Goal: Task Accomplishment & Management: Complete application form

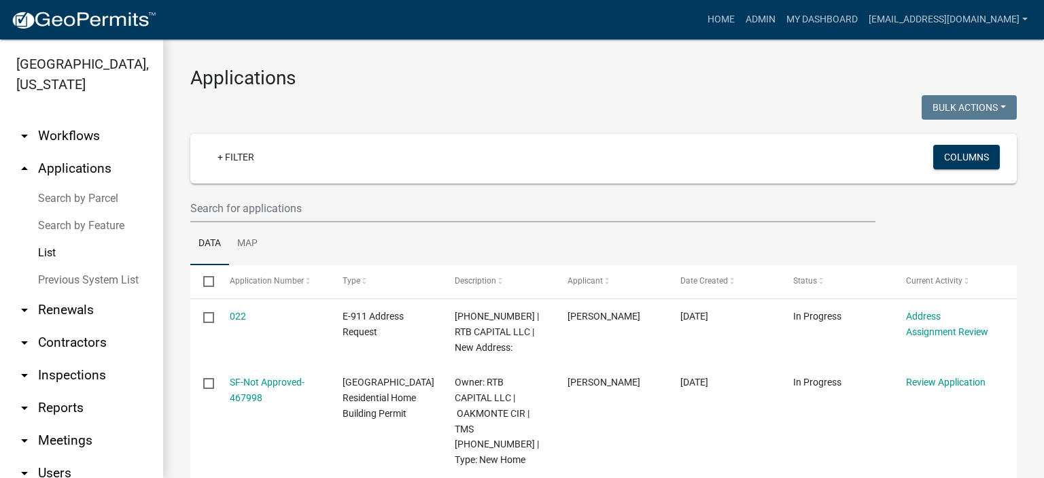
click at [51, 245] on link "List" at bounding box center [81, 252] width 163 height 27
click at [39, 252] on link "List" at bounding box center [81, 252] width 163 height 27
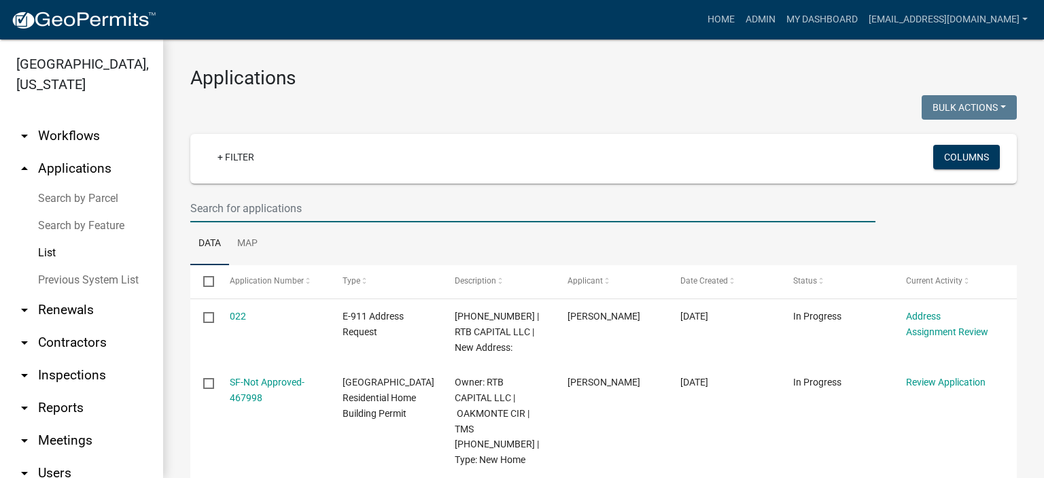
drag, startPoint x: 328, startPoint y: 214, endPoint x: 338, endPoint y: 215, distance: 9.5
click at [338, 215] on input "text" at bounding box center [532, 208] width 685 height 28
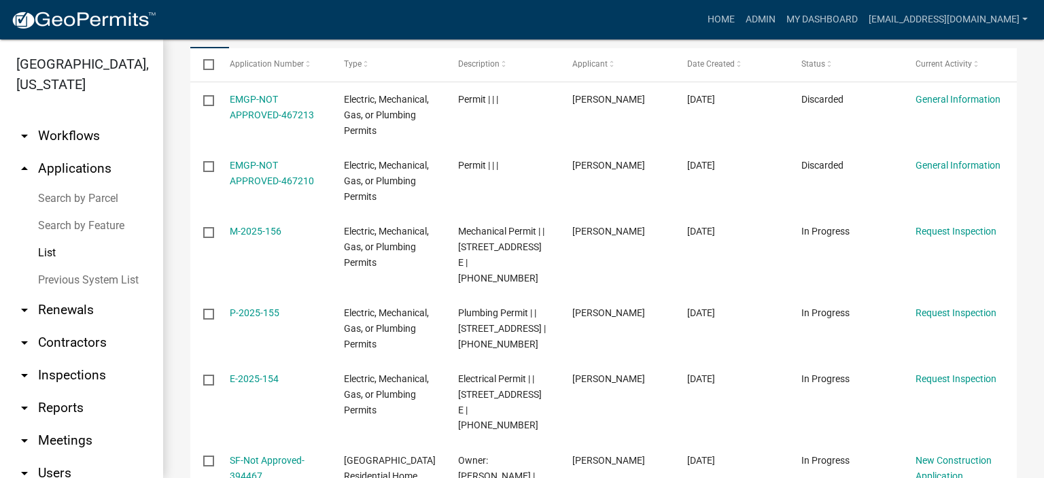
scroll to position [135, 0]
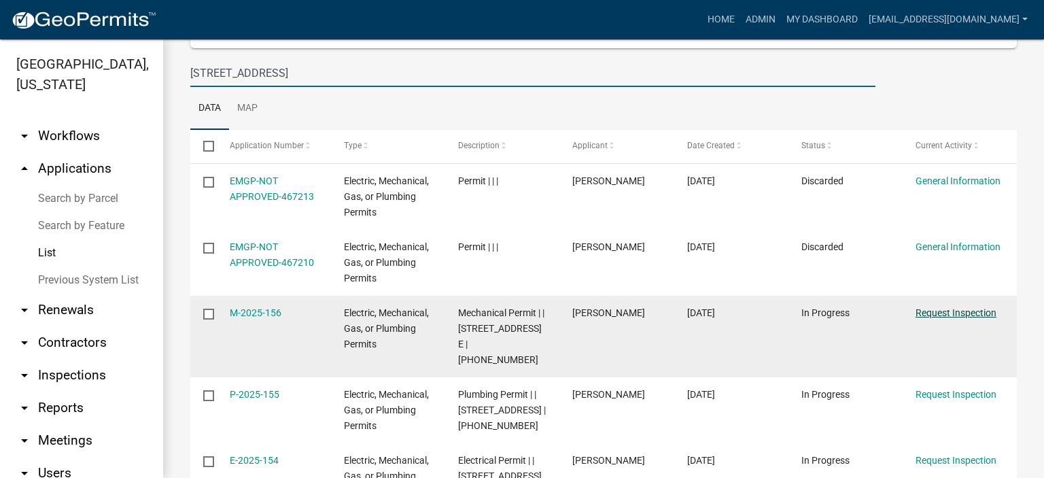
type input "[STREET_ADDRESS]"
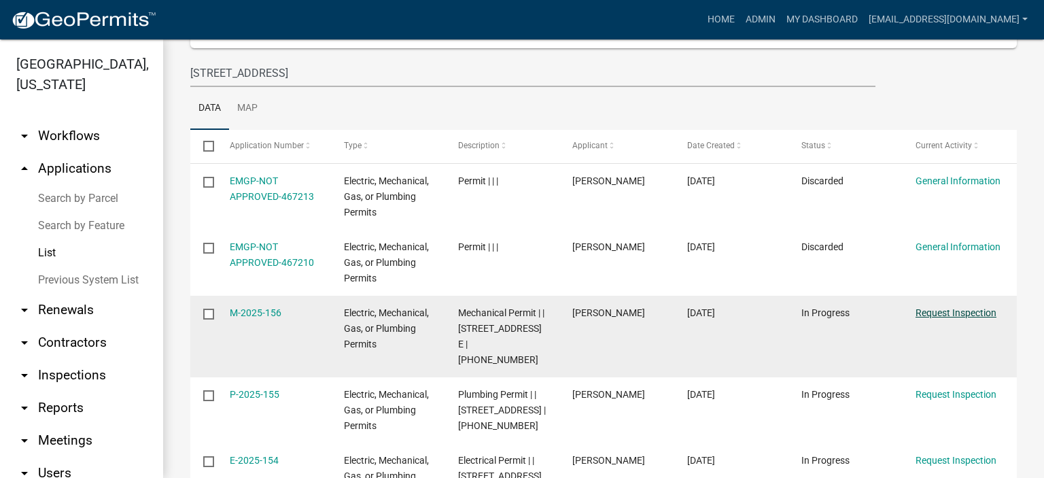
click at [956, 309] on link "Request Inspection" at bounding box center [956, 312] width 81 height 11
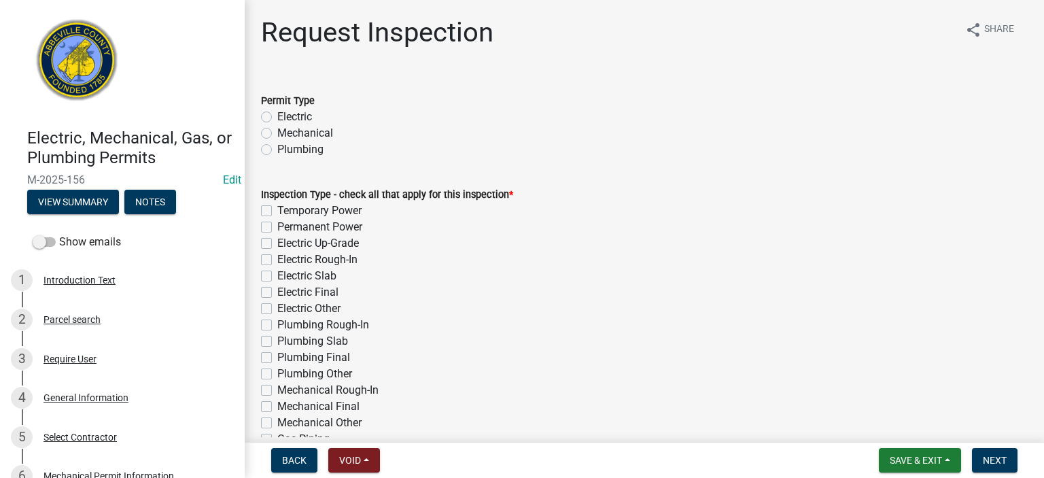
click at [277, 133] on label "Mechanical" at bounding box center [305, 133] width 56 height 16
click at [277, 133] on input "Mechanical" at bounding box center [281, 129] width 9 height 9
radio input "true"
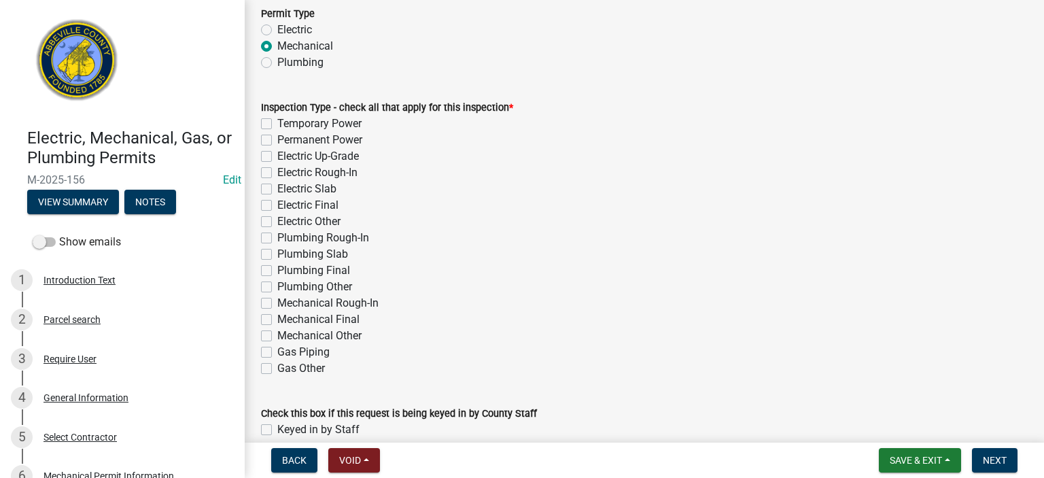
scroll to position [152, 0]
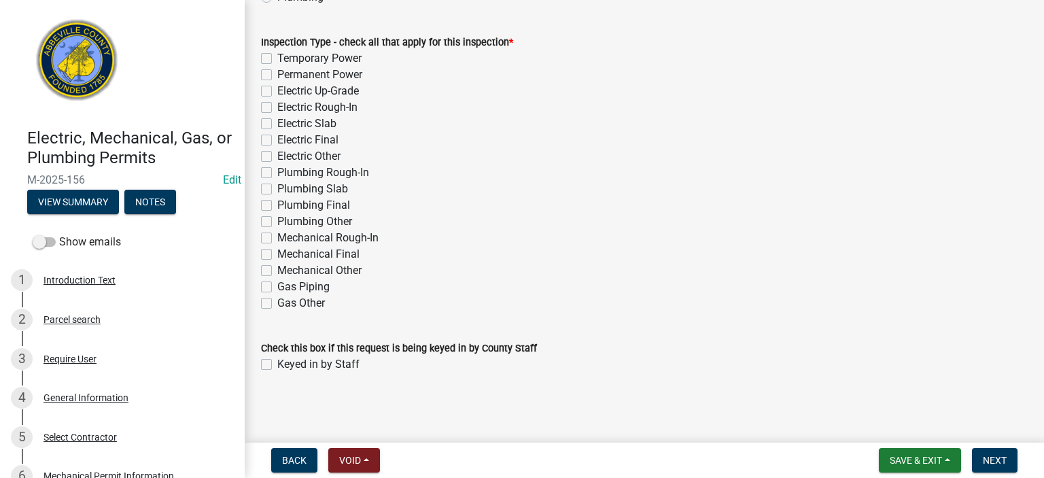
click at [277, 236] on label "Mechanical Rough-In" at bounding box center [327, 238] width 101 height 16
click at [277, 236] on input "Mechanical Rough-In" at bounding box center [281, 234] width 9 height 9
checkbox input "true"
checkbox input "false"
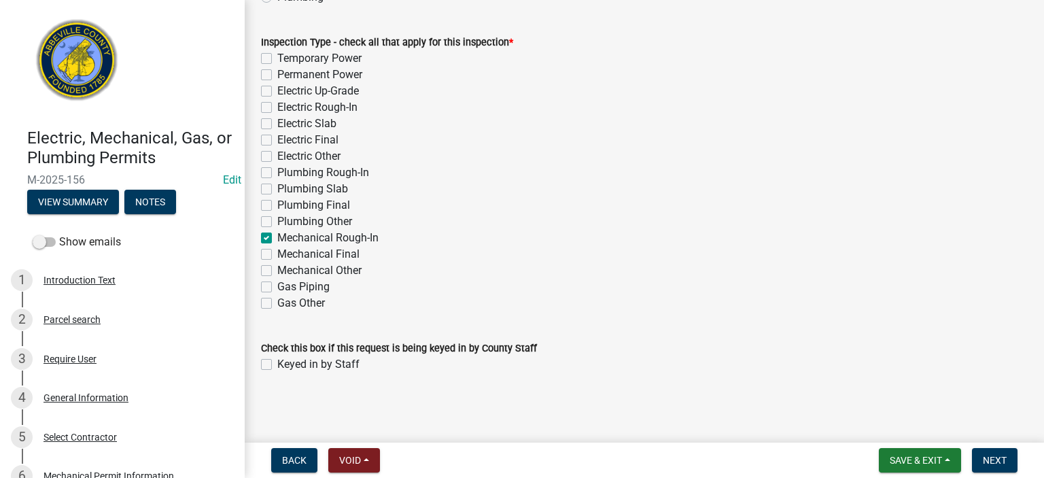
checkbox input "false"
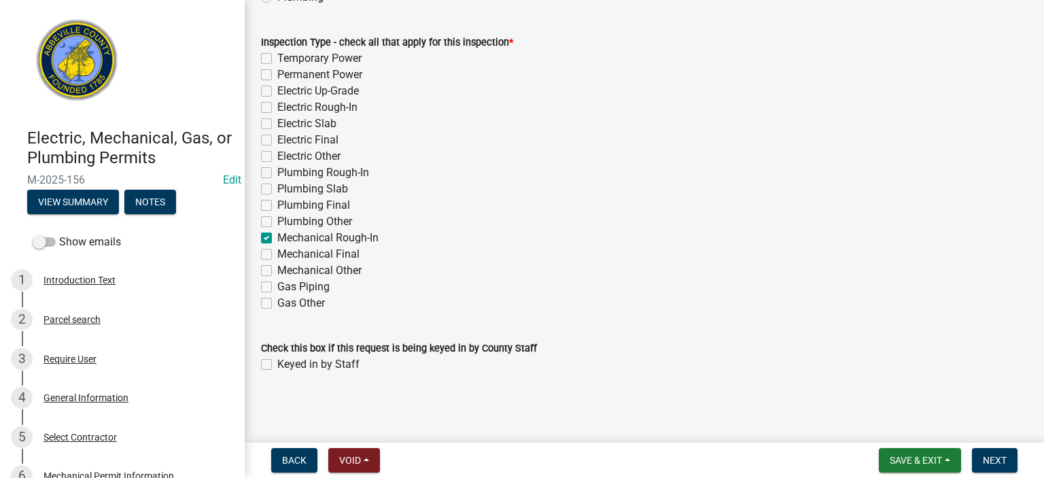
checkbox input "false"
checkbox input "true"
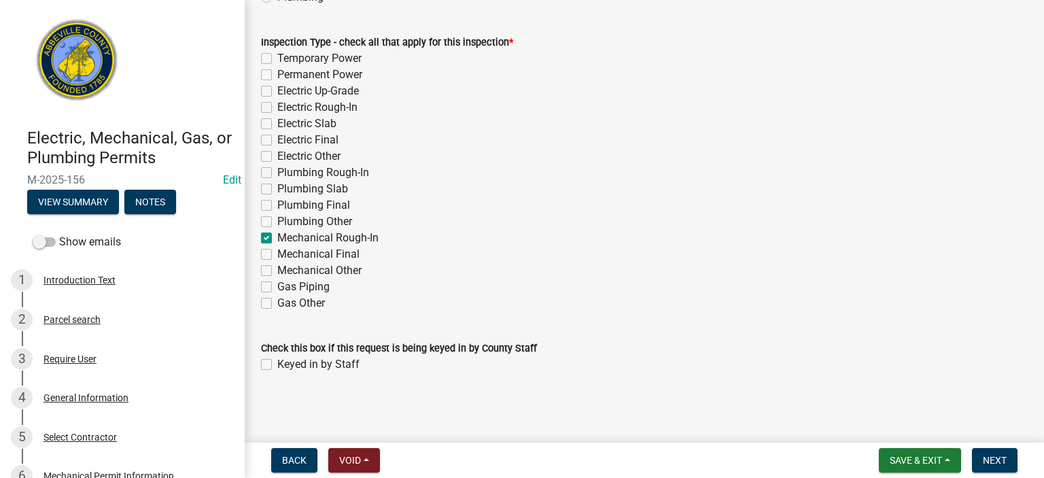
checkbox input "false"
click at [277, 367] on label "Keyed in by Staff" at bounding box center [318, 364] width 82 height 16
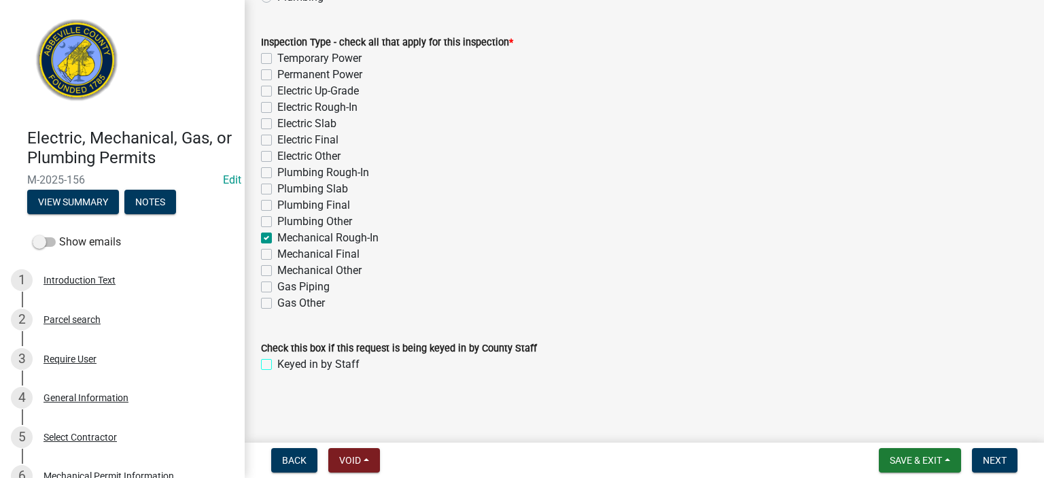
click at [277, 365] on input "Keyed in by Staff" at bounding box center [281, 360] width 9 height 9
checkbox input "true"
click at [1000, 455] on span "Next" at bounding box center [995, 460] width 24 height 11
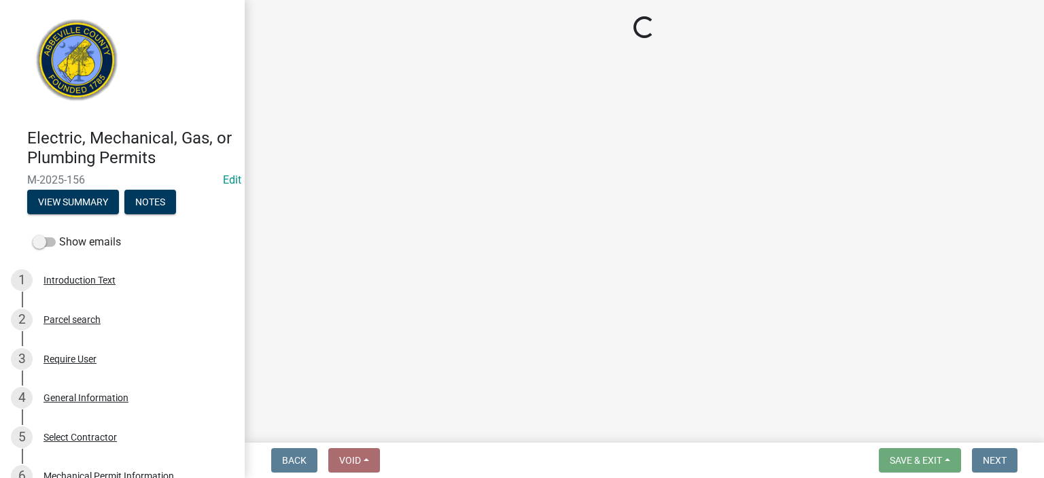
select select "896ec84b-7942-43b9-a78d-4f1554b7930c"
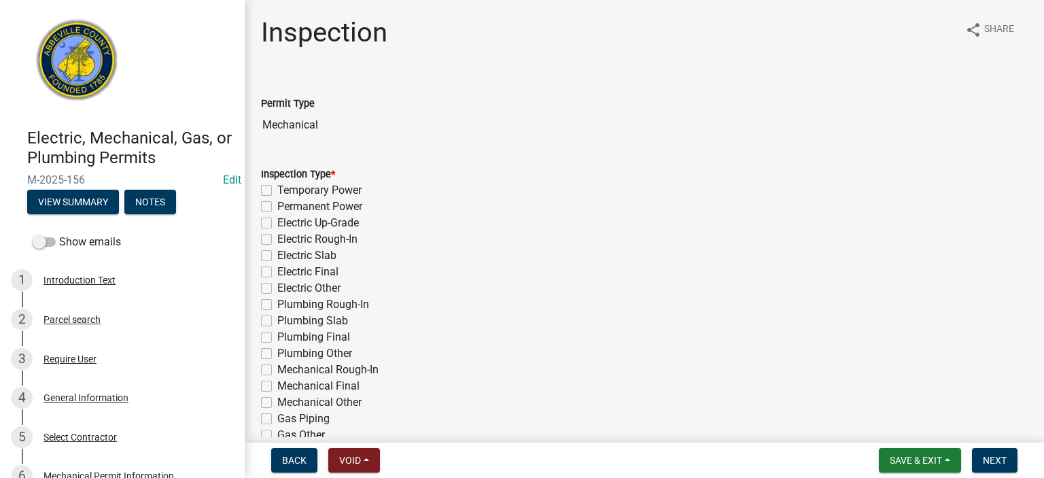
click at [277, 372] on label "Mechanical Rough-In" at bounding box center [327, 370] width 101 height 16
click at [277, 370] on input "Mechanical Rough-In" at bounding box center [281, 366] width 9 height 9
checkbox input "true"
checkbox input "false"
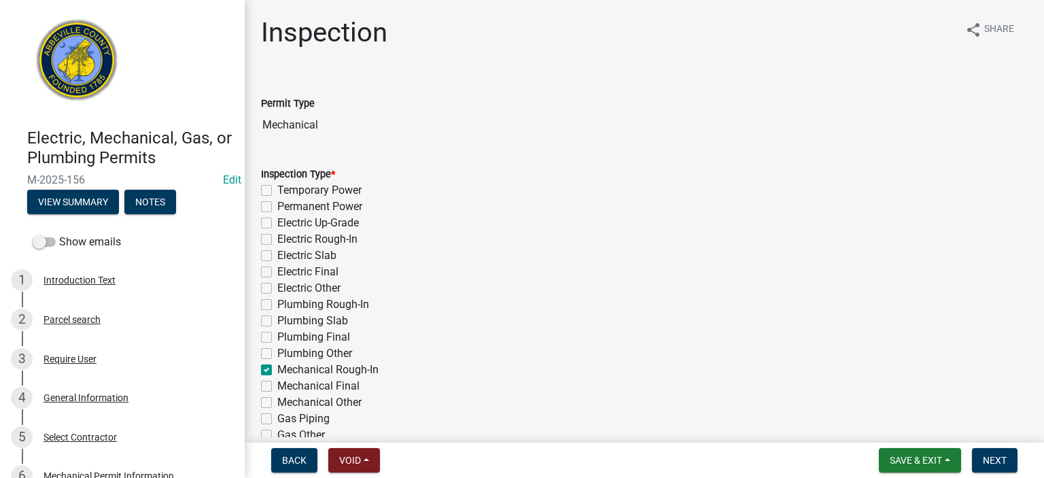
checkbox input "false"
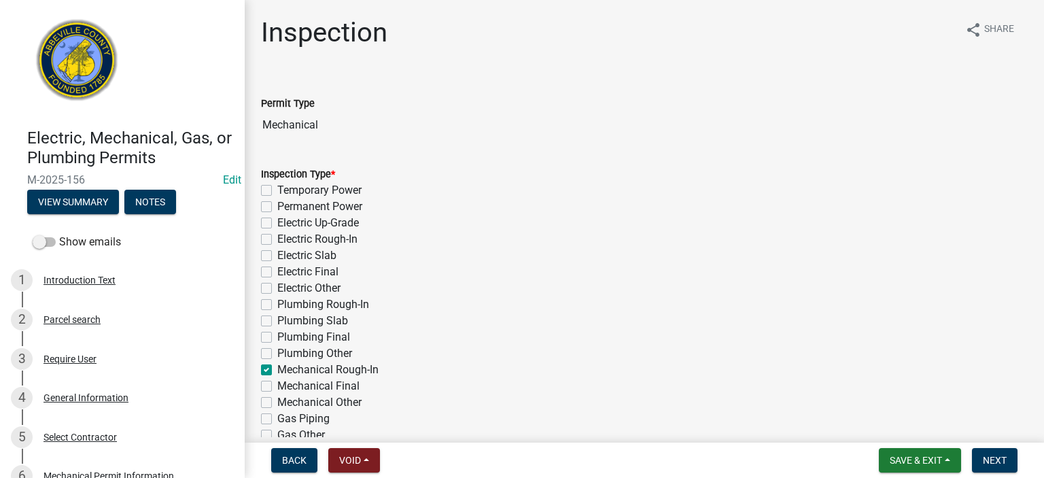
checkbox input "false"
checkbox input "true"
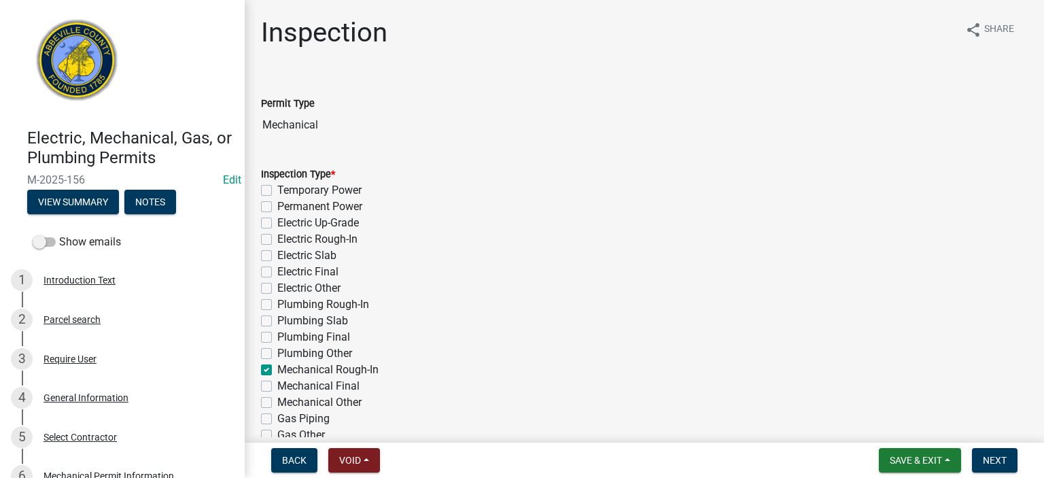
checkbox input "false"
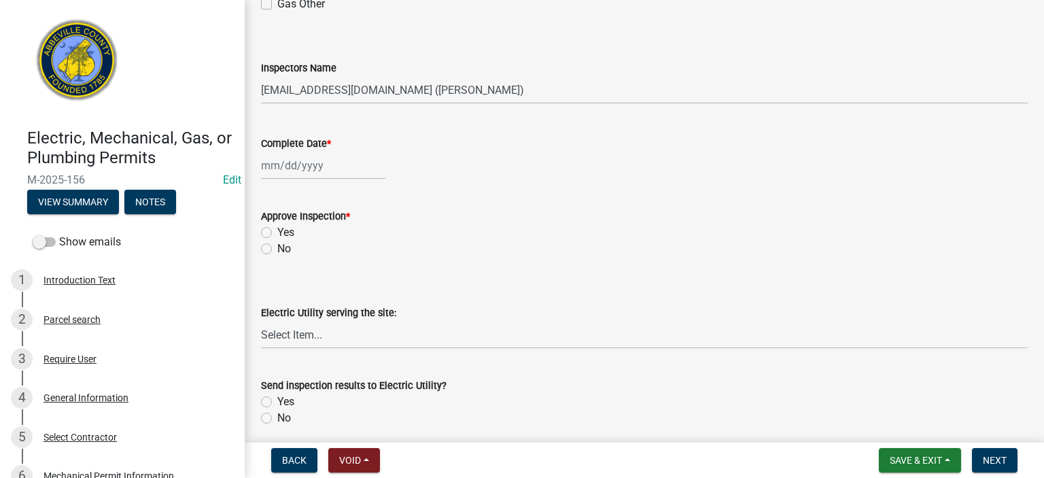
scroll to position [435, 0]
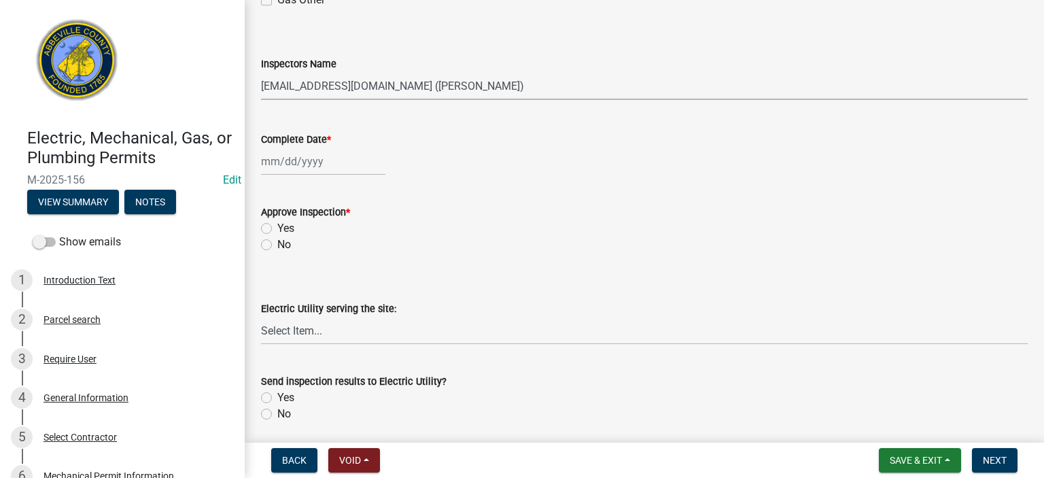
click at [530, 89] on select "Select Item... [EMAIL_ADDRESS][DOMAIN_NAME] ([PERSON_NAME]) [EMAIL_ADDRESS][DOM…" at bounding box center [644, 86] width 767 height 28
select select "56be3ac8-4e2d-49a7-9260-658958e29c03"
click at [261, 72] on select "Select Item... [EMAIL_ADDRESS][DOMAIN_NAME] ([PERSON_NAME]) [EMAIL_ADDRESS][DOM…" at bounding box center [644, 86] width 767 height 28
select select "8"
select select "2025"
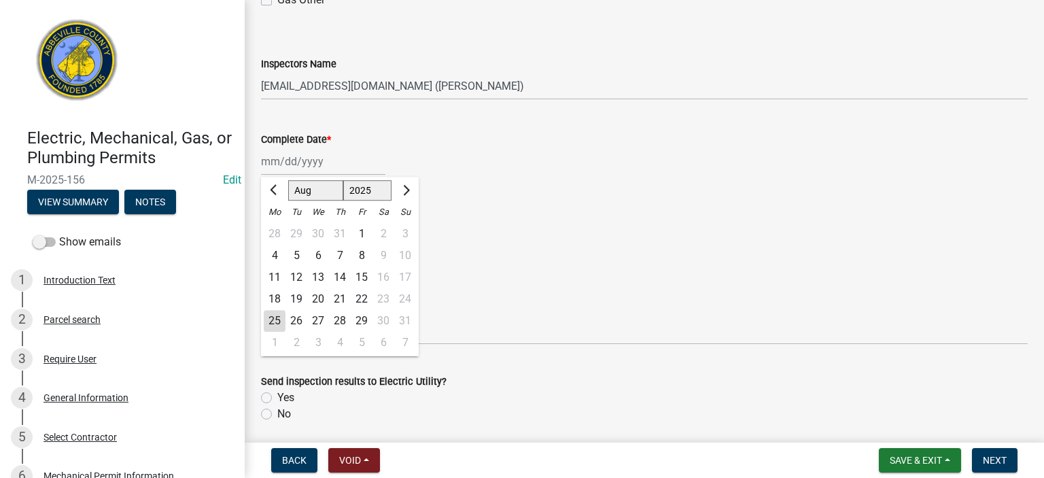
click at [354, 162] on div "[PERSON_NAME] Feb Mar Apr [PERSON_NAME][DATE] Oct Nov [DATE] 1526 1527 1528 152…" at bounding box center [323, 162] width 124 height 28
click at [275, 322] on div "25" at bounding box center [275, 321] width 22 height 22
type input "[DATE]"
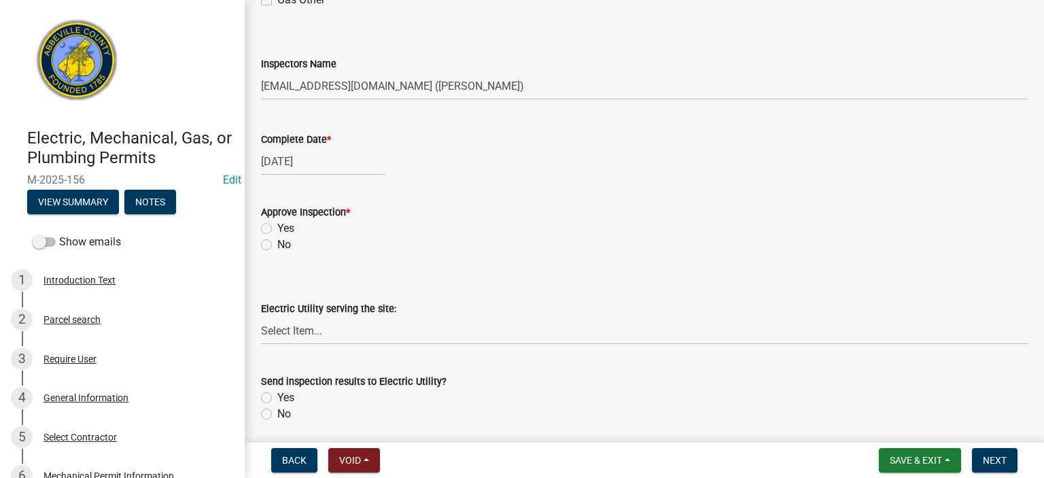
click at [277, 228] on label "Yes" at bounding box center [285, 228] width 17 height 16
click at [277, 228] on input "Yes" at bounding box center [281, 224] width 9 height 9
radio input "true"
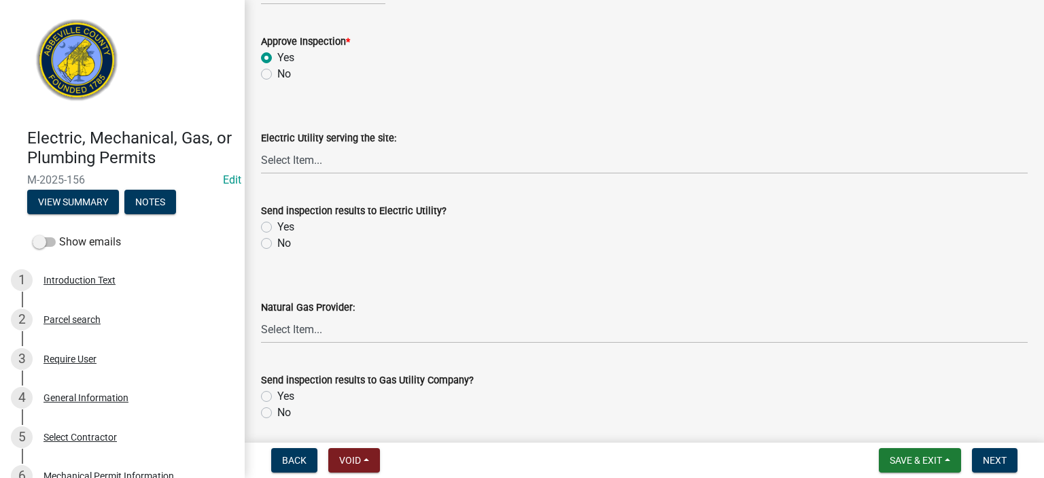
scroll to position [617, 0]
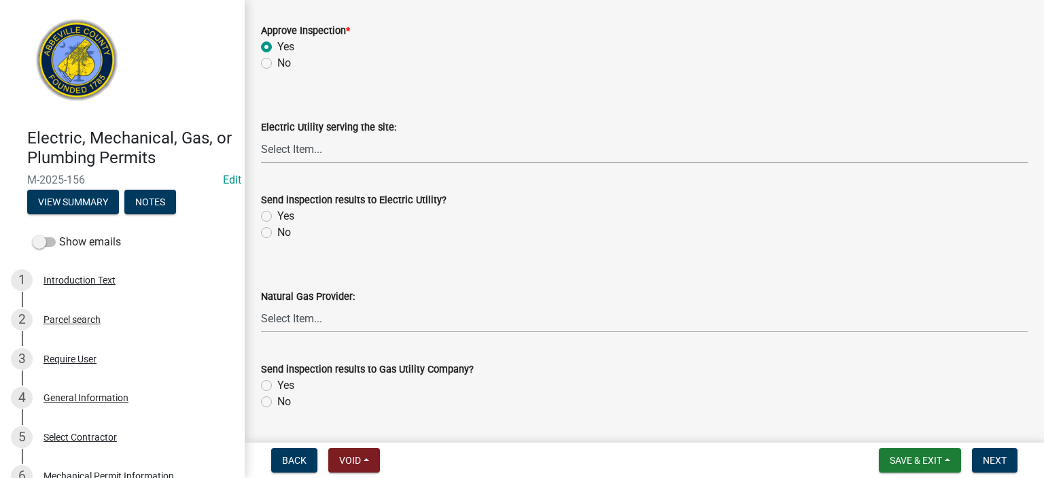
click at [411, 149] on select "Select Item... Little River Electric Co-Op Laurens Electric Co-Op Duke Energy D…" at bounding box center [644, 149] width 767 height 28
click at [277, 403] on label "No" at bounding box center [284, 402] width 14 height 16
click at [277, 402] on input "No" at bounding box center [281, 398] width 9 height 9
radio input "true"
click at [277, 229] on label "No" at bounding box center [284, 232] width 14 height 16
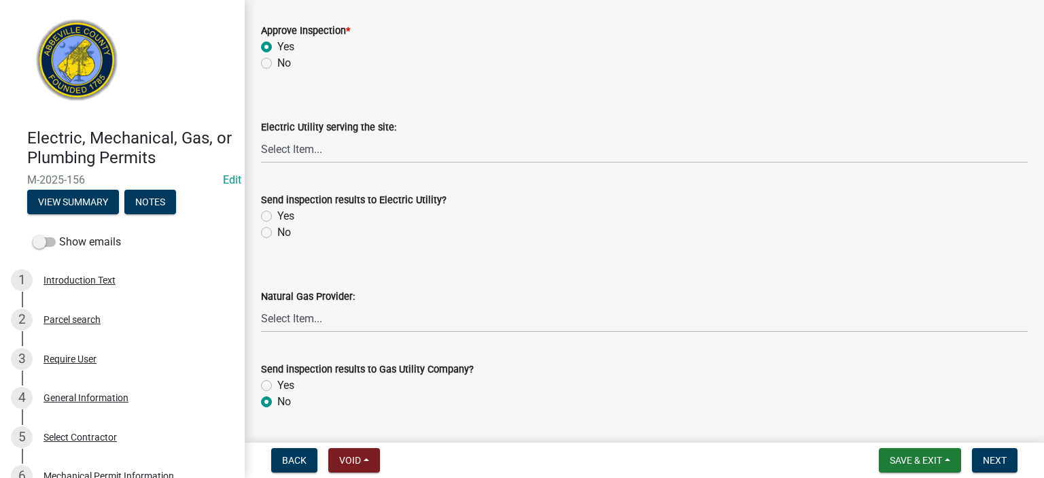
click at [277, 229] on input "No" at bounding box center [281, 228] width 9 height 9
radio input "true"
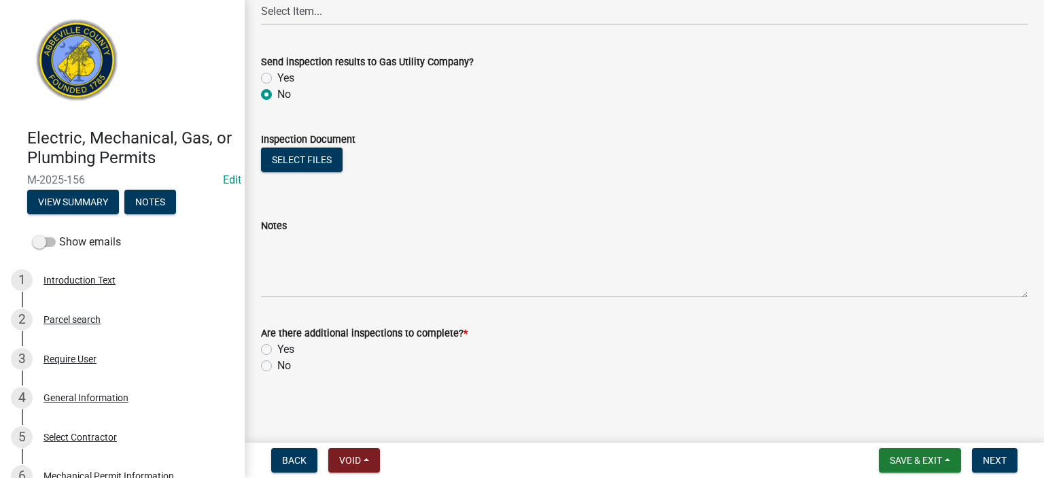
scroll to position [925, 0]
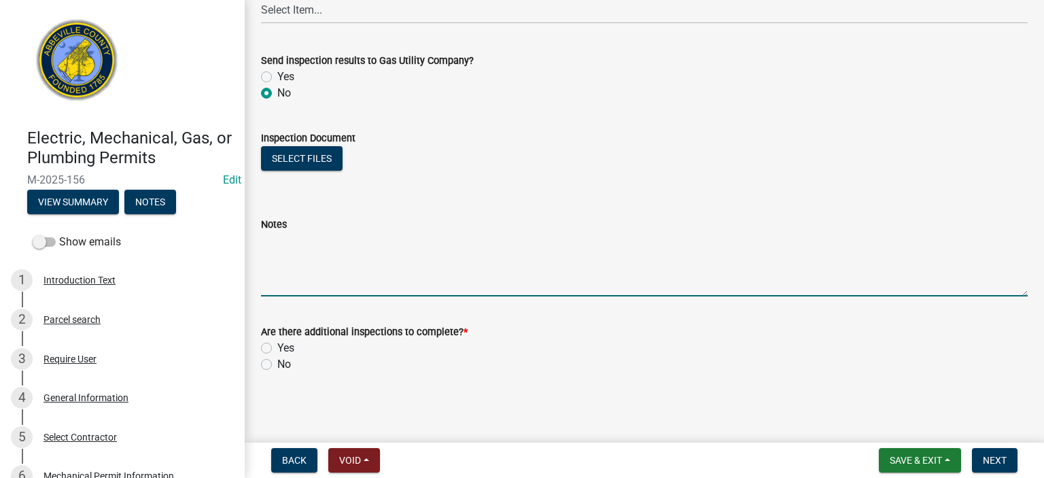
click at [302, 266] on textarea "Notes" at bounding box center [644, 264] width 767 height 64
type textarea "Mech rough in APPROVED. Equipment in [GEOGRAPHIC_DATA], will inspect once can g…"
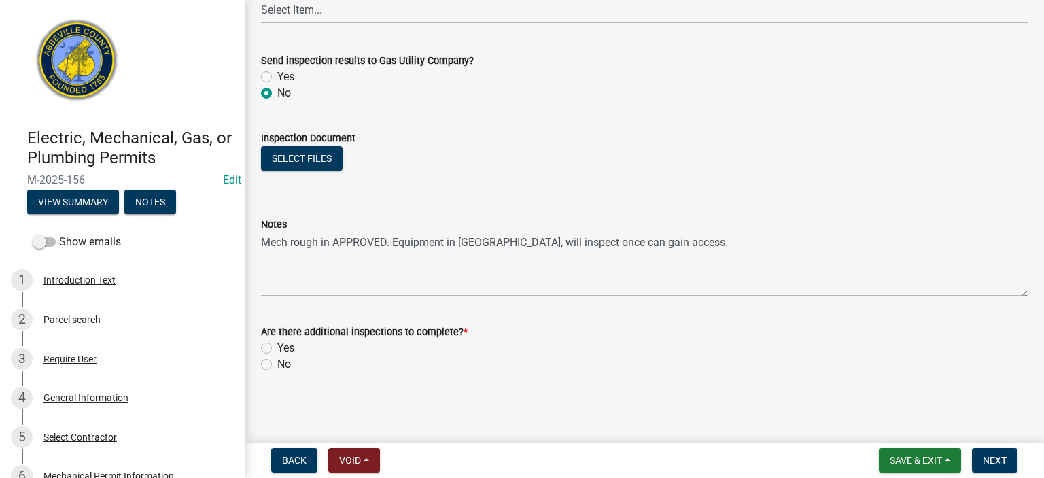
click at [277, 347] on label "Yes" at bounding box center [285, 348] width 17 height 16
click at [277, 347] on input "Yes" at bounding box center [281, 344] width 9 height 9
radio input "true"
click at [998, 462] on span "Next" at bounding box center [995, 460] width 24 height 11
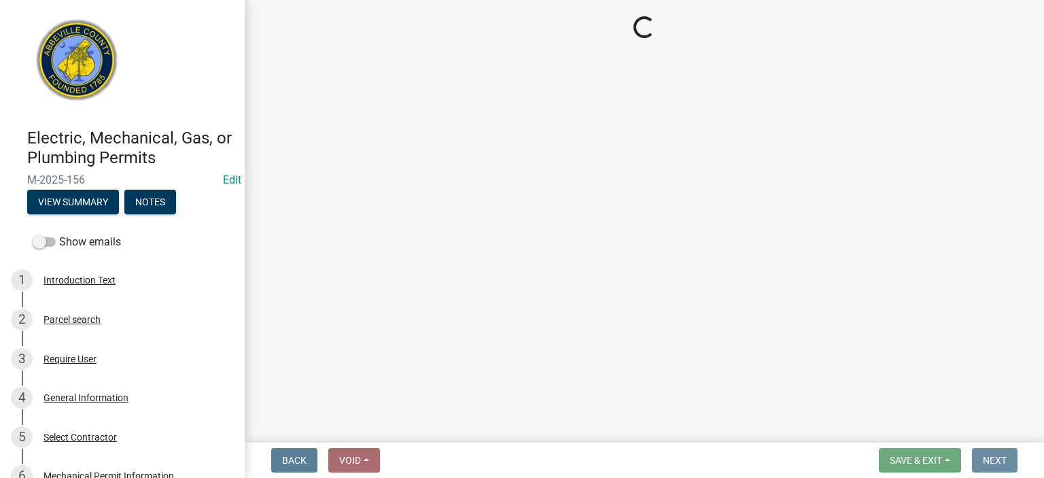
scroll to position [0, 0]
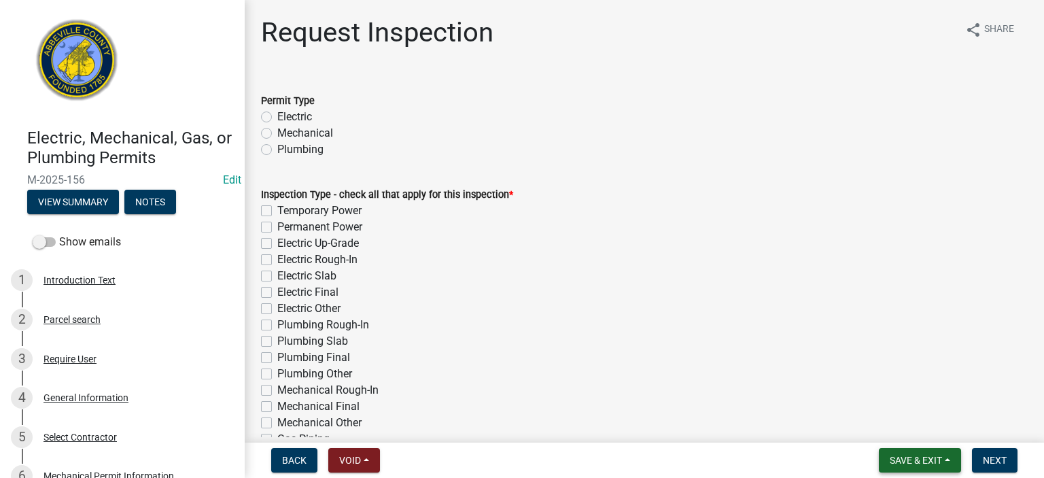
click at [916, 451] on button "Save & Exit" at bounding box center [920, 460] width 82 height 24
click at [914, 421] on button "Save & Exit" at bounding box center [906, 425] width 109 height 33
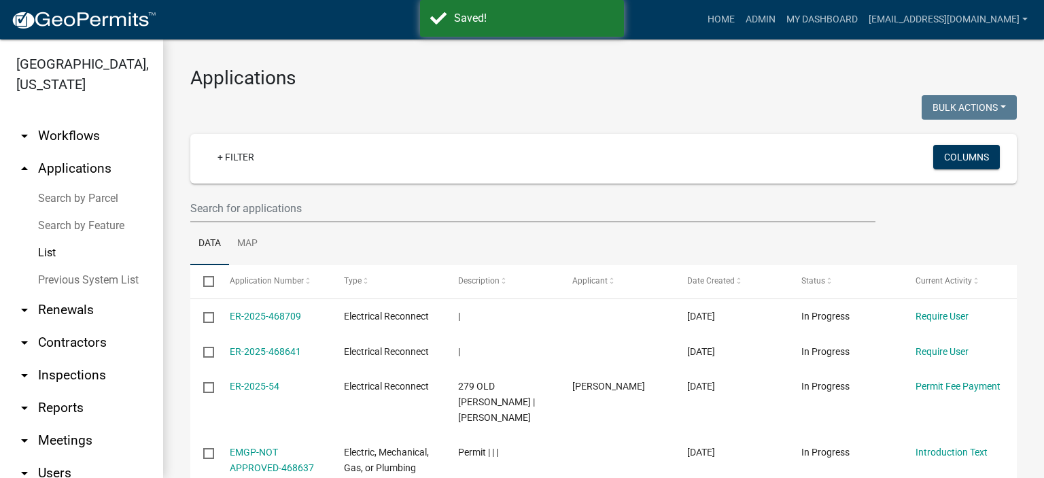
click at [45, 250] on link "List" at bounding box center [81, 252] width 163 height 27
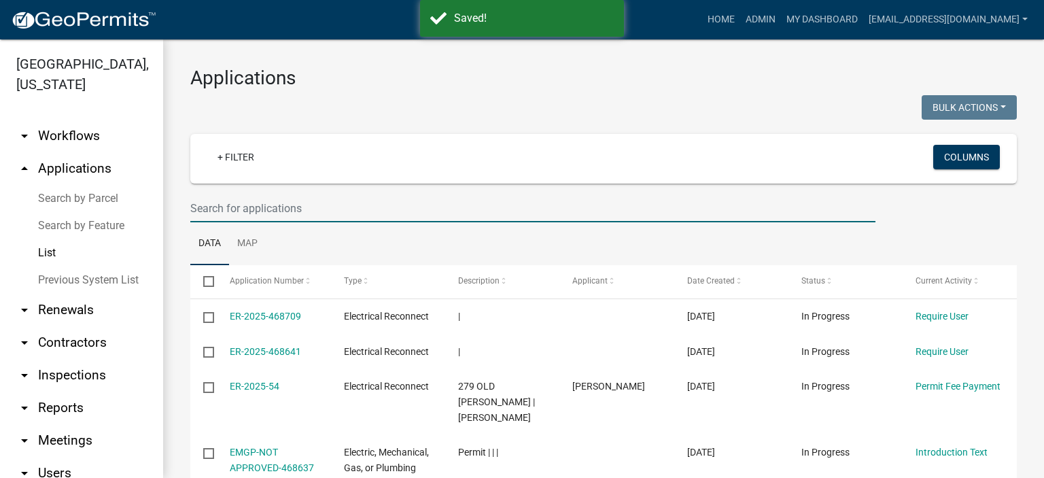
click at [322, 206] on input "text" at bounding box center [532, 208] width 685 height 28
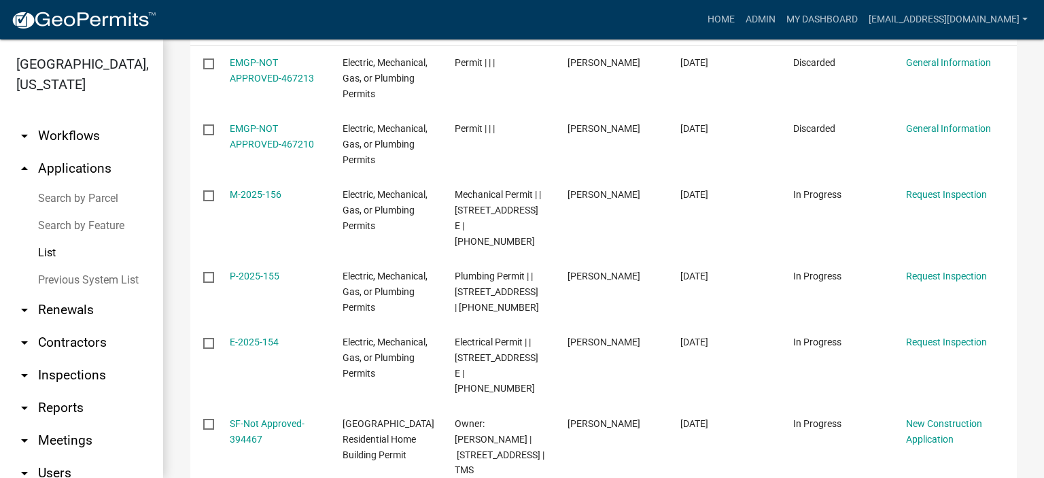
scroll to position [326, 0]
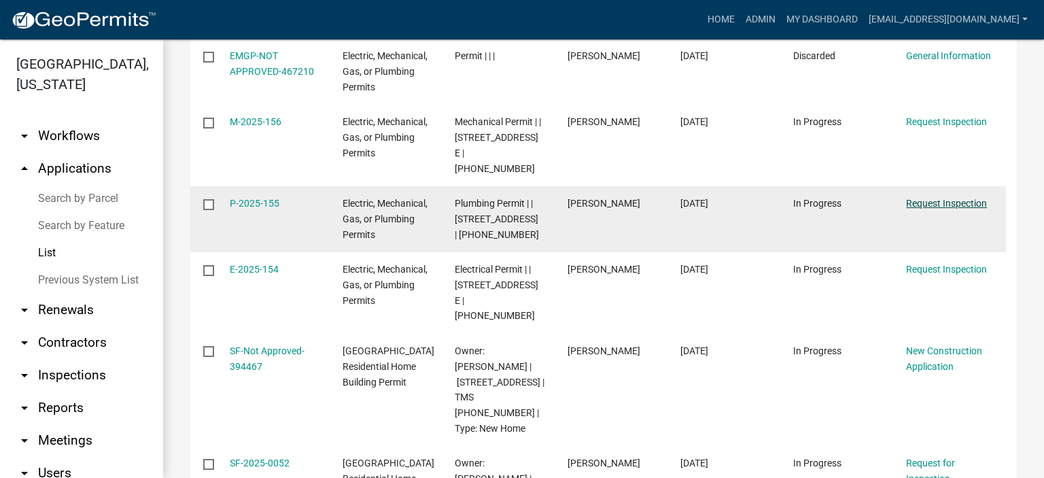
type input "[STREET_ADDRESS]"
click at [935, 198] on link "Request Inspection" at bounding box center [946, 203] width 81 height 11
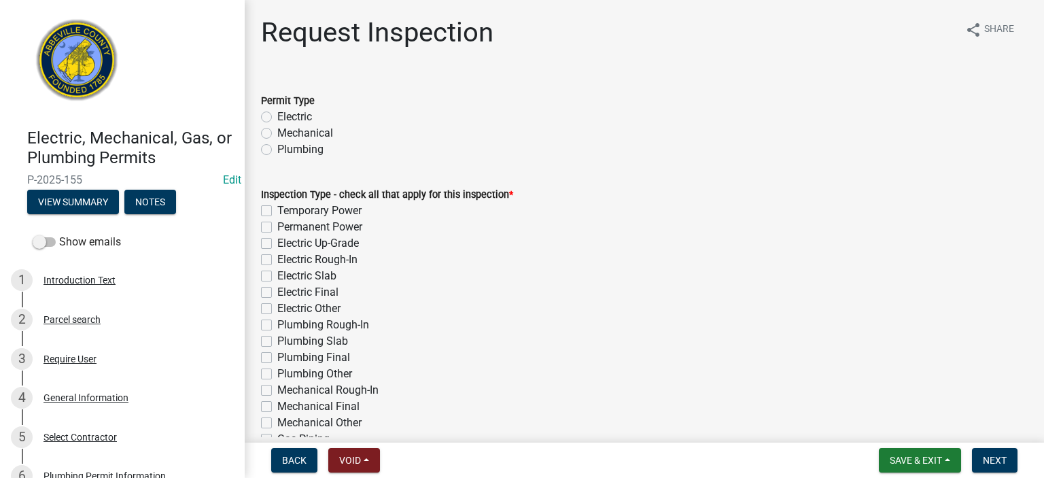
click at [277, 150] on label "Plumbing" at bounding box center [300, 149] width 46 height 16
click at [277, 150] on input "Plumbing" at bounding box center [281, 145] width 9 height 9
radio input "true"
click at [277, 326] on label "Plumbing Rough-In" at bounding box center [323, 325] width 92 height 16
click at [277, 326] on input "Plumbing Rough-In" at bounding box center [281, 321] width 9 height 9
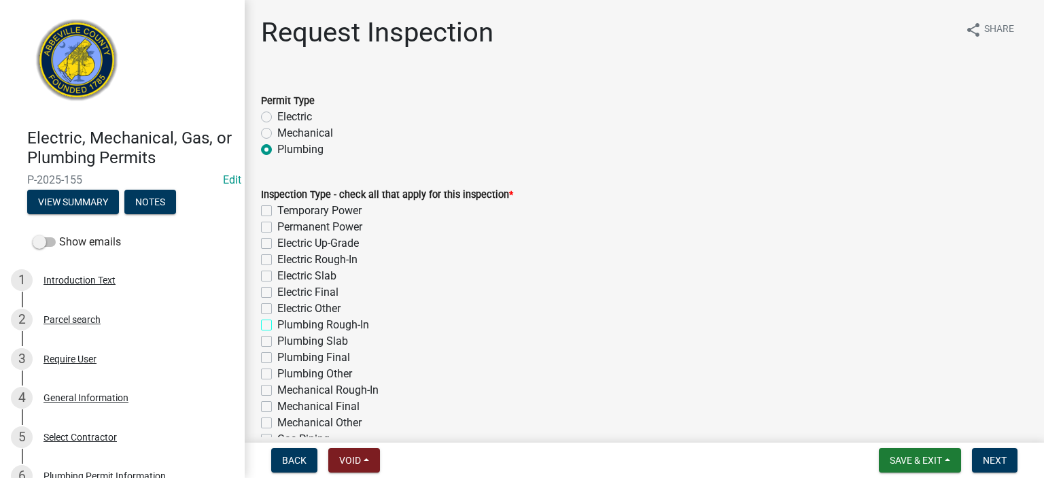
checkbox input "true"
checkbox input "false"
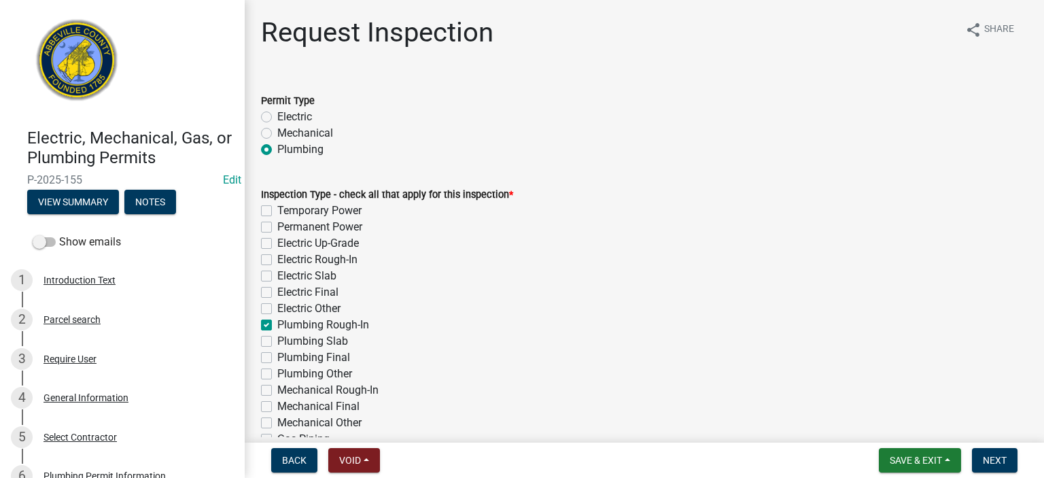
checkbox input "false"
checkbox input "true"
checkbox input "false"
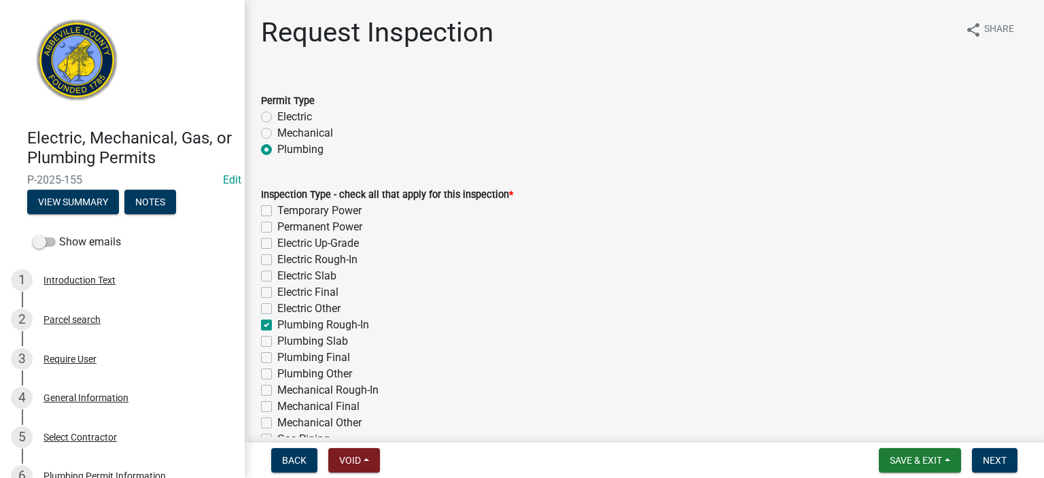
checkbox input "false"
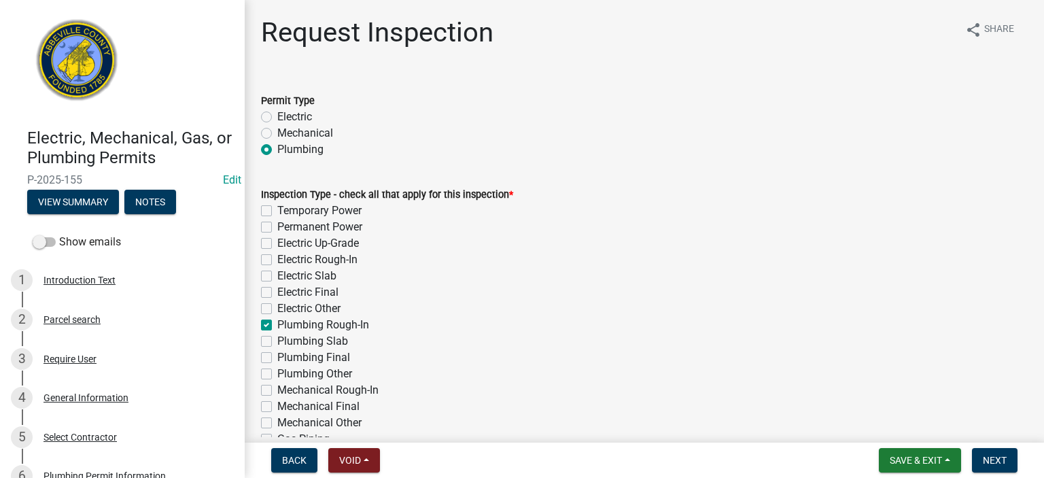
checkbox input "false"
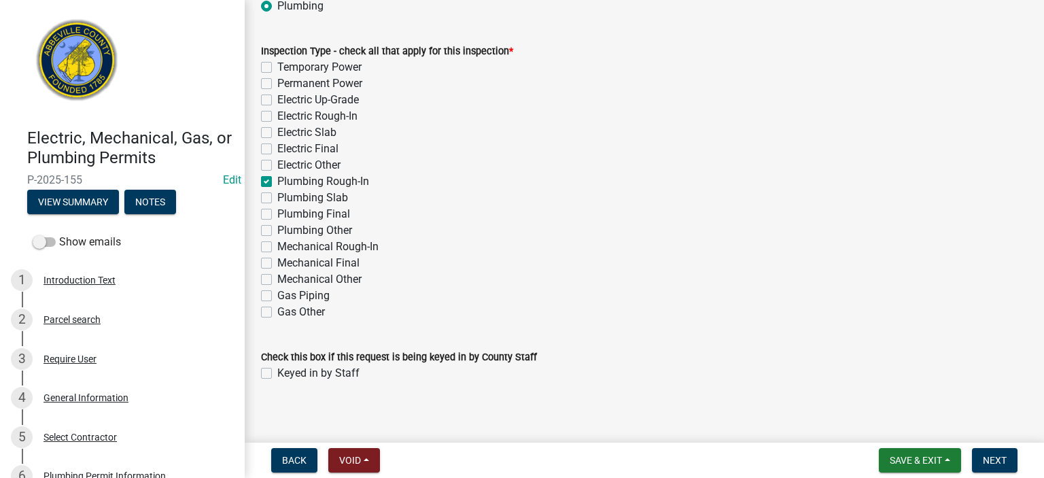
scroll to position [152, 0]
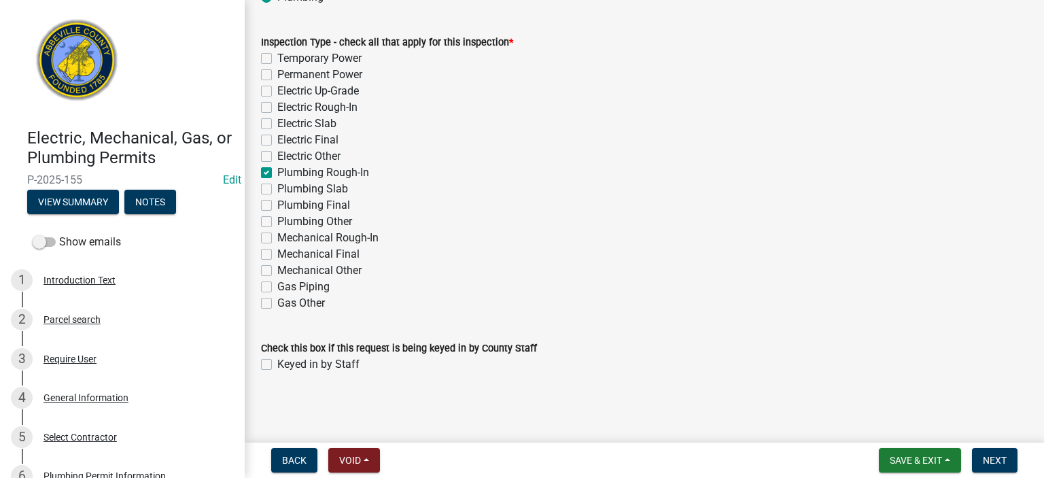
click at [277, 365] on label "Keyed in by Staff" at bounding box center [318, 364] width 82 height 16
click at [277, 365] on input "Keyed in by Staff" at bounding box center [281, 360] width 9 height 9
checkbox input "true"
click at [993, 460] on span "Next" at bounding box center [995, 460] width 24 height 11
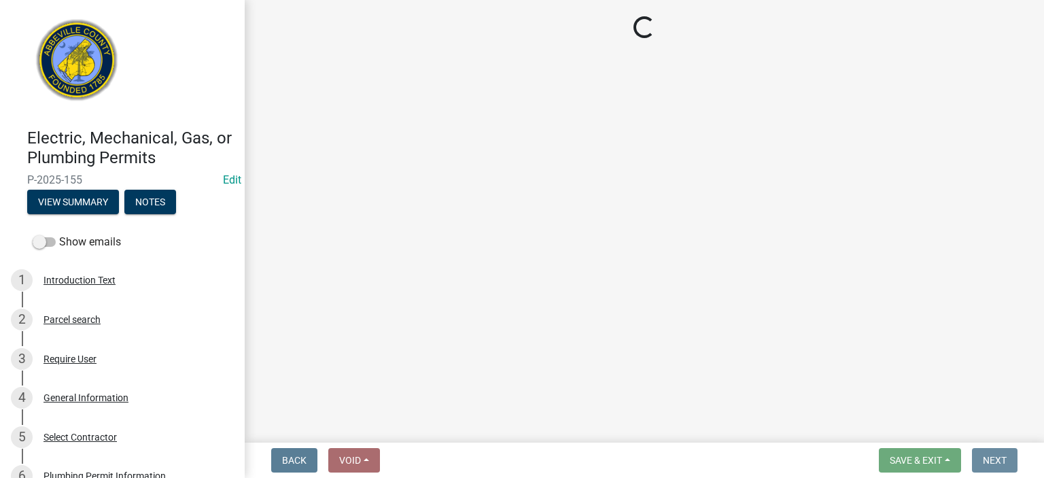
scroll to position [0, 0]
select select "896ec84b-7942-43b9-a78d-4f1554b7930c"
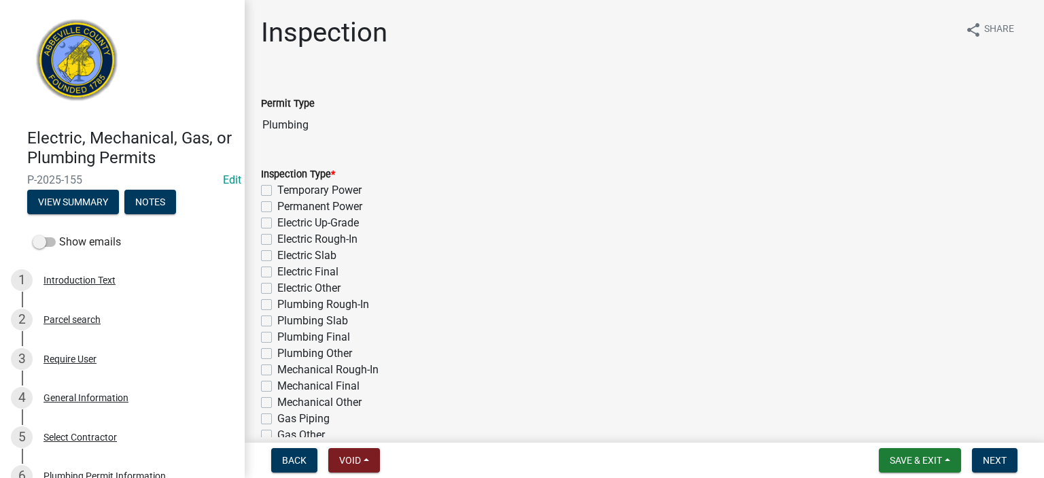
click at [277, 305] on label "Plumbing Rough-In" at bounding box center [323, 304] width 92 height 16
click at [277, 305] on input "Plumbing Rough-In" at bounding box center [281, 300] width 9 height 9
checkbox input "true"
checkbox input "false"
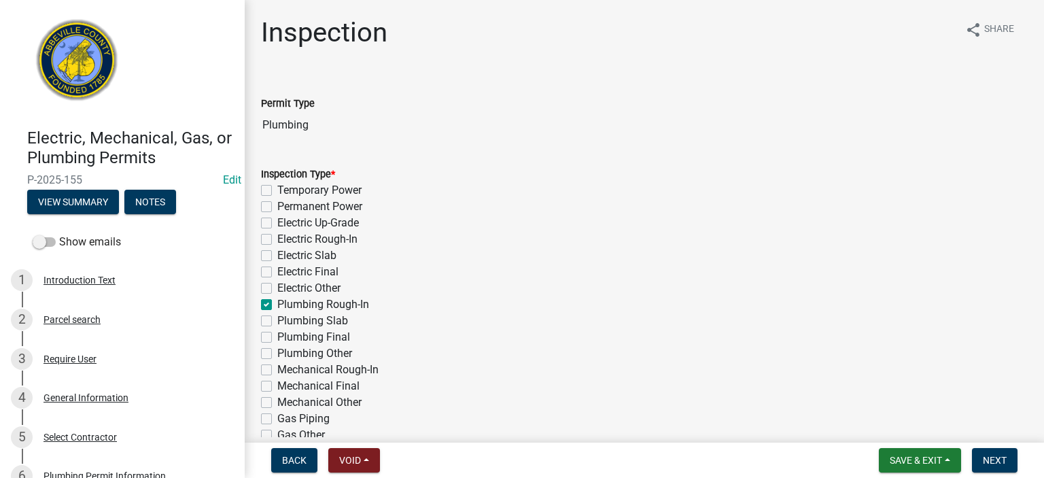
checkbox input "false"
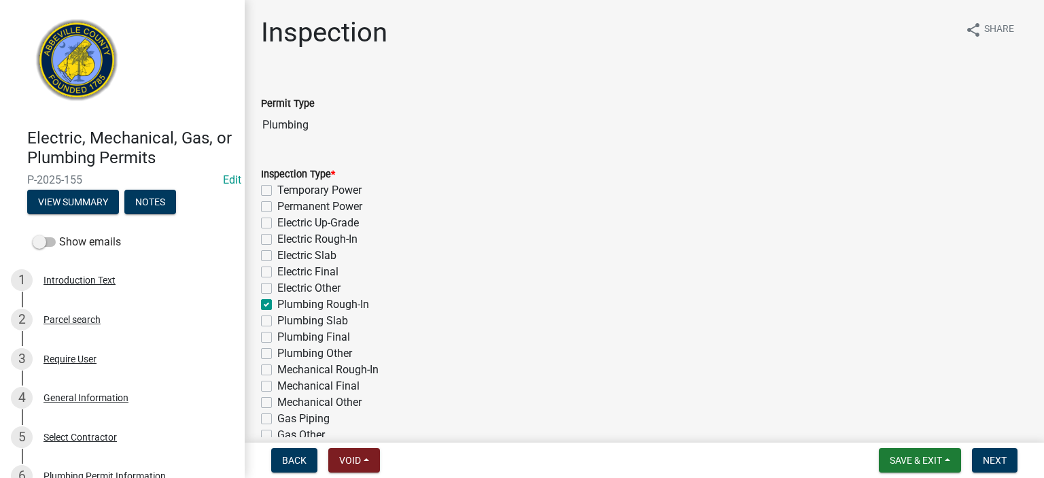
checkbox input "true"
checkbox input "false"
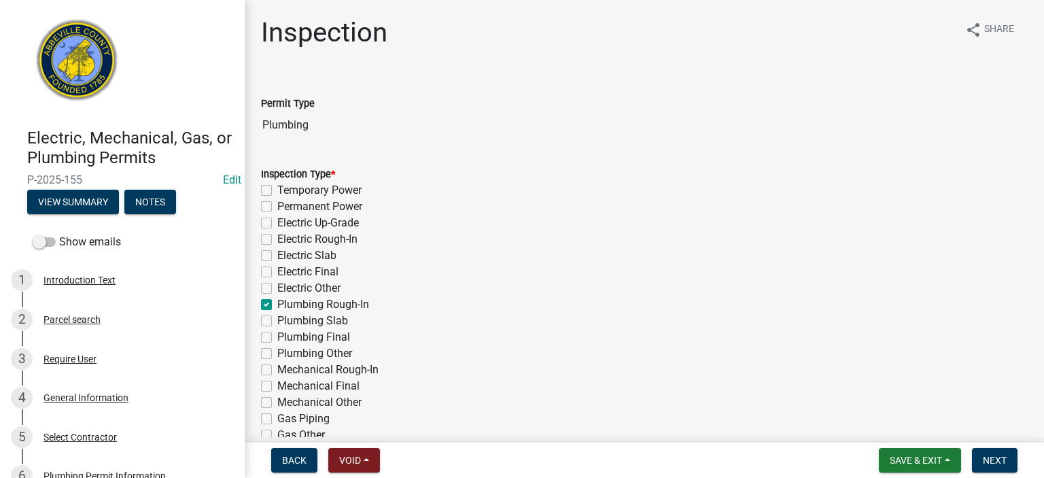
checkbox input "false"
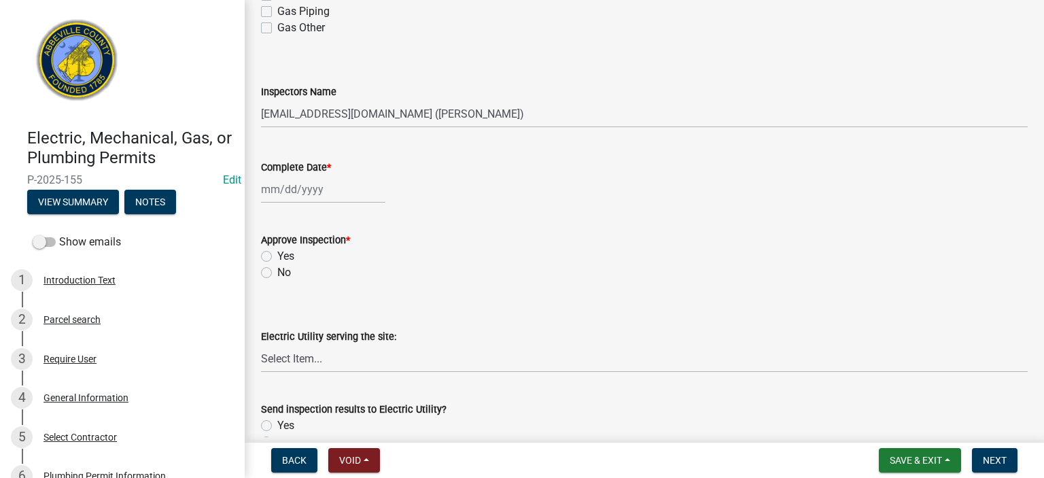
scroll to position [408, 0]
click at [523, 105] on select "Select Item... [EMAIL_ADDRESS][DOMAIN_NAME] ([PERSON_NAME]) [EMAIL_ADDRESS][DOM…" at bounding box center [644, 113] width 767 height 28
select select "56be3ac8-4e2d-49a7-9260-658958e29c03"
click at [261, 99] on select "Select Item... [EMAIL_ADDRESS][DOMAIN_NAME] ([PERSON_NAME]) [EMAIL_ADDRESS][DOM…" at bounding box center [644, 113] width 767 height 28
click at [367, 188] on div at bounding box center [323, 189] width 124 height 28
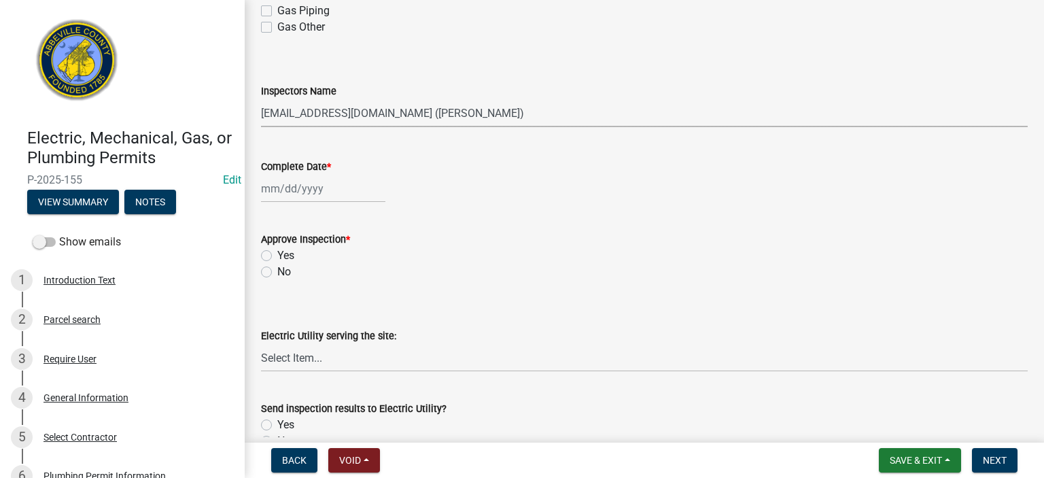
select select "8"
select select "2025"
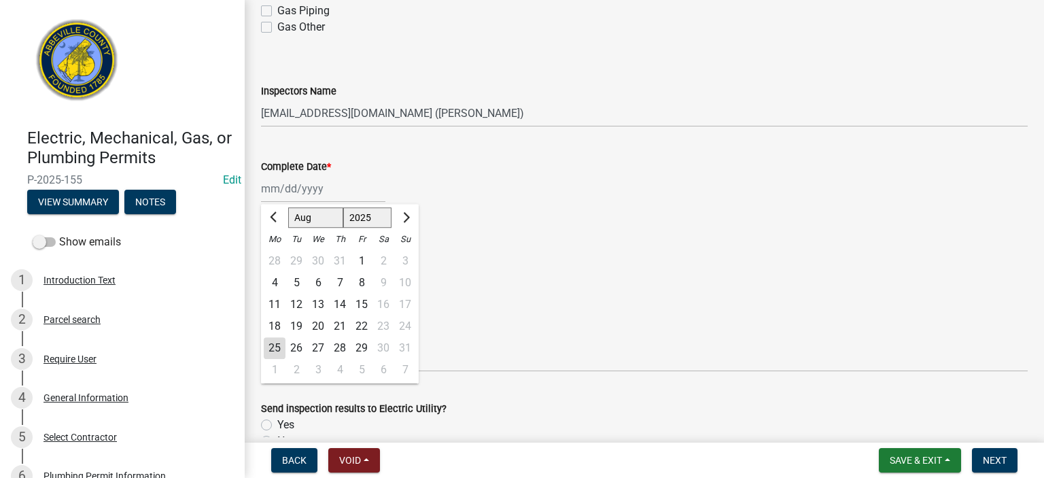
click at [279, 342] on div "25" at bounding box center [275, 348] width 22 height 22
type input "[DATE]"
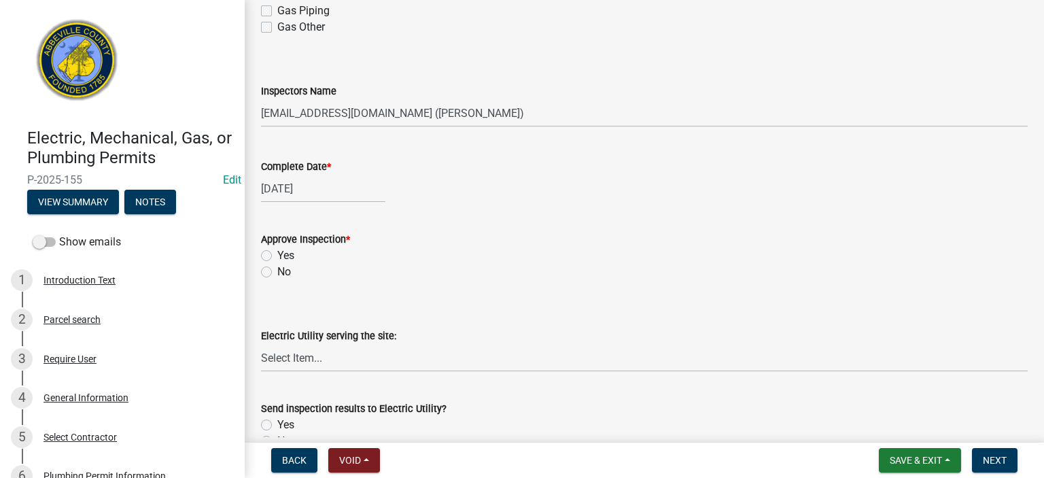
click at [277, 254] on label "Yes" at bounding box center [285, 255] width 17 height 16
click at [277, 254] on input "Yes" at bounding box center [281, 251] width 9 height 9
radio input "true"
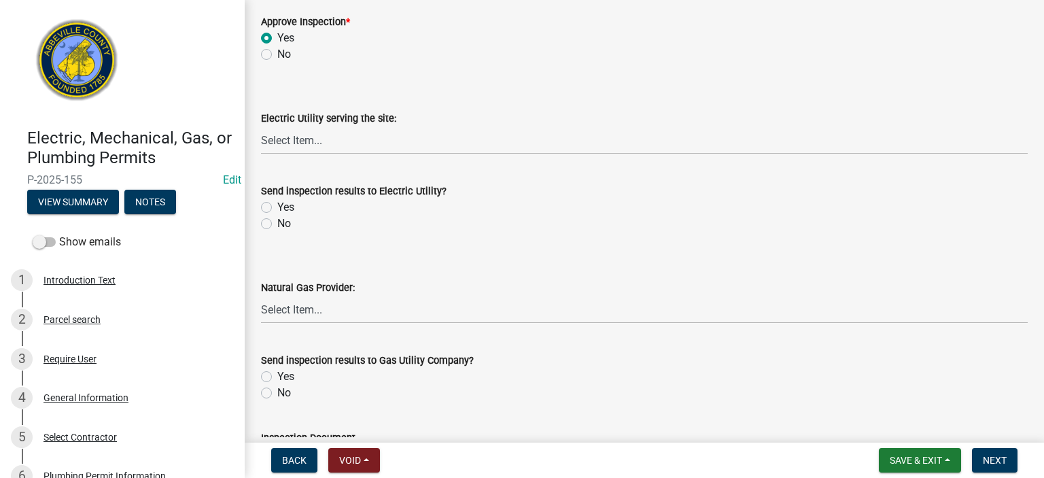
scroll to position [670, 0]
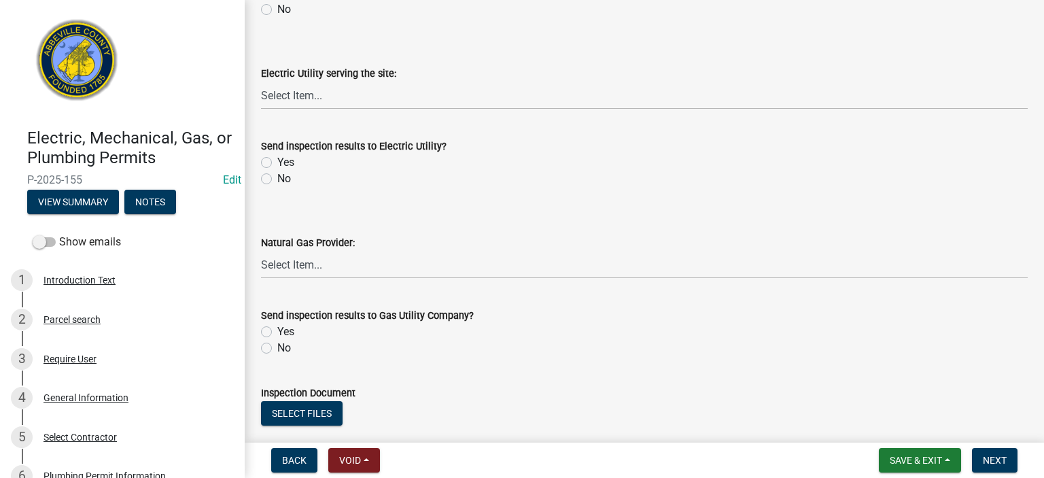
click at [277, 176] on label "No" at bounding box center [284, 179] width 14 height 16
click at [277, 176] on input "No" at bounding box center [281, 175] width 9 height 9
radio input "true"
click at [277, 347] on label "No" at bounding box center [284, 348] width 14 height 16
click at [277, 347] on input "No" at bounding box center [281, 344] width 9 height 9
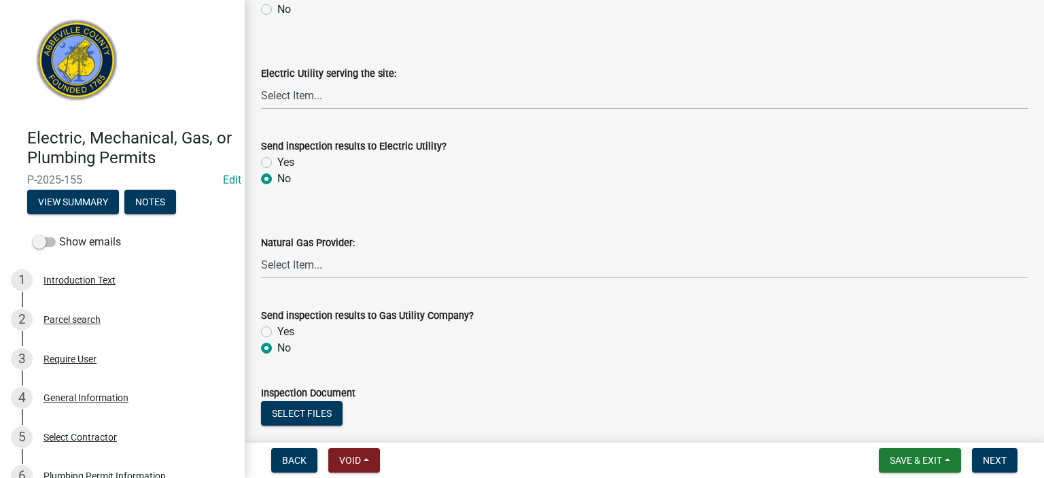
radio input "true"
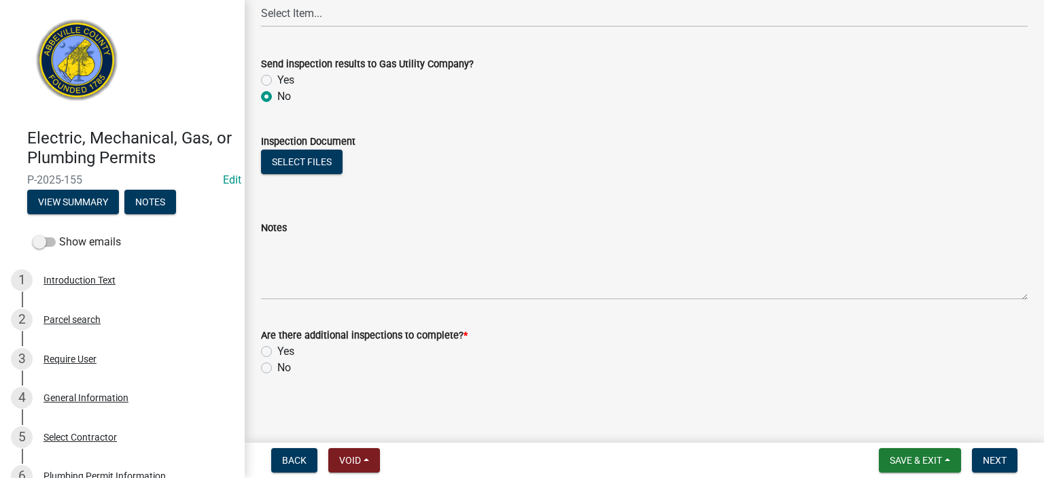
scroll to position [925, 0]
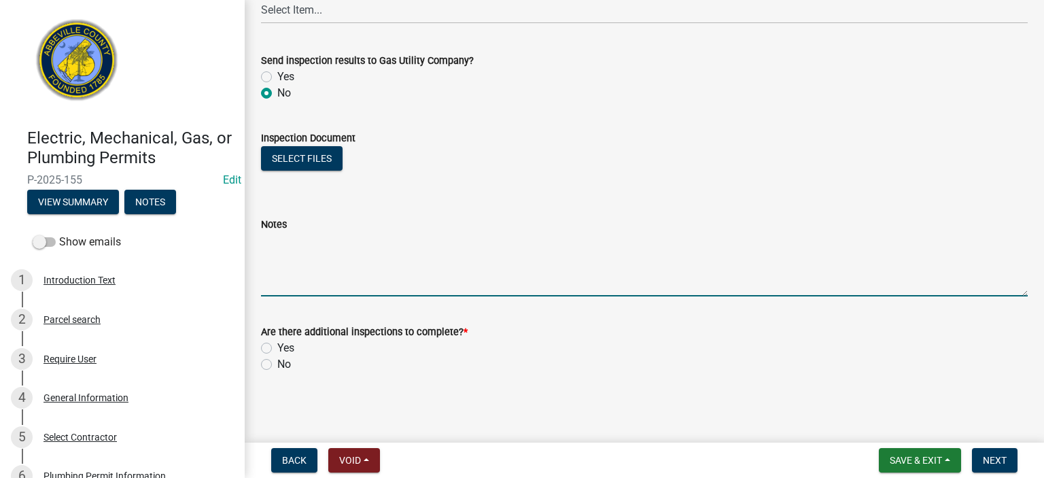
click at [370, 258] on textarea "Notes" at bounding box center [644, 264] width 767 height 64
type textarea "140 Psi on water supplies, Water in 6'stack w/ no apparent leaks, Rough in APPR…"
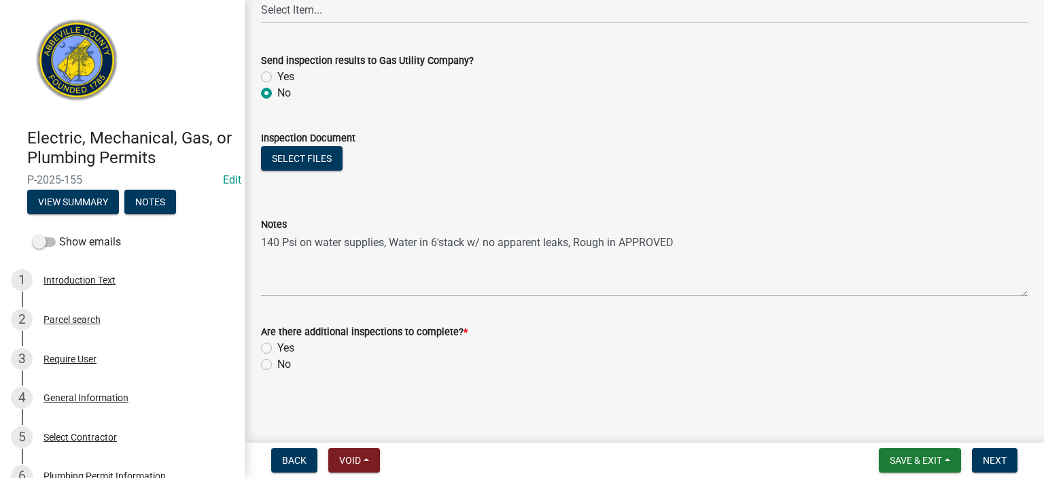
click at [277, 348] on label "Yes" at bounding box center [285, 348] width 17 height 16
click at [277, 348] on input "Yes" at bounding box center [281, 344] width 9 height 9
radio input "true"
click at [991, 457] on span "Next" at bounding box center [995, 460] width 24 height 11
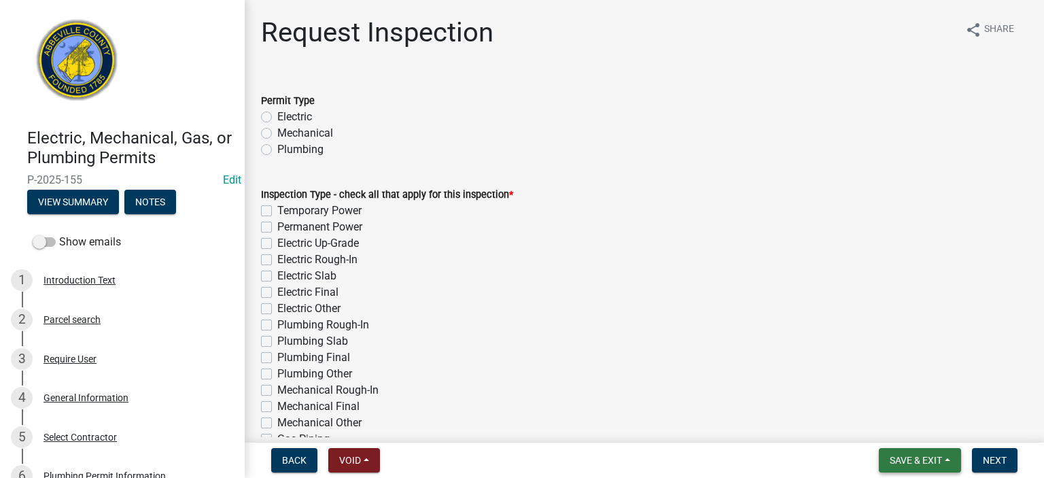
click at [922, 459] on span "Save & Exit" at bounding box center [916, 460] width 52 height 11
click at [910, 426] on button "Save & Exit" at bounding box center [906, 425] width 109 height 33
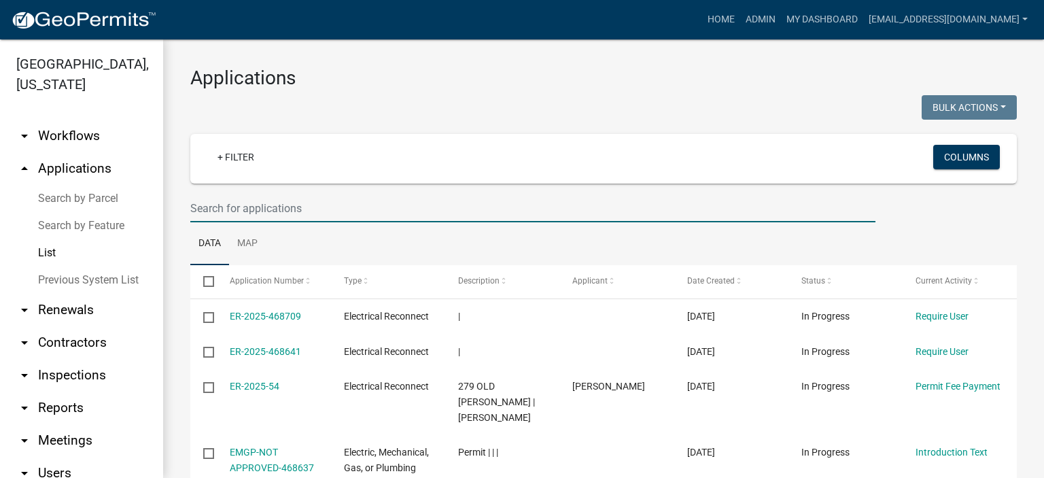
click at [335, 209] on input "text" at bounding box center [532, 208] width 685 height 28
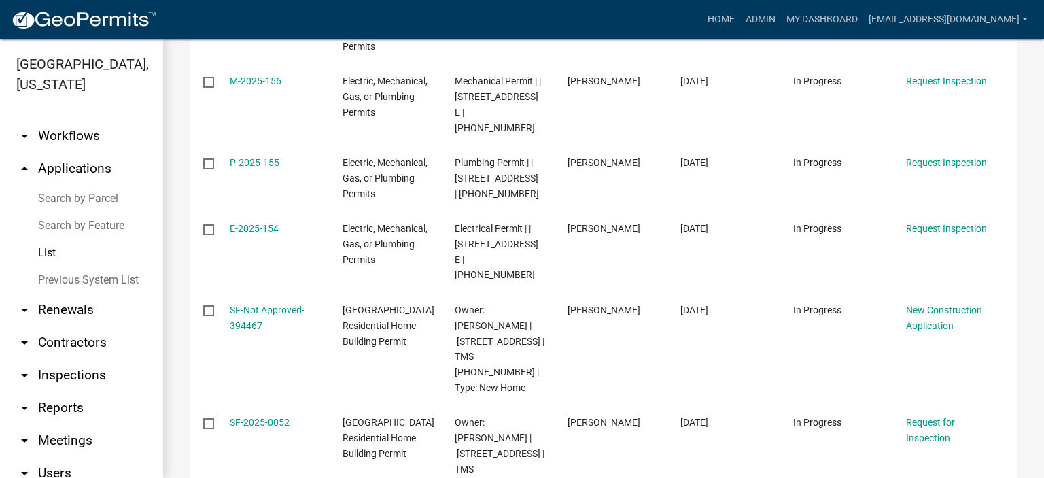
scroll to position [380, 0]
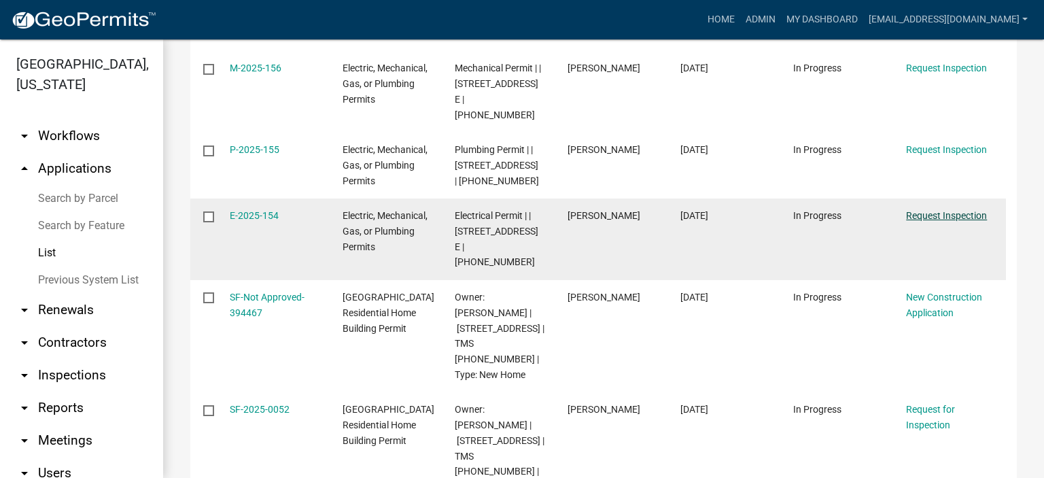
type input "[STREET_ADDRESS]"
click at [937, 210] on link "Request Inspection" at bounding box center [946, 215] width 81 height 11
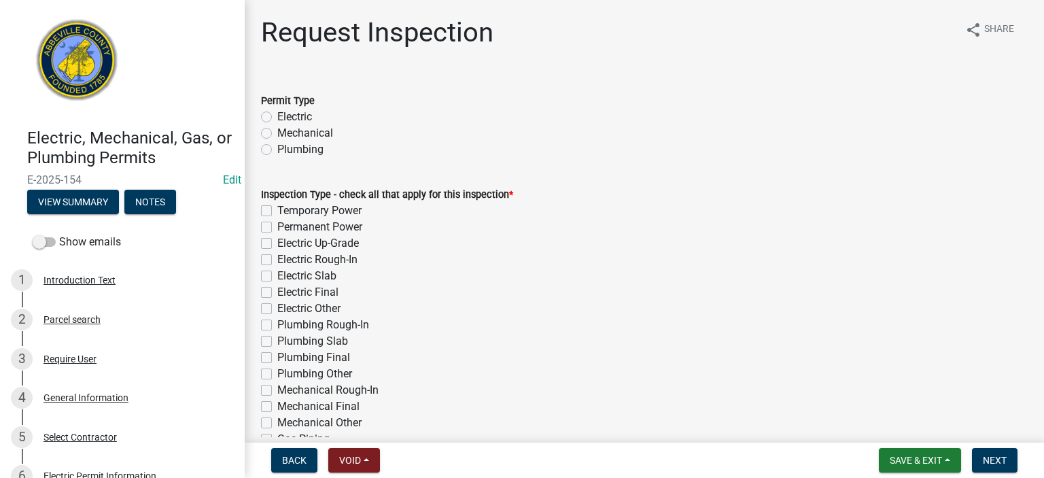
click at [277, 119] on label "Electric" at bounding box center [294, 117] width 35 height 16
click at [277, 118] on input "Electric" at bounding box center [281, 113] width 9 height 9
radio input "true"
drag, startPoint x: 266, startPoint y: 259, endPoint x: 271, endPoint y: 268, distance: 10.4
click at [277, 261] on label "Electric Rough-In" at bounding box center [317, 260] width 80 height 16
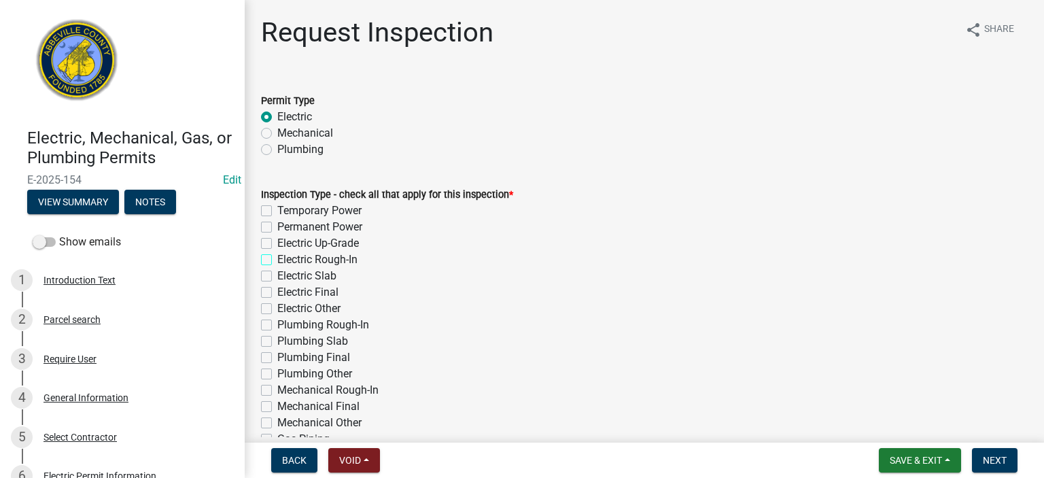
click at [277, 260] on input "Electric Rough-In" at bounding box center [281, 256] width 9 height 9
checkbox input "true"
checkbox input "false"
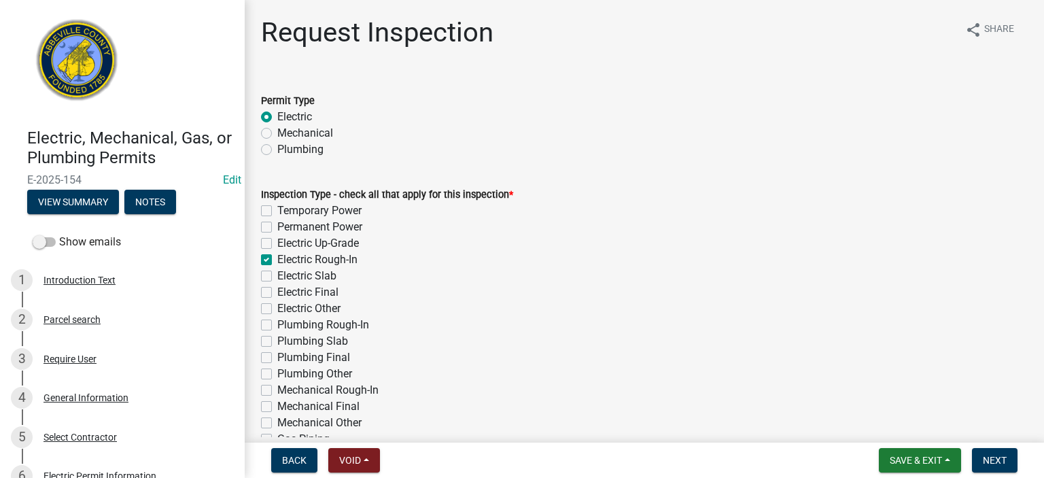
checkbox input "true"
checkbox input "false"
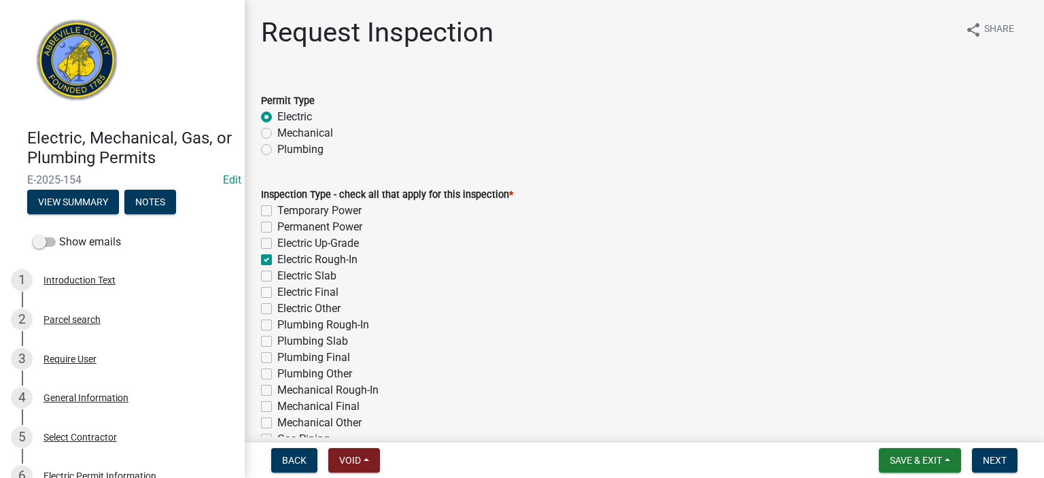
checkbox input "false"
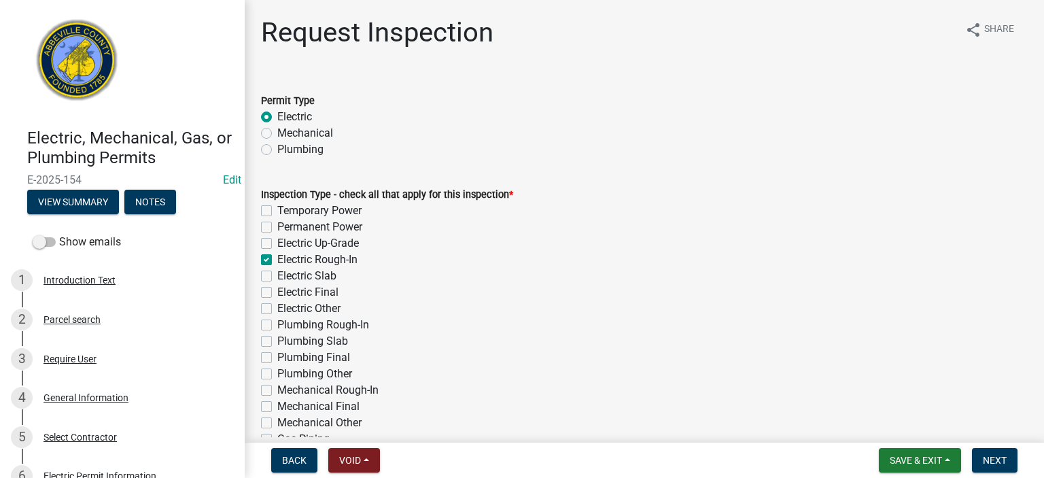
checkbox input "false"
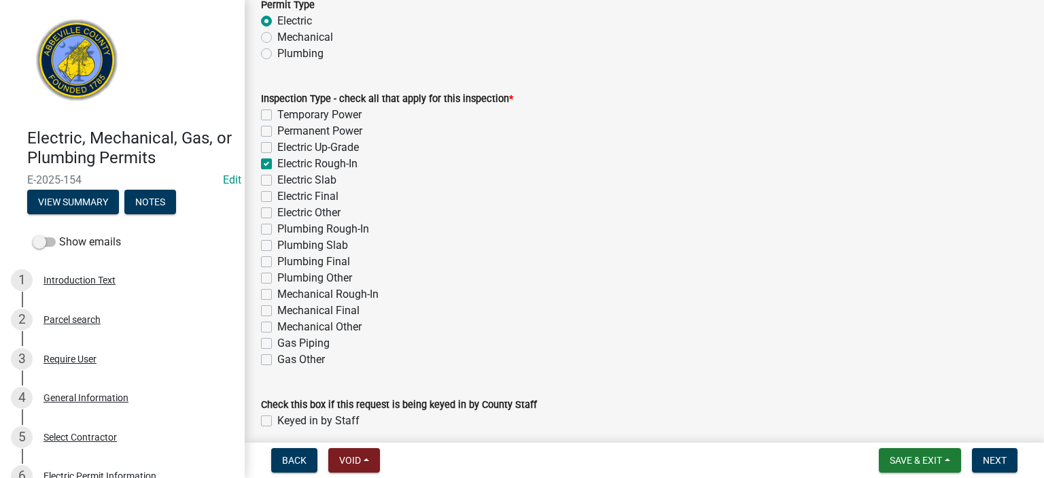
scroll to position [152, 0]
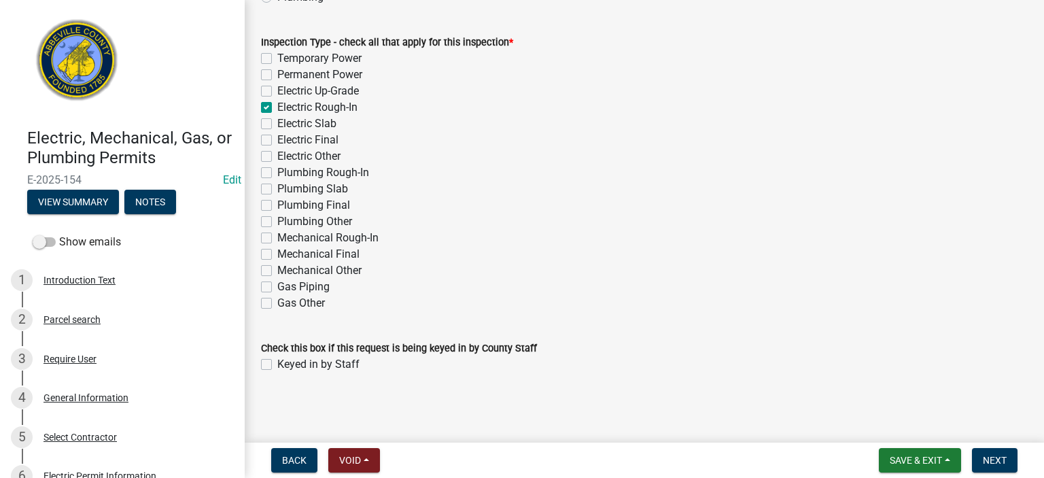
click at [277, 361] on label "Keyed in by Staff" at bounding box center [318, 364] width 82 height 16
click at [277, 361] on input "Keyed in by Staff" at bounding box center [281, 360] width 9 height 9
checkbox input "true"
click at [1000, 455] on span "Next" at bounding box center [995, 460] width 24 height 11
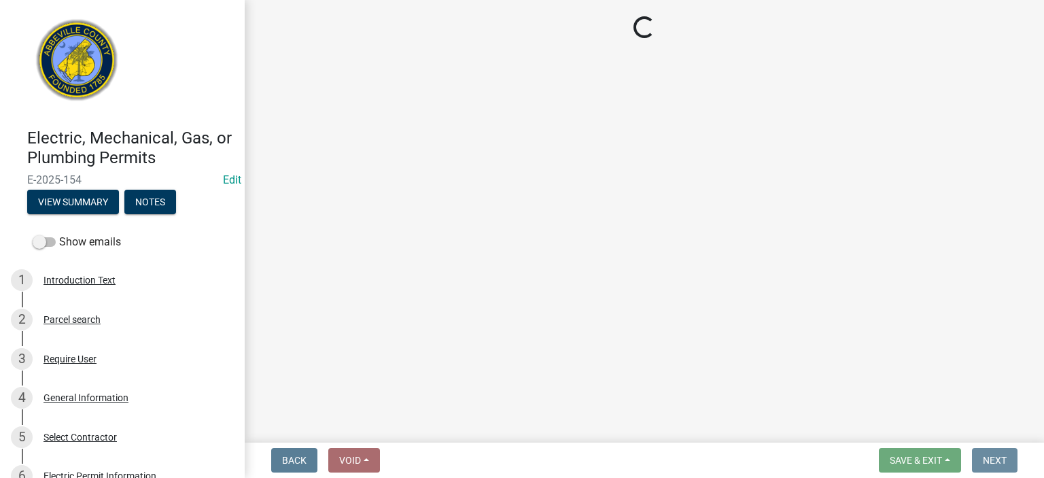
scroll to position [0, 0]
select select "896ec84b-7942-43b9-a78d-4f1554b7930c"
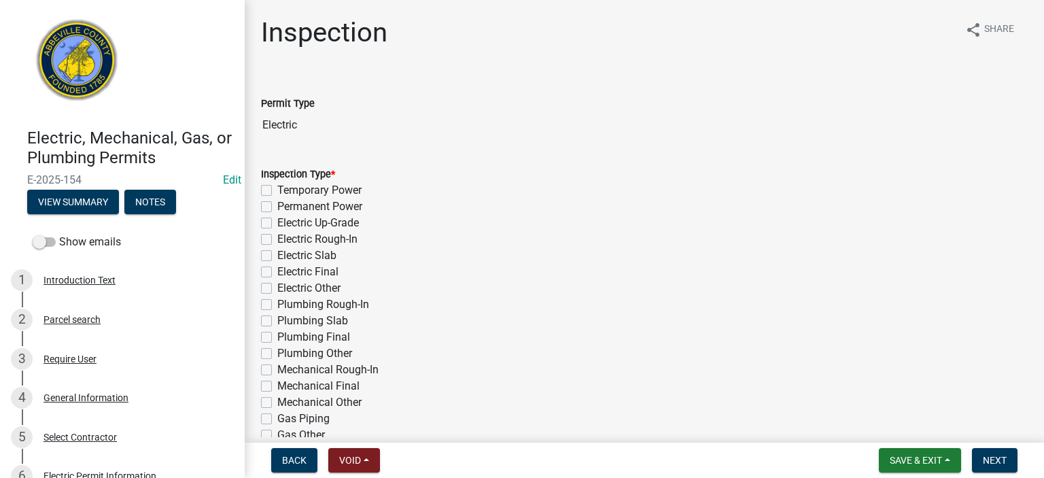
drag, startPoint x: 266, startPoint y: 239, endPoint x: 278, endPoint y: 247, distance: 13.8
click at [277, 244] on label "Electric Rough-In" at bounding box center [317, 239] width 80 height 16
click at [277, 240] on input "Electric Rough-In" at bounding box center [281, 235] width 9 height 9
checkbox input "true"
checkbox input "false"
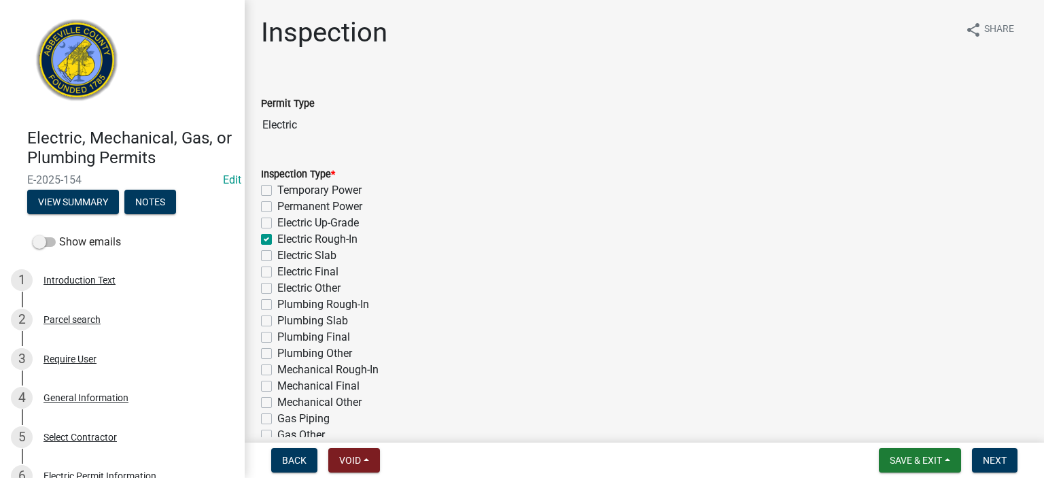
checkbox input "false"
checkbox input "true"
checkbox input "false"
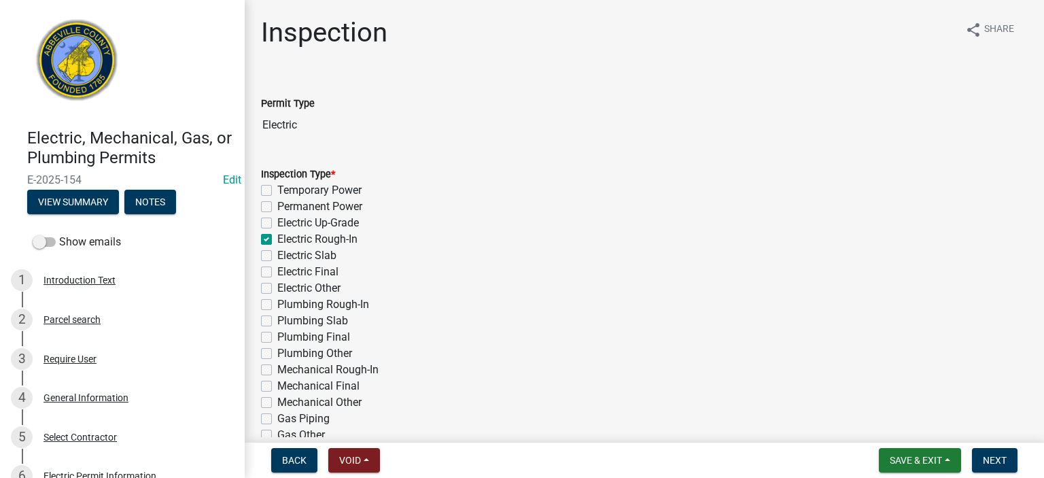
checkbox input "false"
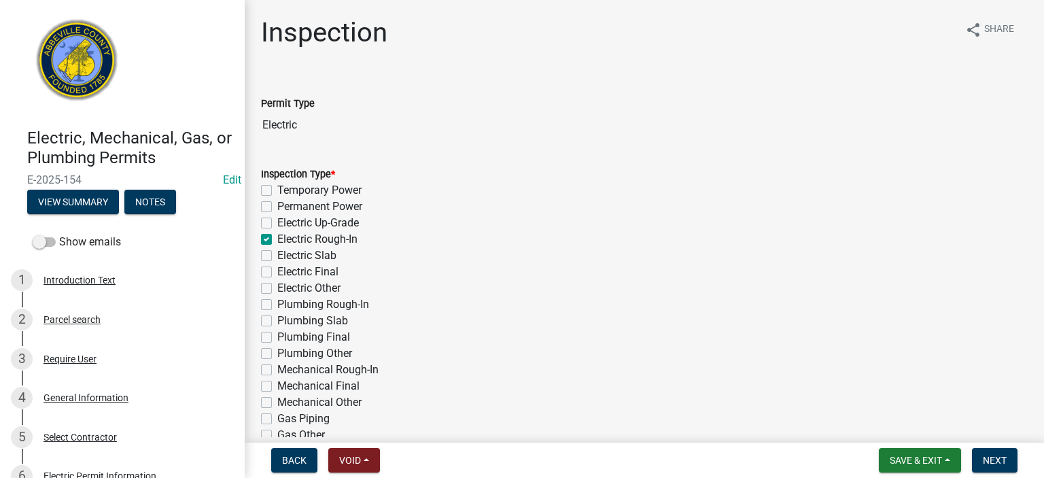
checkbox input "false"
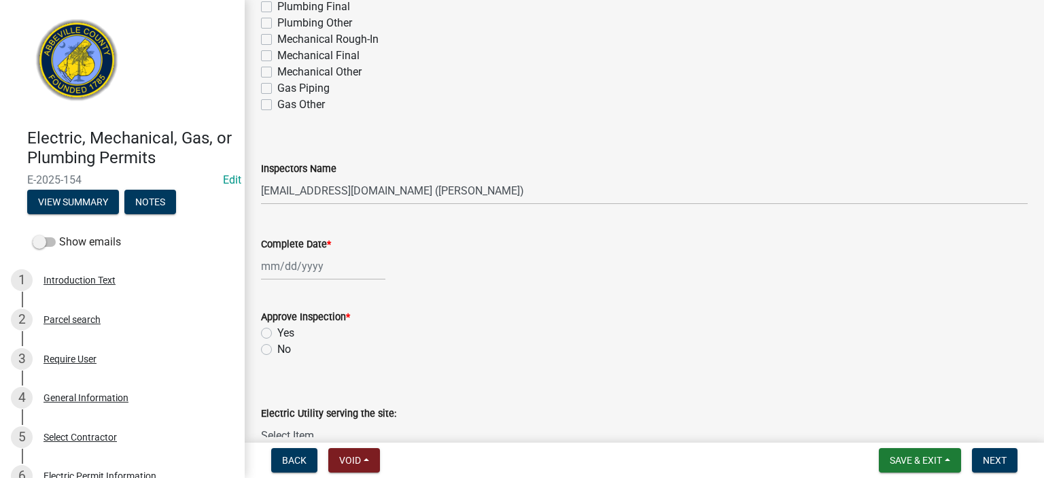
scroll to position [353, 0]
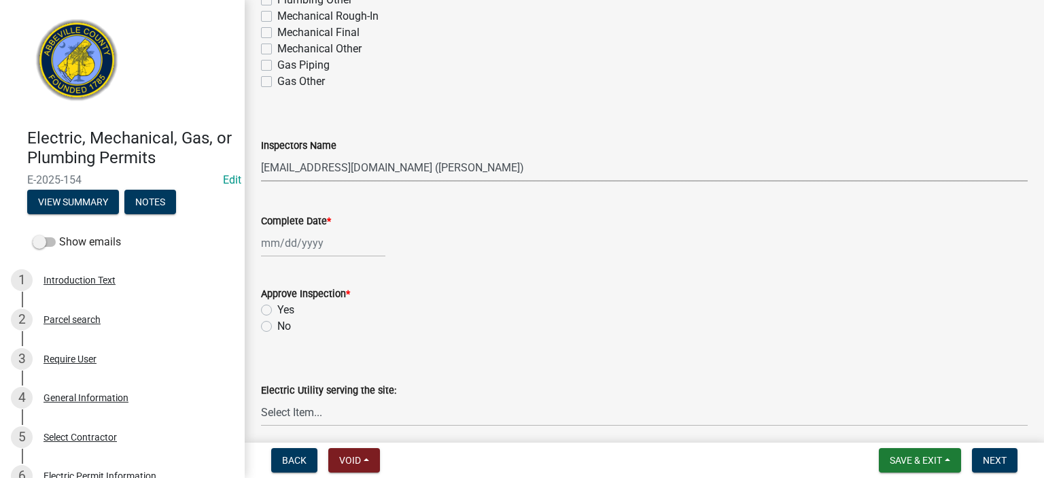
click at [523, 170] on select "Select Item... [EMAIL_ADDRESS][DOMAIN_NAME] ([PERSON_NAME]) [EMAIL_ADDRESS][DOM…" at bounding box center [644, 168] width 767 height 28
select select "56be3ac8-4e2d-49a7-9260-658958e29c03"
click at [261, 154] on select "Select Item... [EMAIL_ADDRESS][DOMAIN_NAME] ([PERSON_NAME]) [EMAIL_ADDRESS][DOM…" at bounding box center [644, 168] width 767 height 28
click at [356, 242] on div at bounding box center [323, 243] width 124 height 28
select select "8"
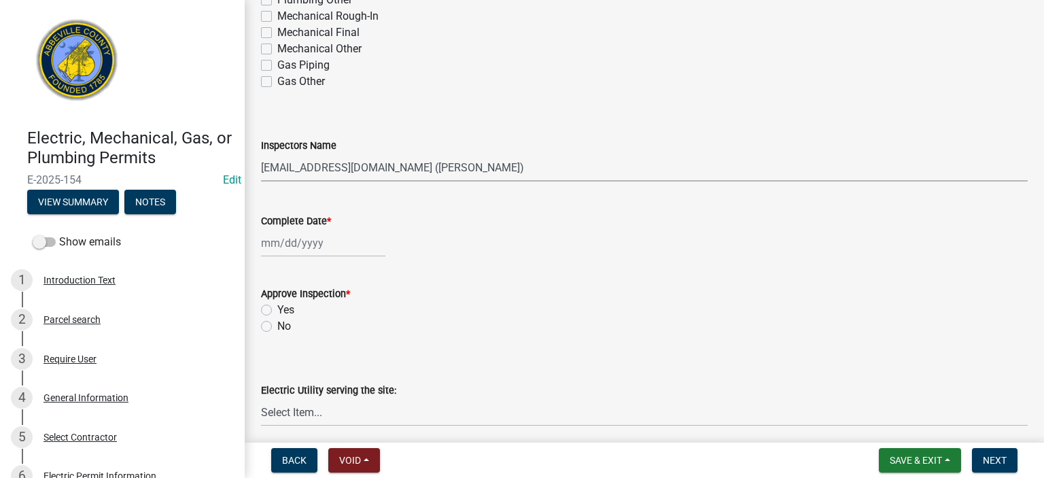
select select "2025"
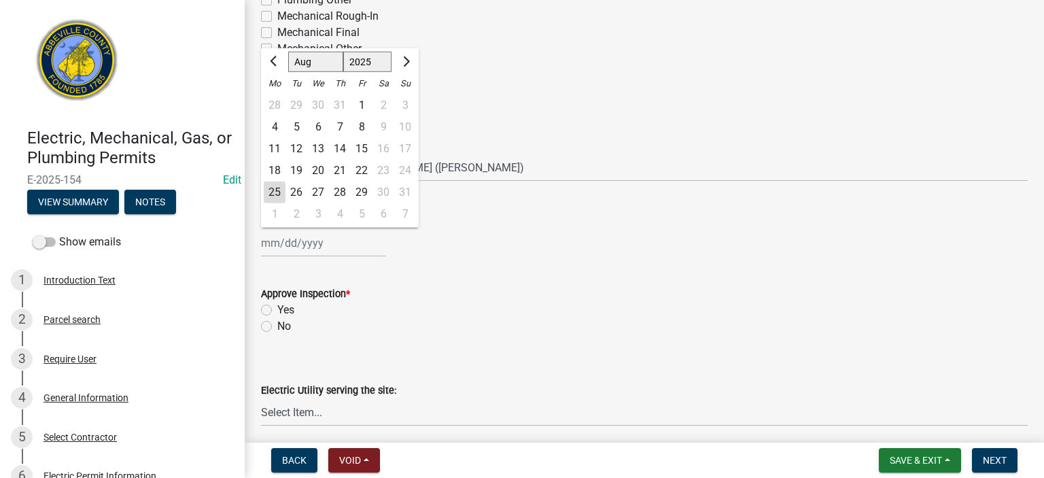
click at [269, 189] on div "25" at bounding box center [275, 193] width 22 height 22
type input "[DATE]"
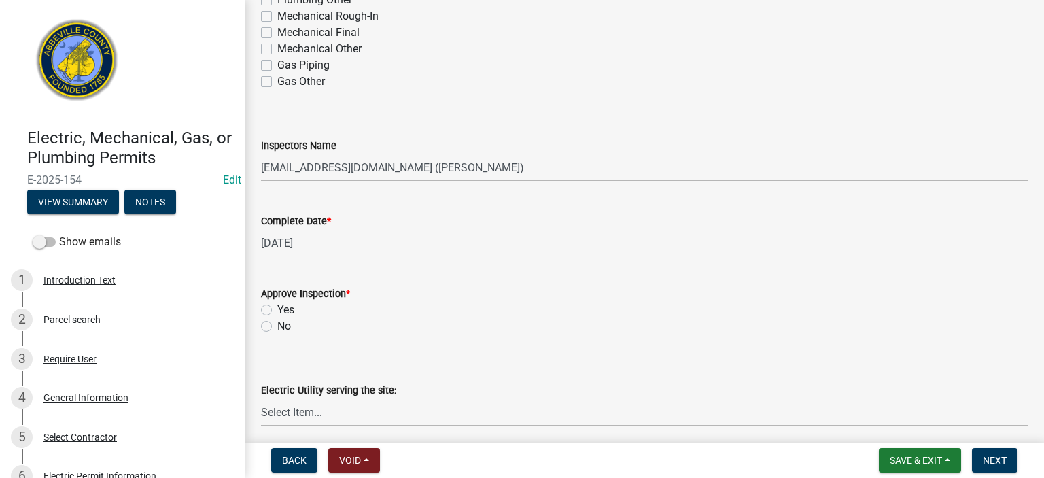
click at [277, 305] on label "Yes" at bounding box center [285, 310] width 17 height 16
click at [277, 305] on input "Yes" at bounding box center [281, 306] width 9 height 9
radio input "true"
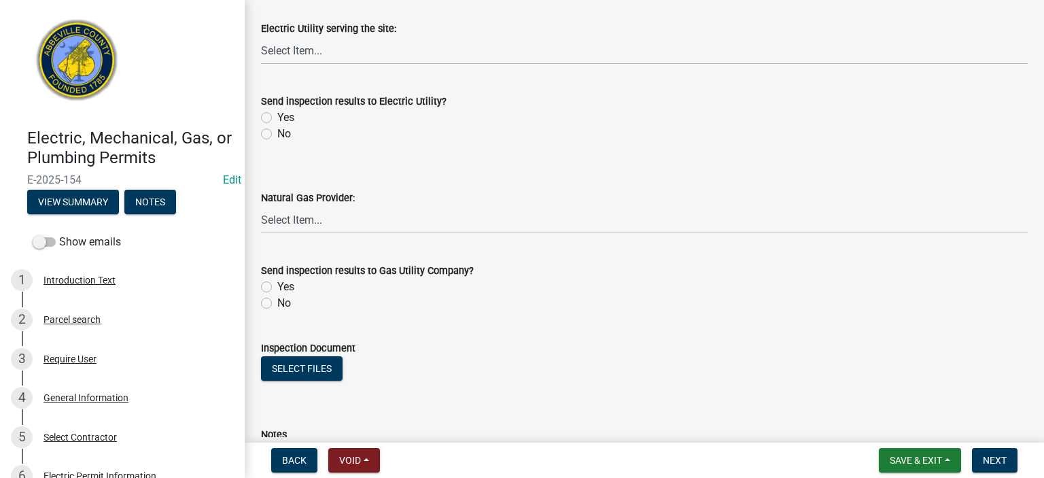
scroll to position [734, 0]
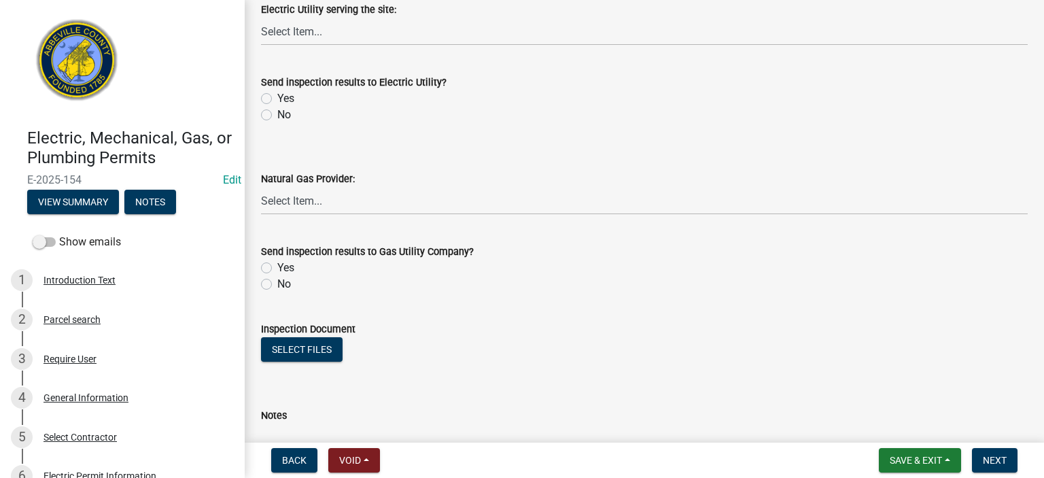
click at [277, 115] on label "No" at bounding box center [284, 115] width 14 height 16
click at [277, 115] on input "No" at bounding box center [281, 111] width 9 height 9
radio input "true"
click at [277, 281] on label "No" at bounding box center [284, 284] width 14 height 16
click at [277, 281] on input "No" at bounding box center [281, 280] width 9 height 9
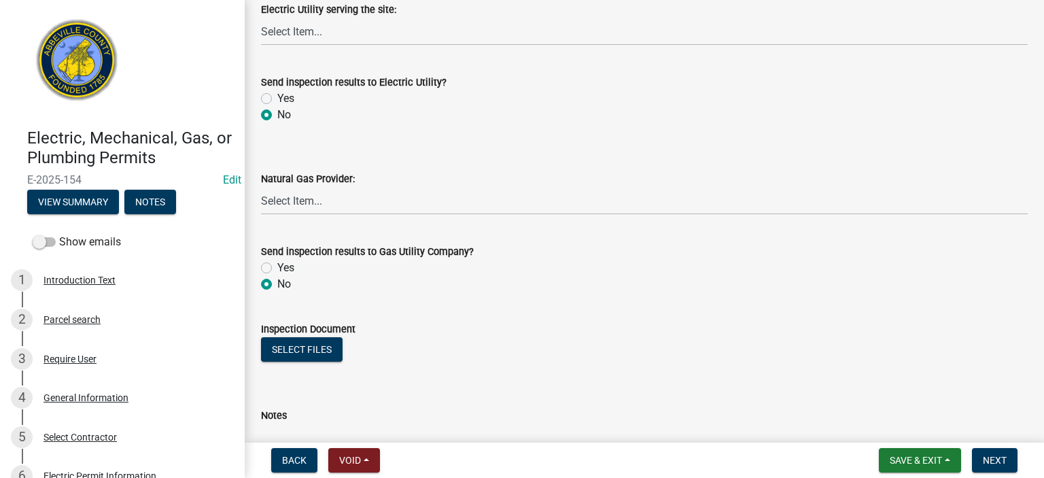
radio input "true"
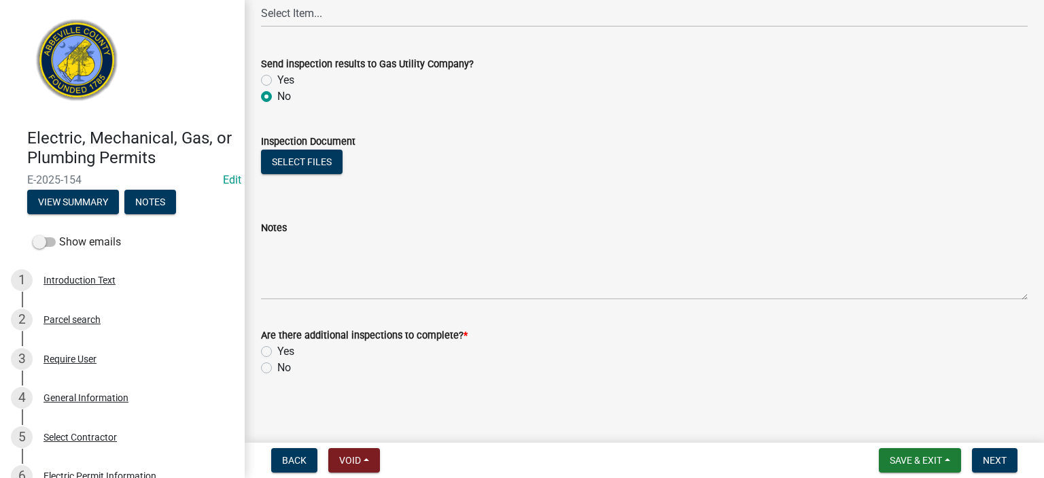
scroll to position [925, 0]
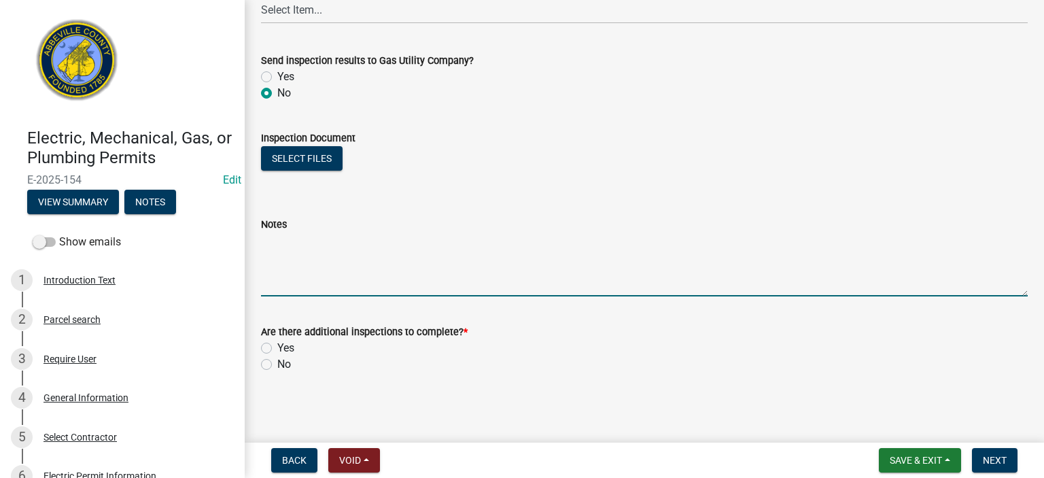
click at [368, 258] on textarea "Notes" at bounding box center [644, 264] width 767 height 64
type textarea "Elect. rough in APPROVED"
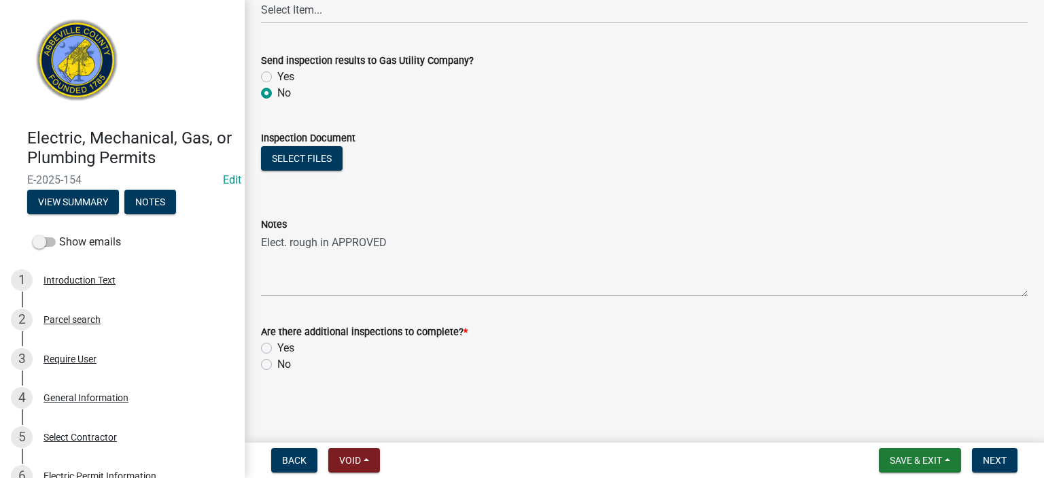
click at [277, 345] on label "Yes" at bounding box center [285, 348] width 17 height 16
click at [277, 345] on input "Yes" at bounding box center [281, 344] width 9 height 9
radio input "true"
click at [1000, 460] on span "Next" at bounding box center [995, 460] width 24 height 11
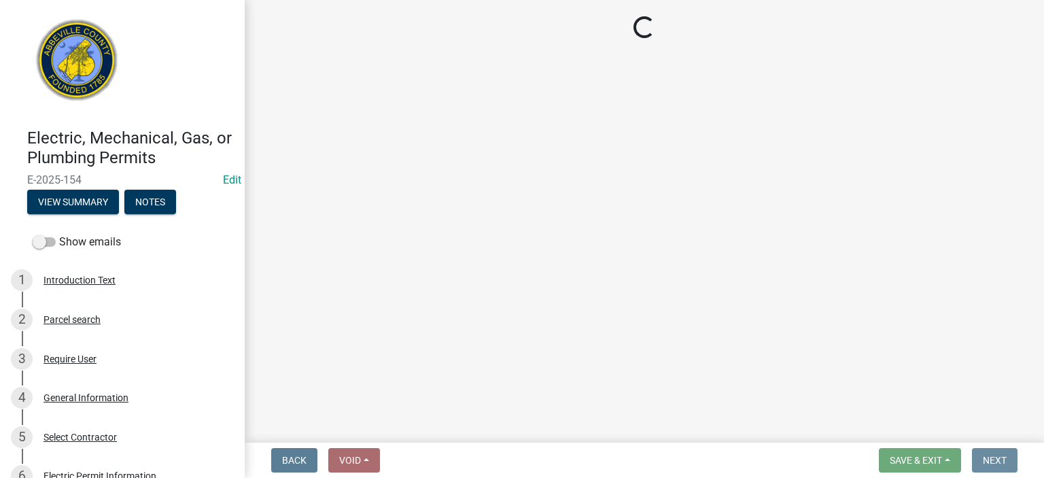
scroll to position [0, 0]
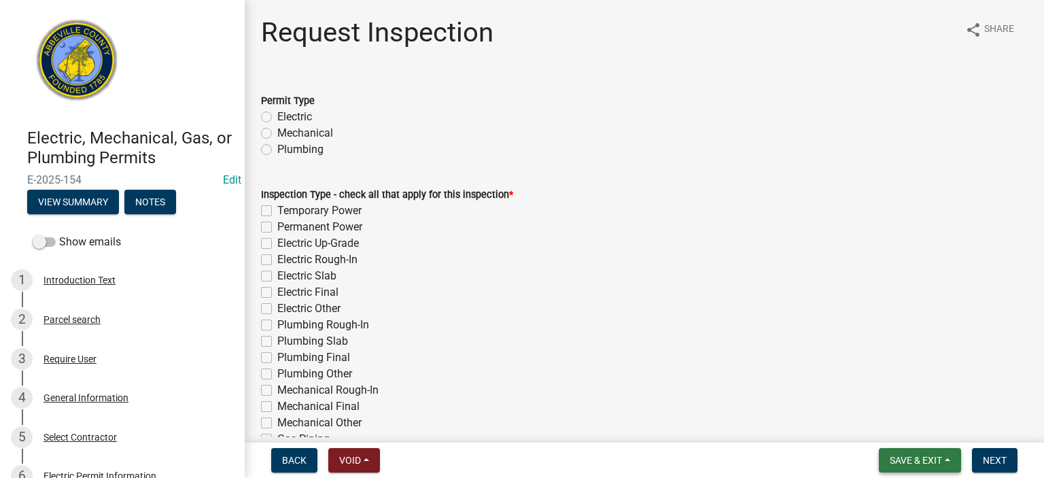
click at [917, 459] on span "Save & Exit" at bounding box center [916, 460] width 52 height 11
click at [915, 426] on button "Save & Exit" at bounding box center [906, 425] width 109 height 33
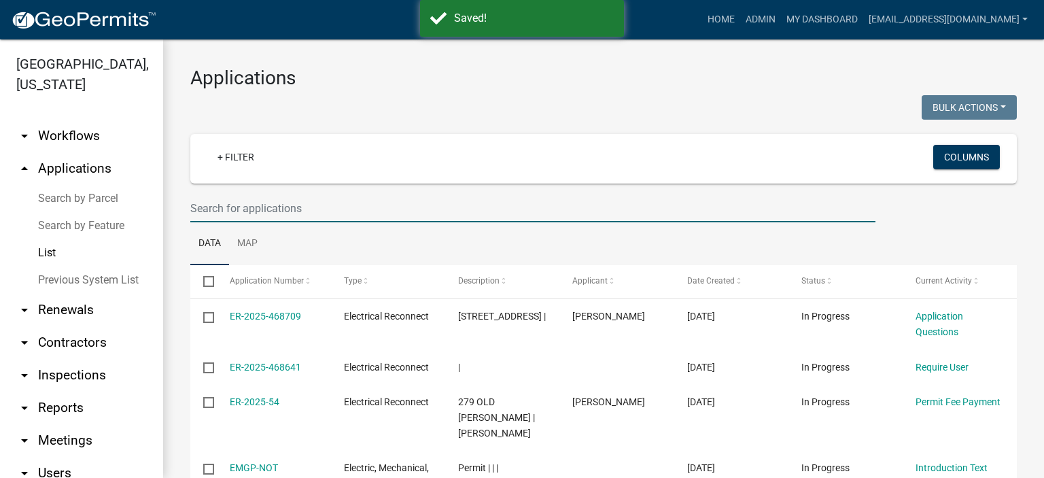
click at [337, 206] on input "text" at bounding box center [532, 208] width 685 height 28
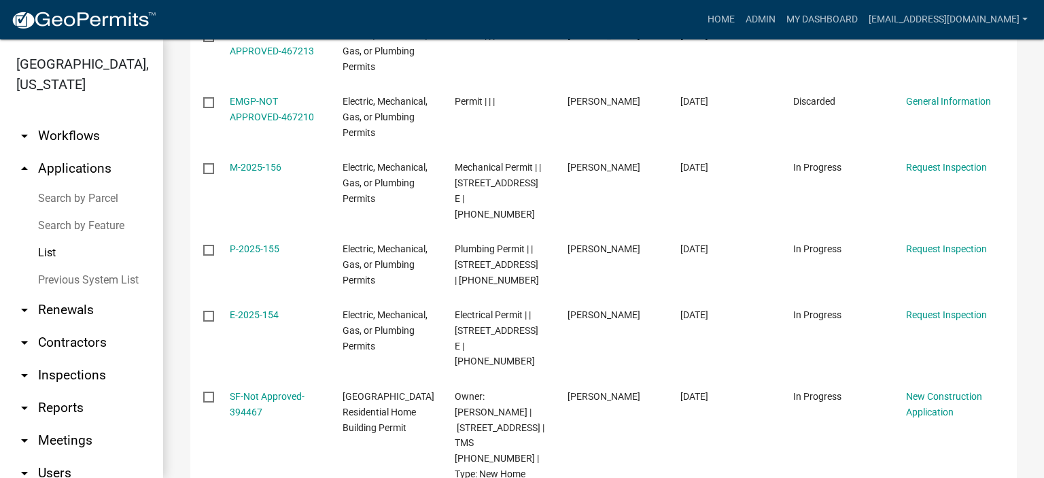
scroll to position [344, 0]
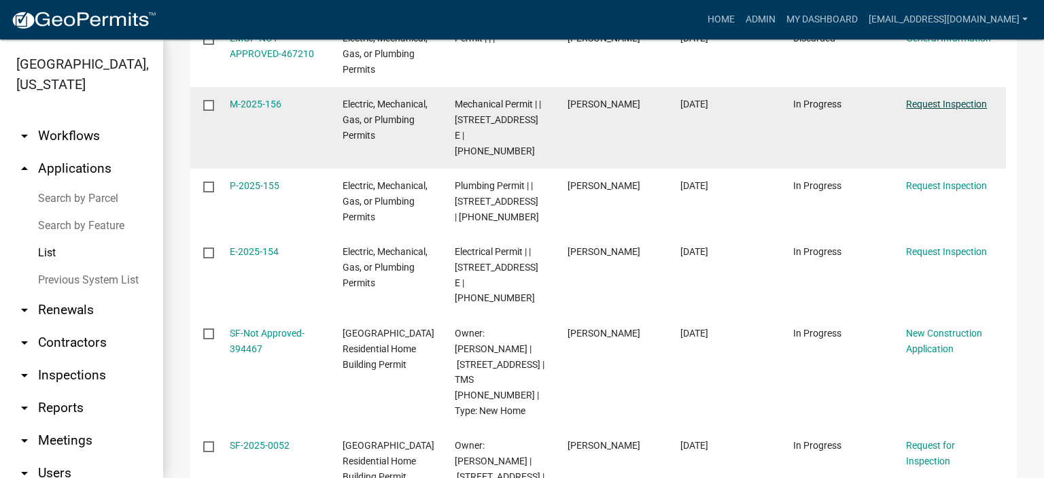
type input "[STREET_ADDRESS]"
click at [927, 100] on link "Request Inspection" at bounding box center [946, 104] width 81 height 11
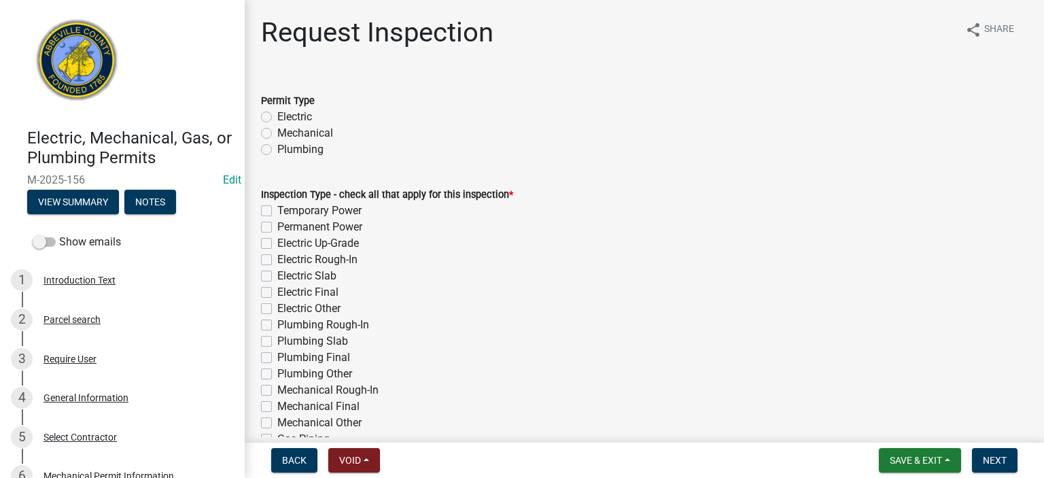
click at [277, 136] on label "Mechanical" at bounding box center [305, 133] width 56 height 16
click at [277, 134] on input "Mechanical" at bounding box center [281, 129] width 9 height 9
radio input "true"
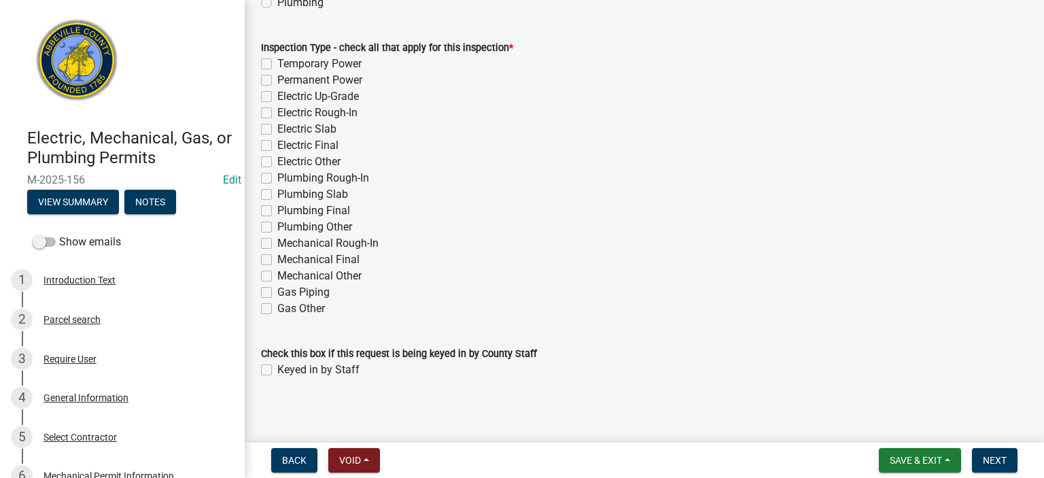
scroll to position [152, 0]
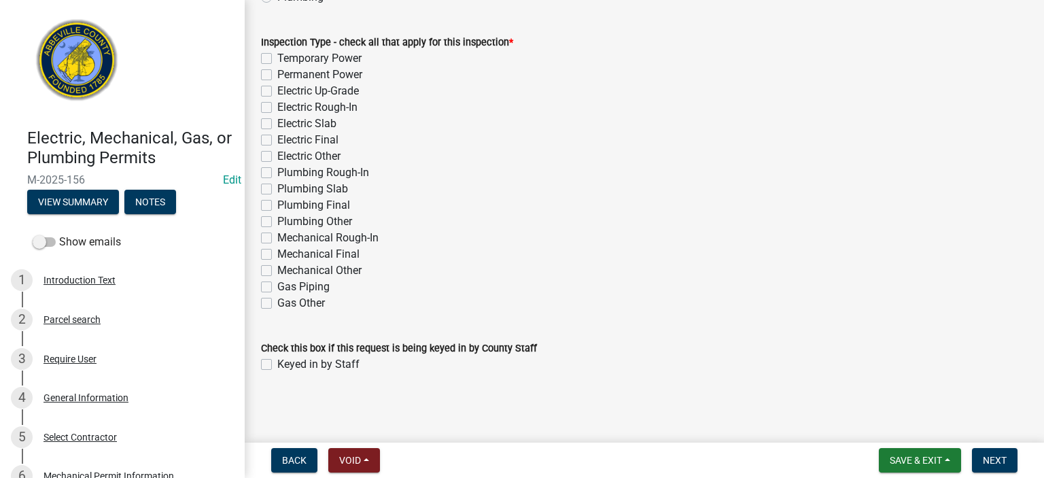
click at [277, 288] on label "Gas Piping" at bounding box center [303, 287] width 52 height 16
click at [277, 288] on input "Gas Piping" at bounding box center [281, 283] width 9 height 9
checkbox input "true"
checkbox input "false"
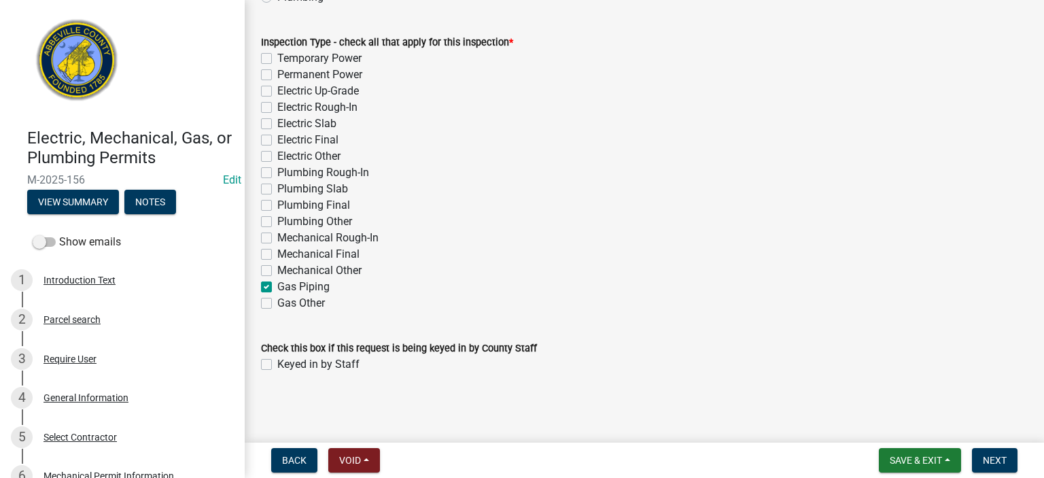
checkbox input "false"
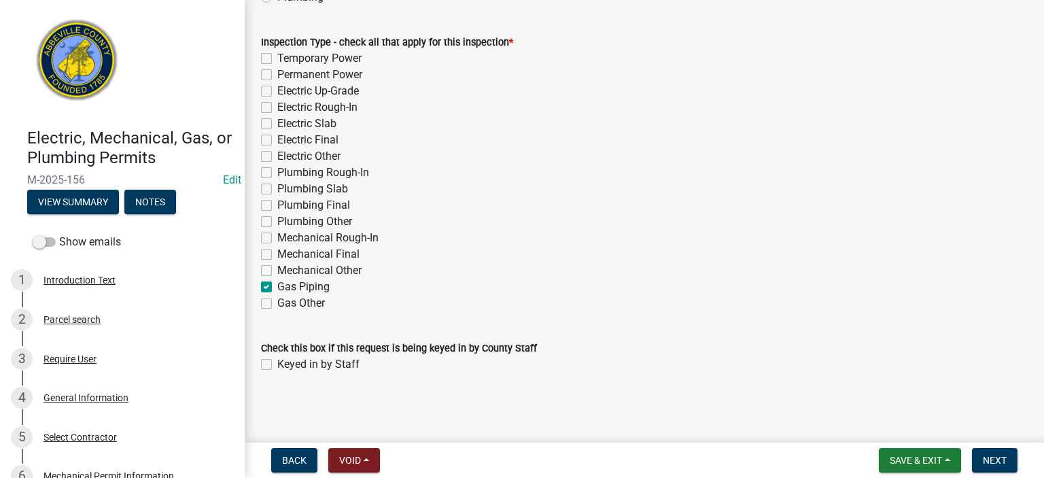
checkbox input "false"
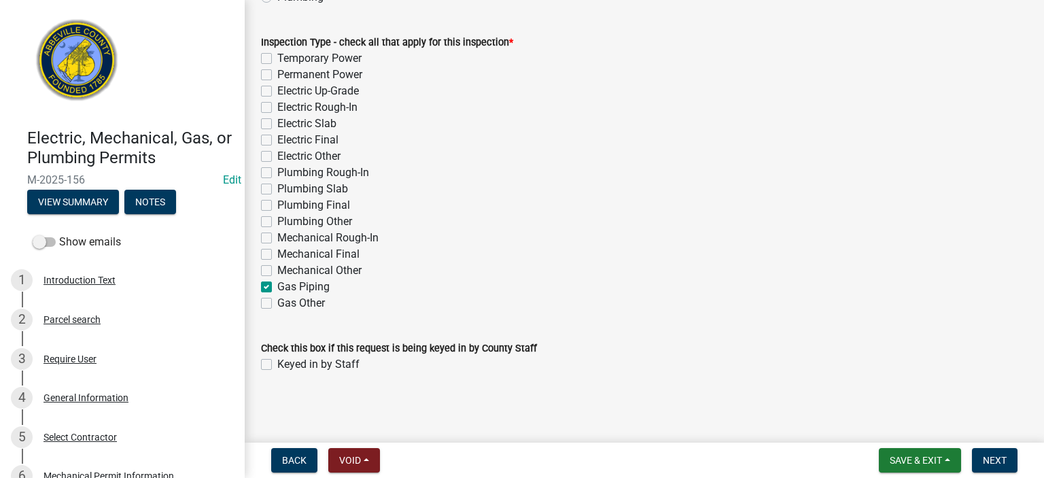
checkbox input "false"
checkbox input "true"
checkbox input "false"
click at [277, 361] on label "Keyed in by Staff" at bounding box center [318, 364] width 82 height 16
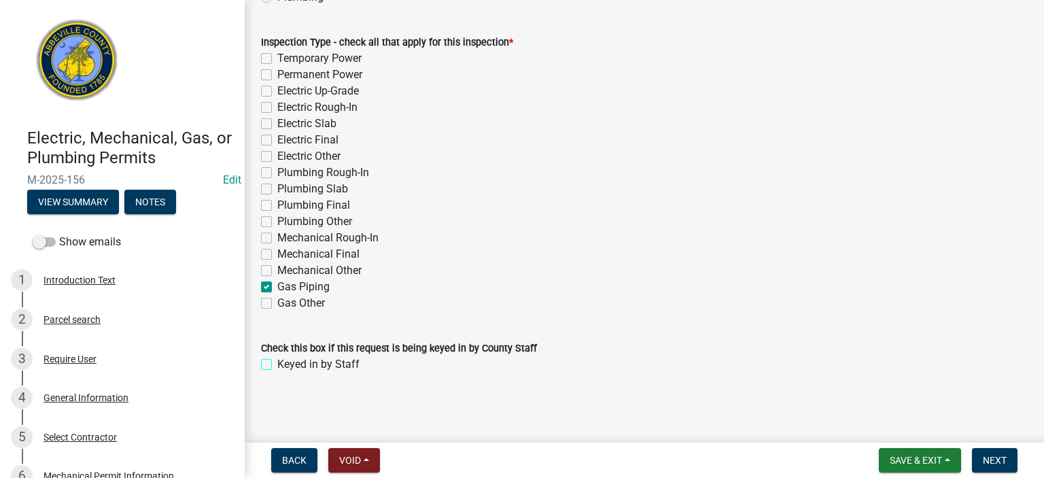
click at [277, 361] on input "Keyed in by Staff" at bounding box center [281, 360] width 9 height 9
checkbox input "true"
click at [990, 458] on span "Next" at bounding box center [995, 460] width 24 height 11
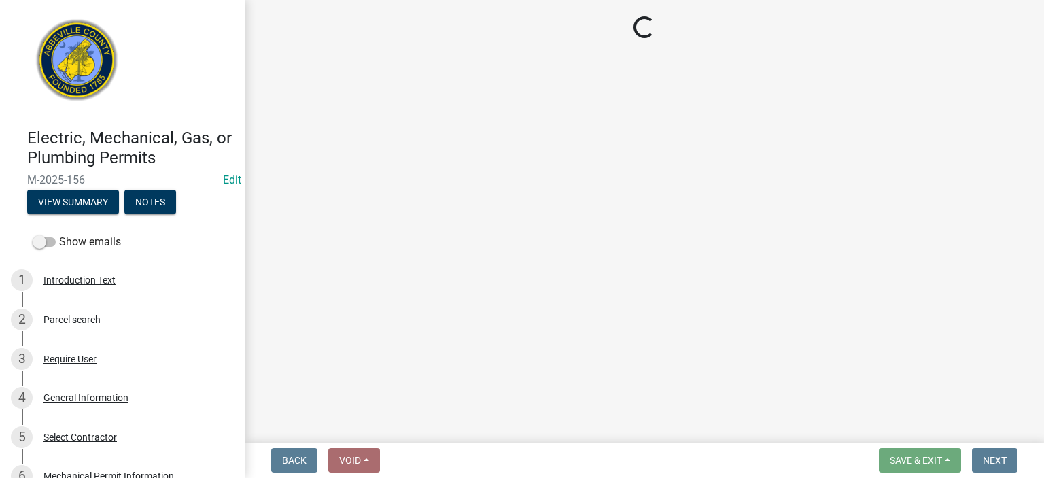
select select "896ec84b-7942-43b9-a78d-4f1554b7930c"
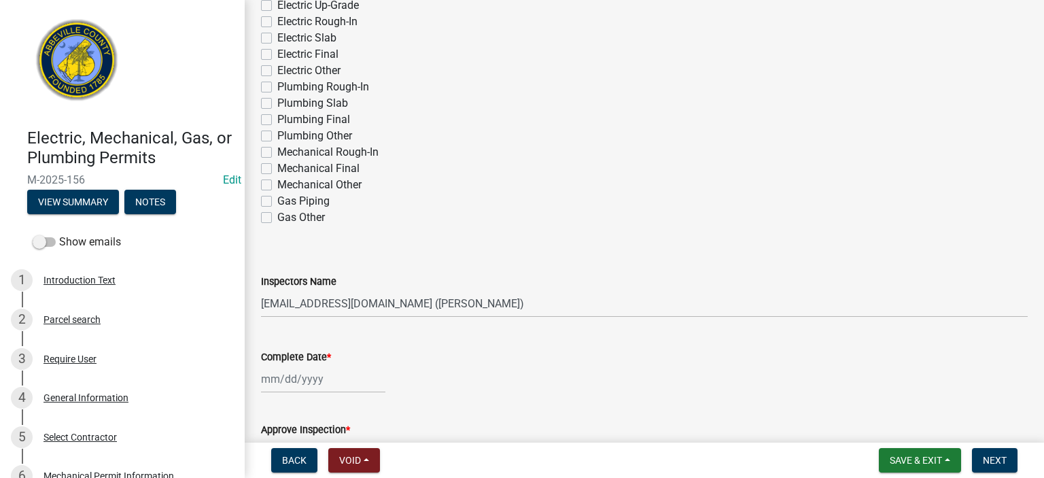
scroll to position [163, 0]
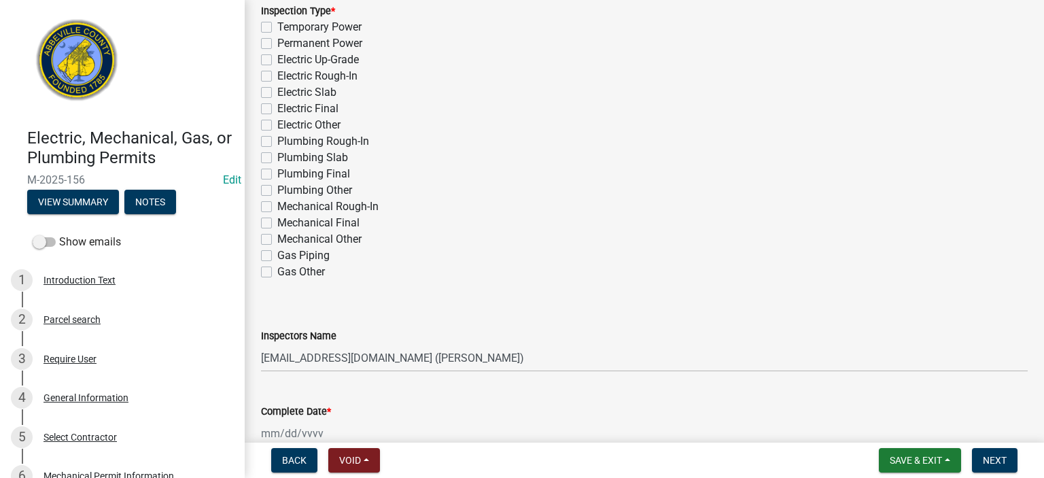
click at [277, 256] on label "Gas Piping" at bounding box center [303, 255] width 52 height 16
click at [277, 256] on input "Gas Piping" at bounding box center [281, 251] width 9 height 9
checkbox input "true"
checkbox input "false"
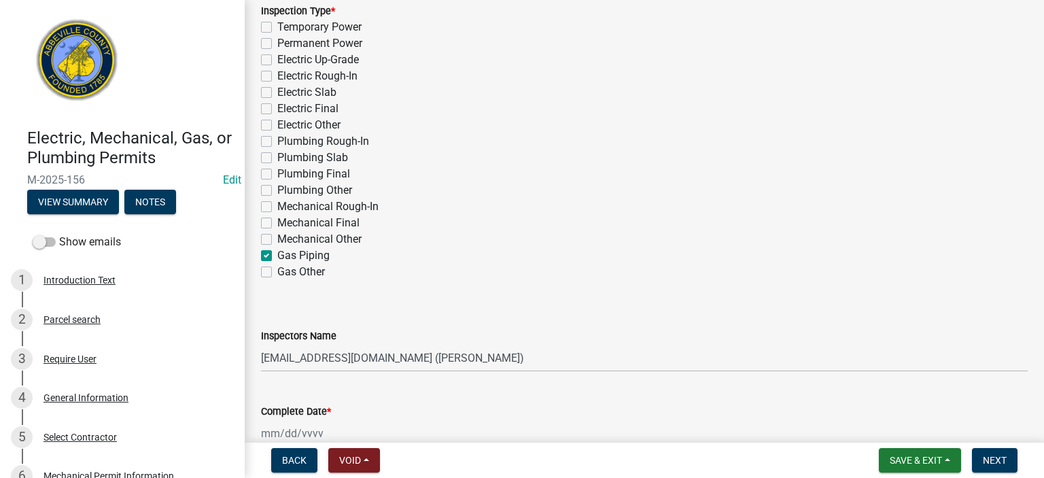
checkbox input "false"
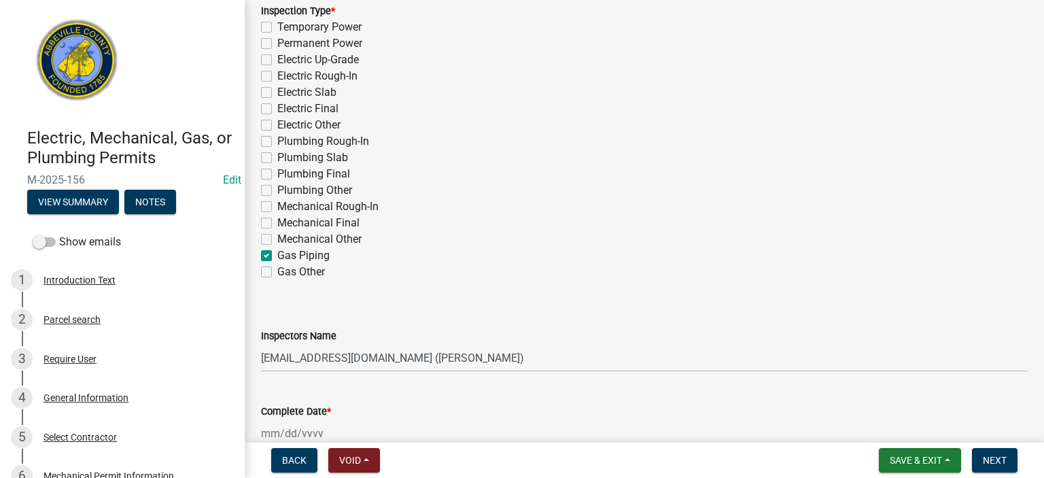
checkbox input "false"
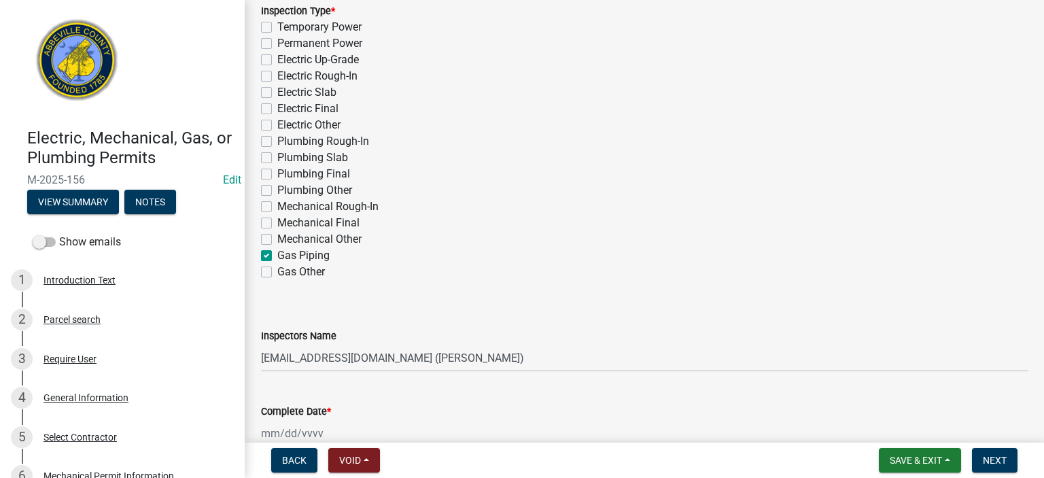
checkbox input "false"
checkbox input "true"
checkbox input "false"
click at [535, 360] on select "Select Item... [EMAIL_ADDRESS][DOMAIN_NAME] ([PERSON_NAME]) [EMAIL_ADDRESS][DOM…" at bounding box center [644, 358] width 767 height 28
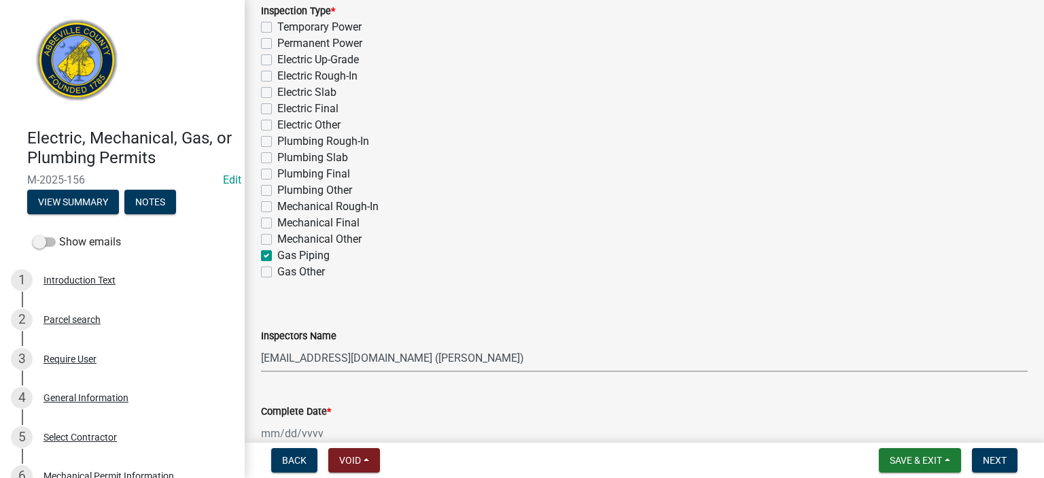
select select "56be3ac8-4e2d-49a7-9260-658958e29c03"
click at [261, 344] on select "Select Item... [EMAIL_ADDRESS][DOMAIN_NAME] ([PERSON_NAME]) [EMAIL_ADDRESS][DOM…" at bounding box center [644, 358] width 767 height 28
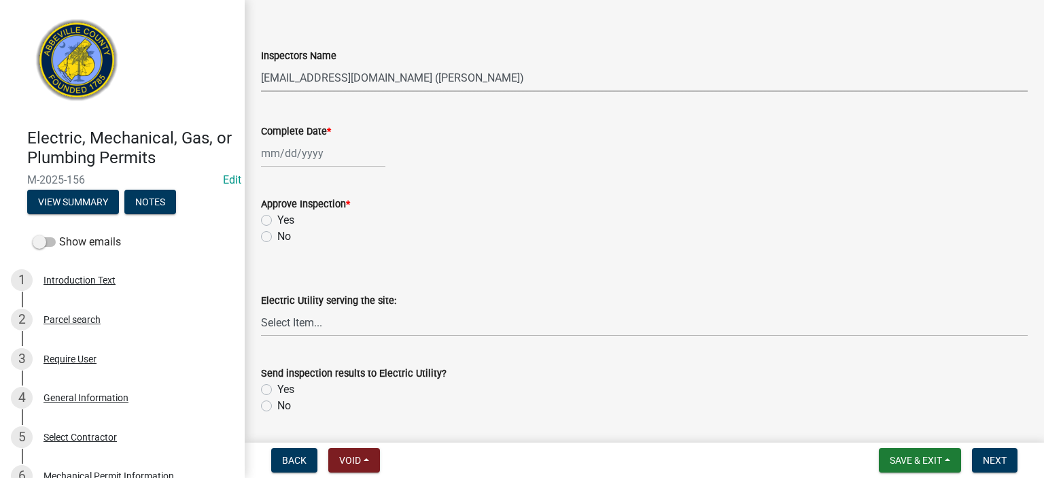
scroll to position [462, 0]
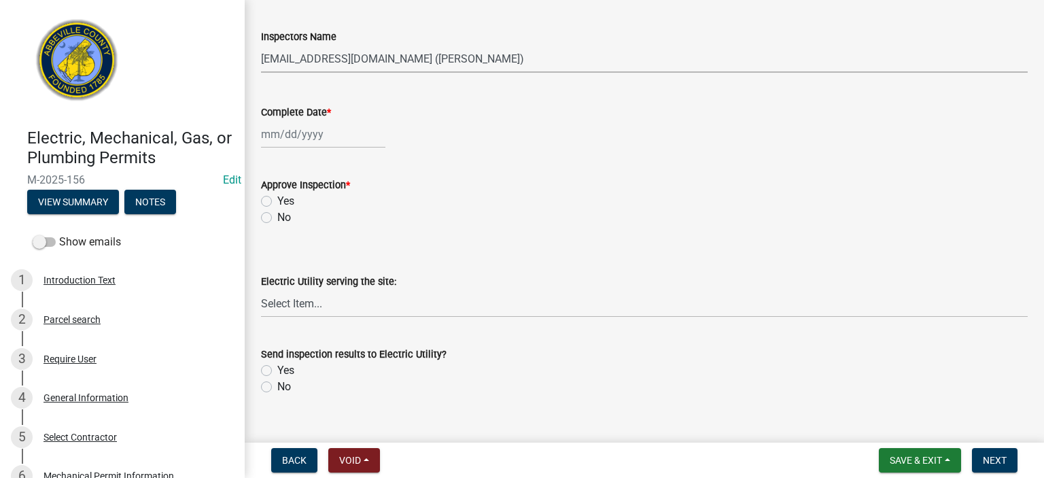
click at [328, 135] on div at bounding box center [323, 134] width 124 height 28
select select "8"
select select "2025"
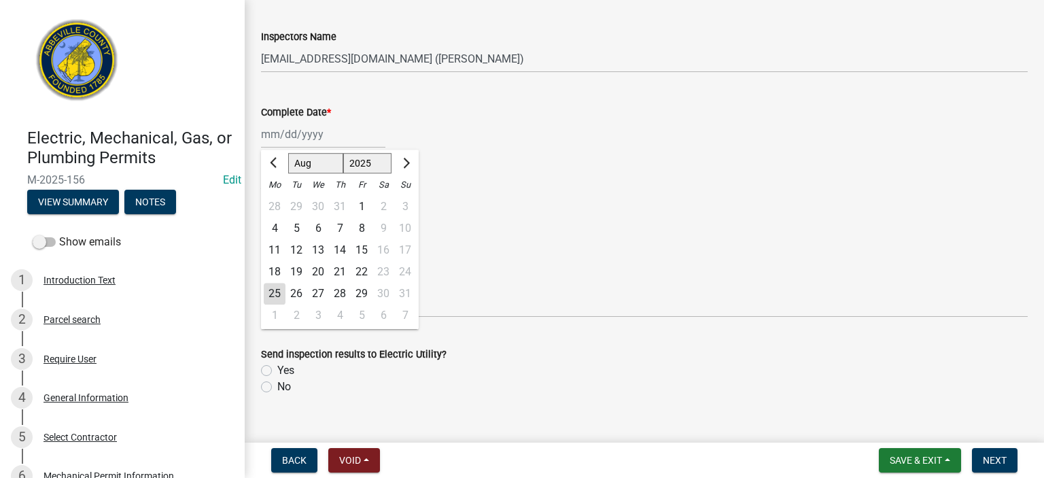
click at [275, 285] on div "25" at bounding box center [275, 294] width 22 height 22
type input "[DATE]"
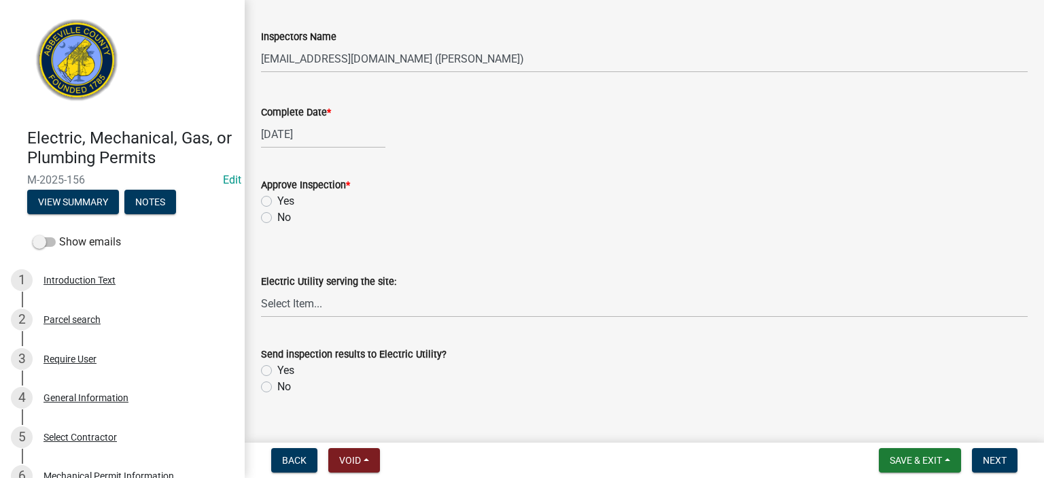
click at [277, 201] on label "Yes" at bounding box center [285, 201] width 17 height 16
click at [277, 201] on input "Yes" at bounding box center [281, 197] width 9 height 9
radio input "true"
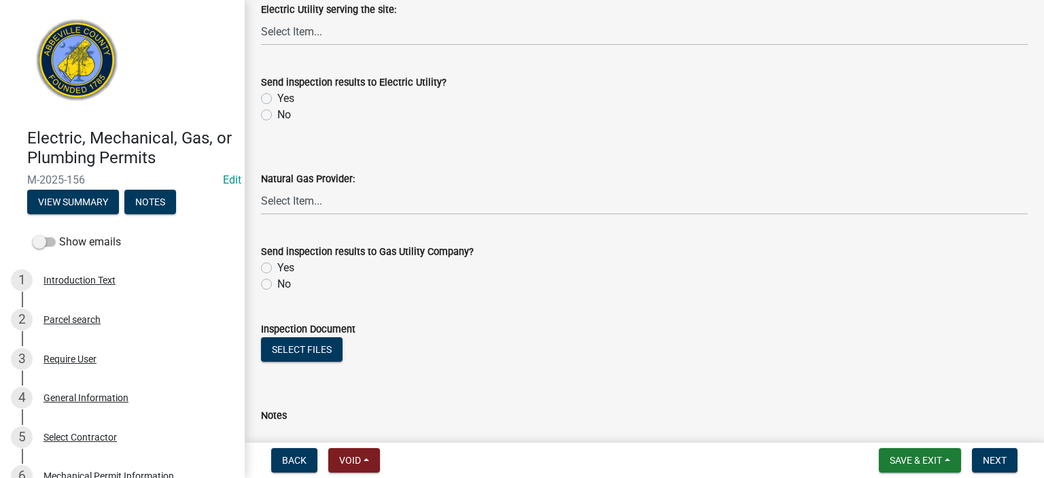
scroll to position [761, 0]
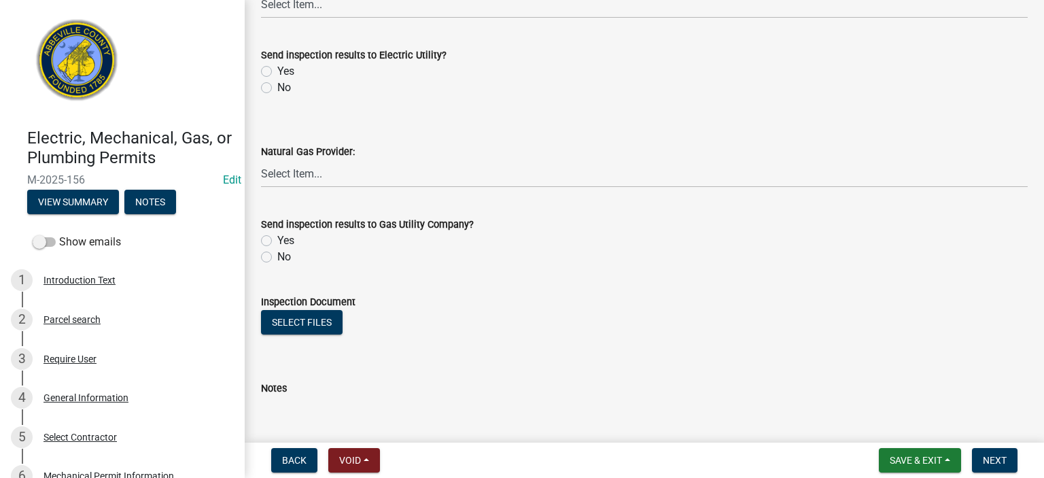
click at [277, 86] on label "No" at bounding box center [284, 88] width 14 height 16
click at [277, 86] on input "No" at bounding box center [281, 84] width 9 height 9
radio input "true"
click at [339, 171] on select "Select Item... Dominion Energy Piedmont Natural Gas Greenwood CPW" at bounding box center [644, 174] width 767 height 28
click at [261, 160] on select "Select Item... Dominion Energy Piedmont Natural Gas Greenwood CPW" at bounding box center [644, 174] width 767 height 28
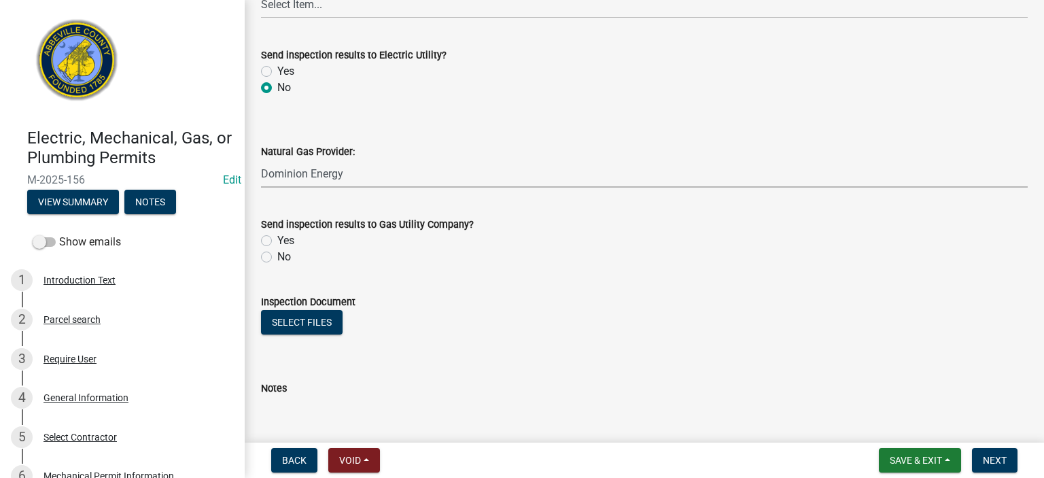
select select "a64d0054-e00c-4ca4-ba93-3120c34f7496"
click at [277, 237] on label "Yes" at bounding box center [285, 240] width 17 height 16
click at [277, 237] on input "Yes" at bounding box center [281, 236] width 9 height 9
radio input "true"
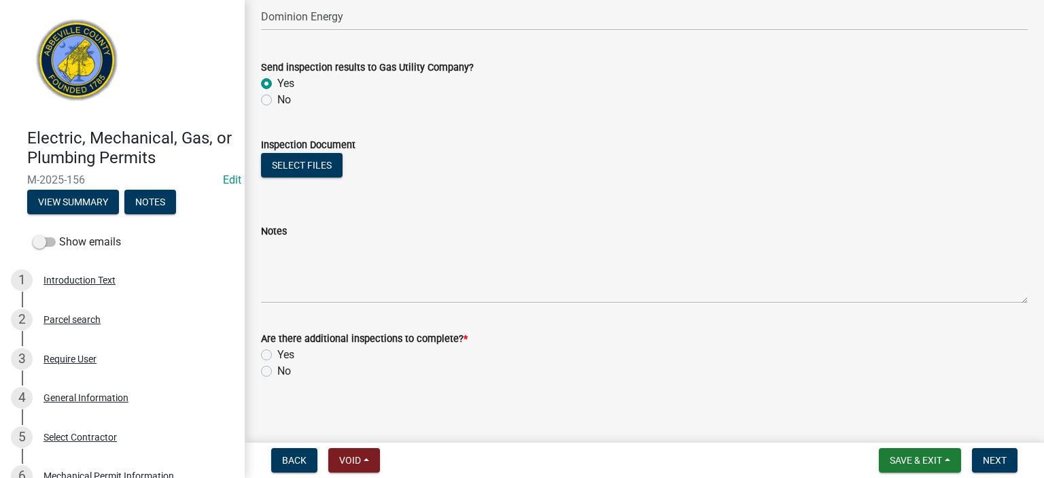
scroll to position [925, 0]
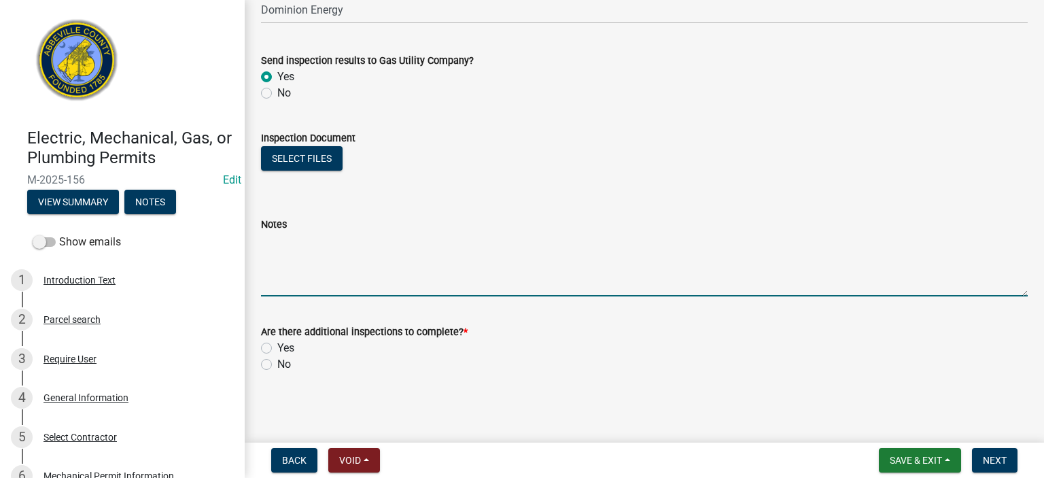
click at [326, 249] on textarea "Notes" at bounding box center [644, 264] width 767 height 64
type textarea "5 PSI on gas line APPROVED for meter and connection"
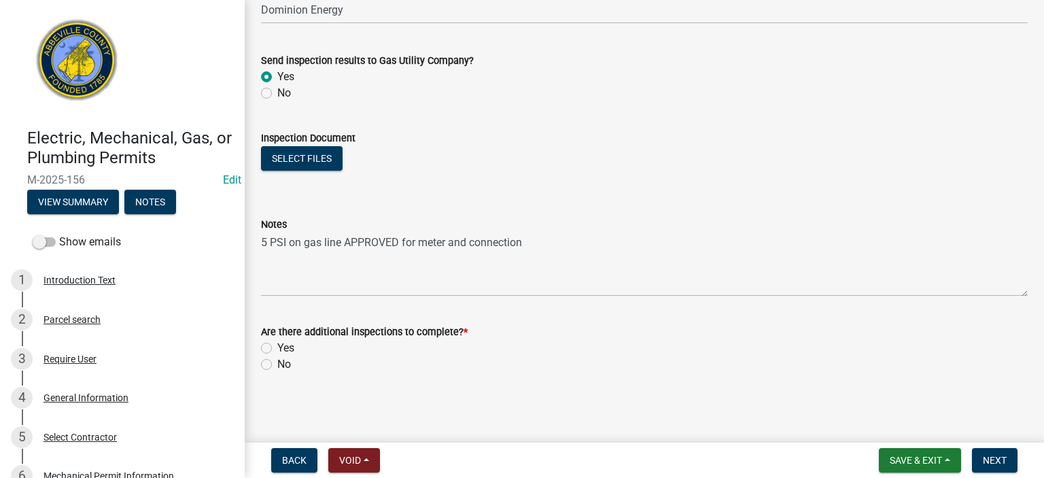
click at [277, 351] on label "Yes" at bounding box center [285, 348] width 17 height 16
click at [277, 349] on input "Yes" at bounding box center [281, 344] width 9 height 9
radio input "true"
click at [1001, 463] on span "Next" at bounding box center [995, 460] width 24 height 11
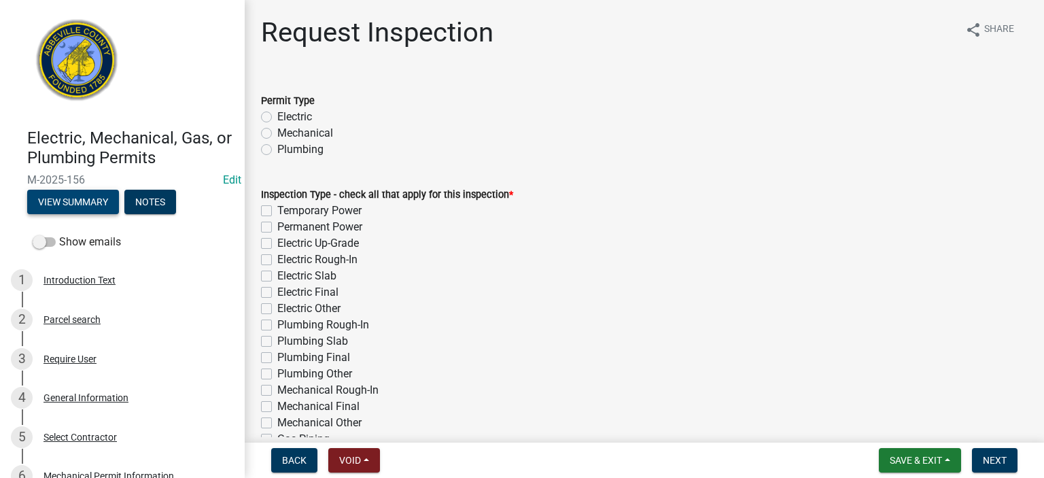
click at [83, 200] on button "View Summary" at bounding box center [73, 202] width 92 height 24
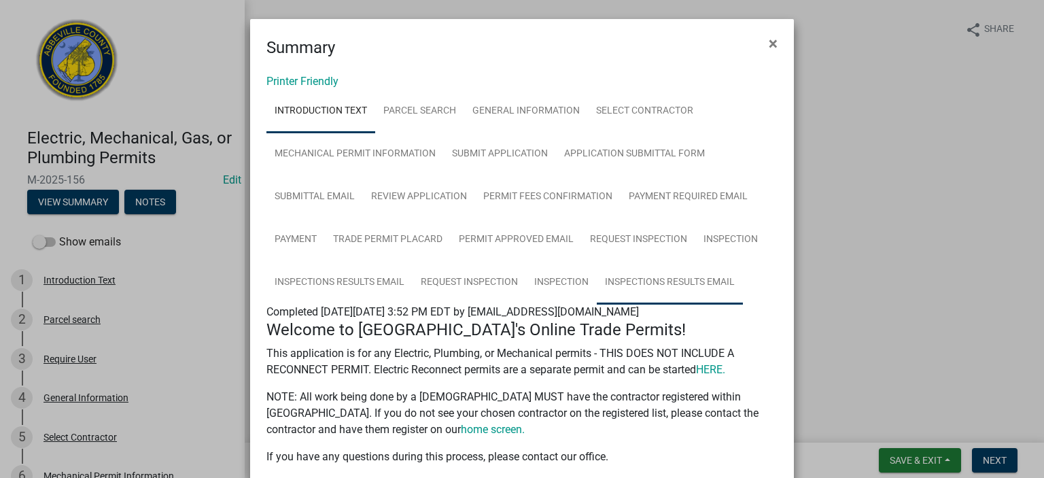
click at [644, 279] on link "Inspections Results Email" at bounding box center [670, 283] width 146 height 44
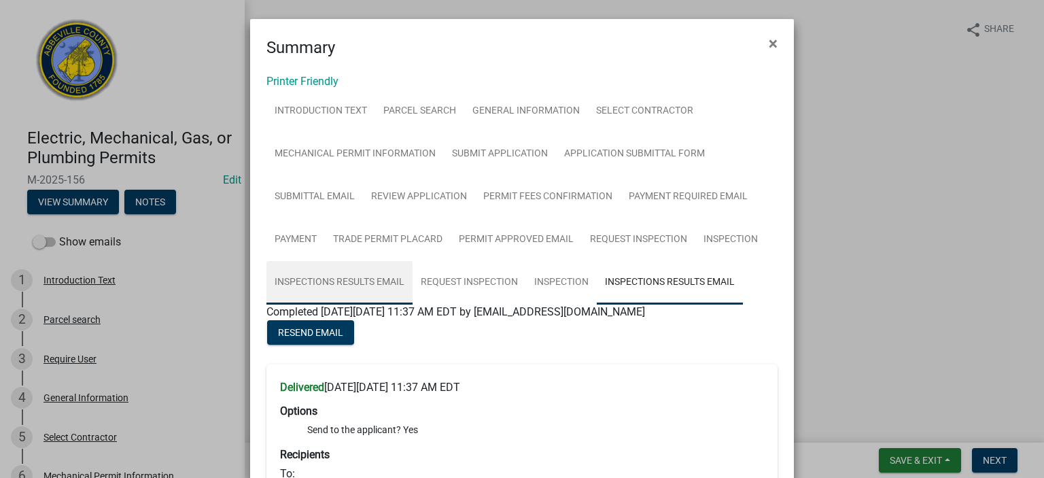
click at [347, 276] on link "Inspections Results Email" at bounding box center [339, 283] width 146 height 44
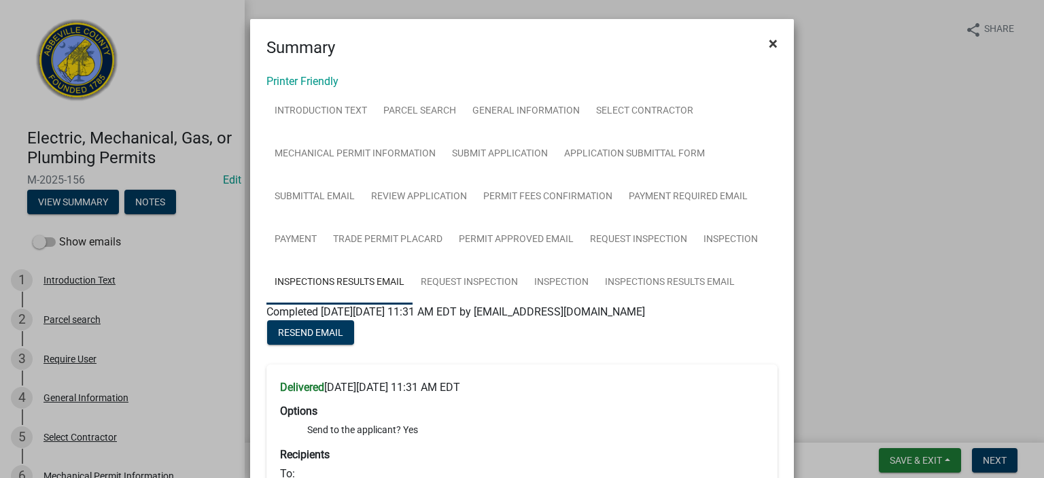
click at [770, 44] on span "×" at bounding box center [773, 43] width 9 height 19
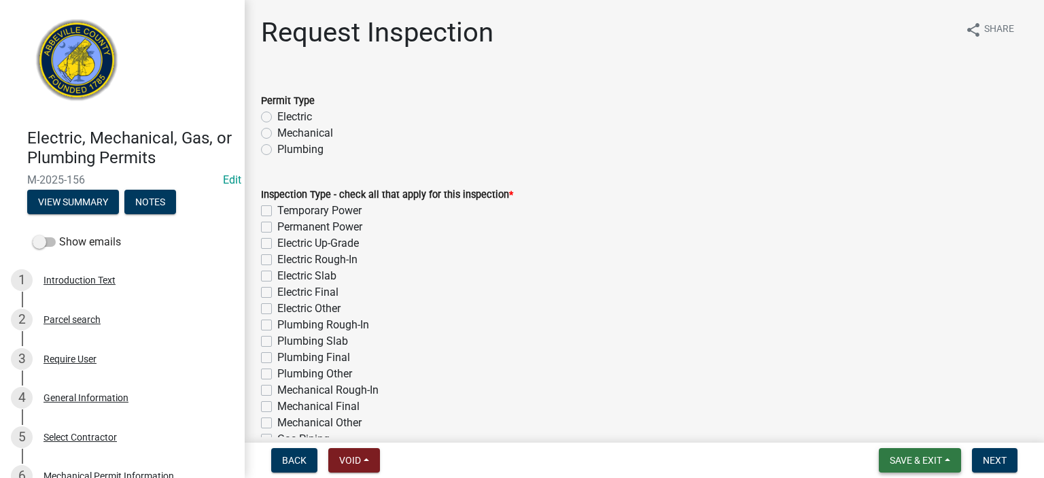
click at [912, 461] on span "Save & Exit" at bounding box center [916, 460] width 52 height 11
click at [899, 423] on button "Save & Exit" at bounding box center [906, 425] width 109 height 33
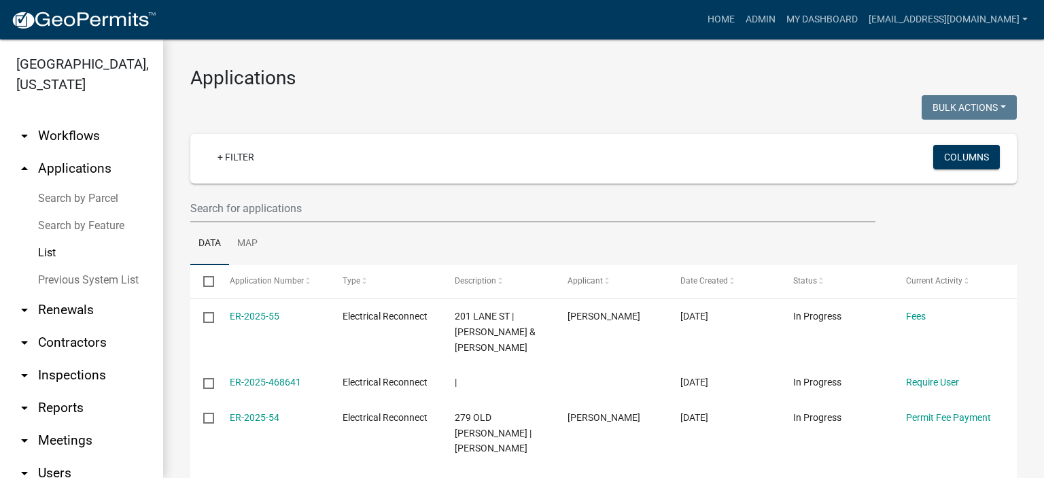
click at [45, 249] on link "List" at bounding box center [81, 252] width 163 height 27
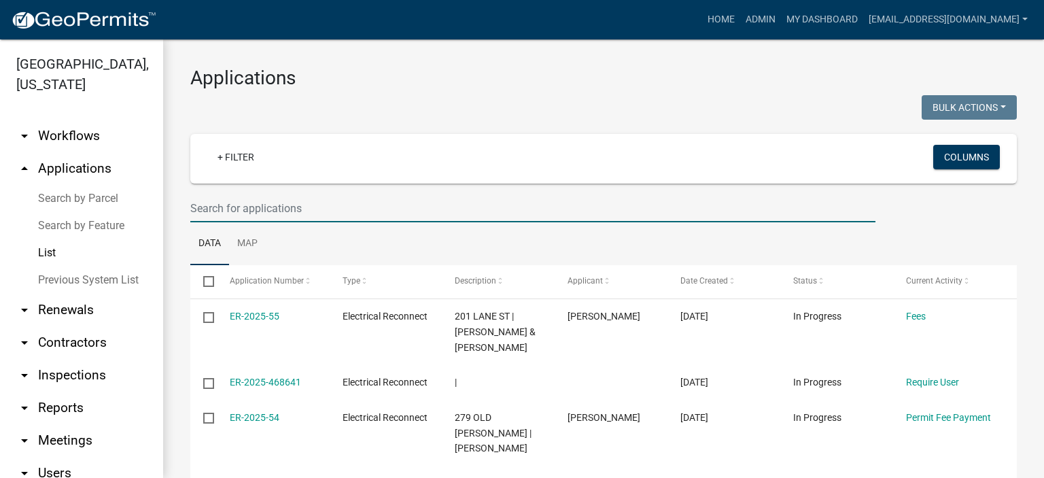
drag, startPoint x: 312, startPoint y: 201, endPoint x: 334, endPoint y: 189, distance: 25.0
click at [334, 189] on wm-filter-builder "+ Filter Columns" at bounding box center [603, 178] width 827 height 88
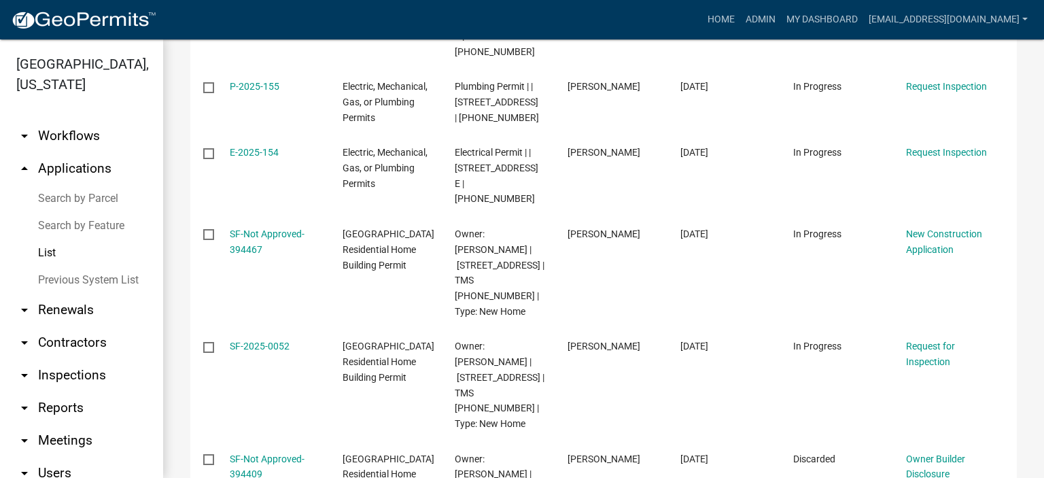
scroll to position [453, 0]
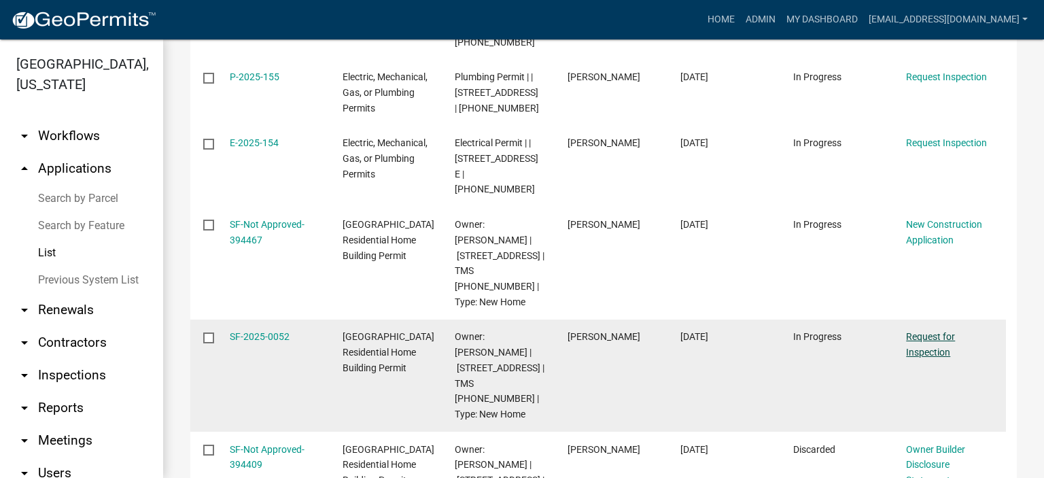
type input "[STREET_ADDRESS]"
click at [925, 331] on link "Request for Inspection" at bounding box center [930, 344] width 49 height 27
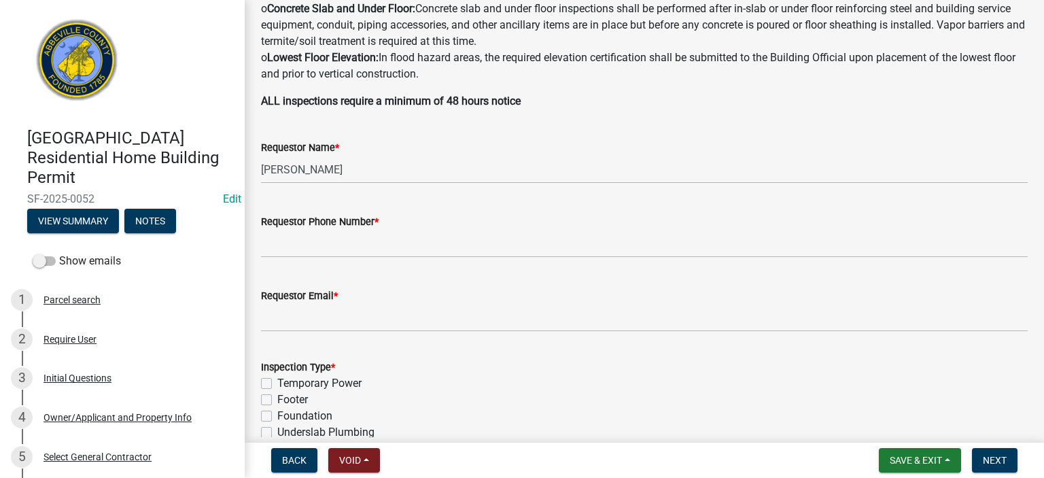
scroll to position [353, 0]
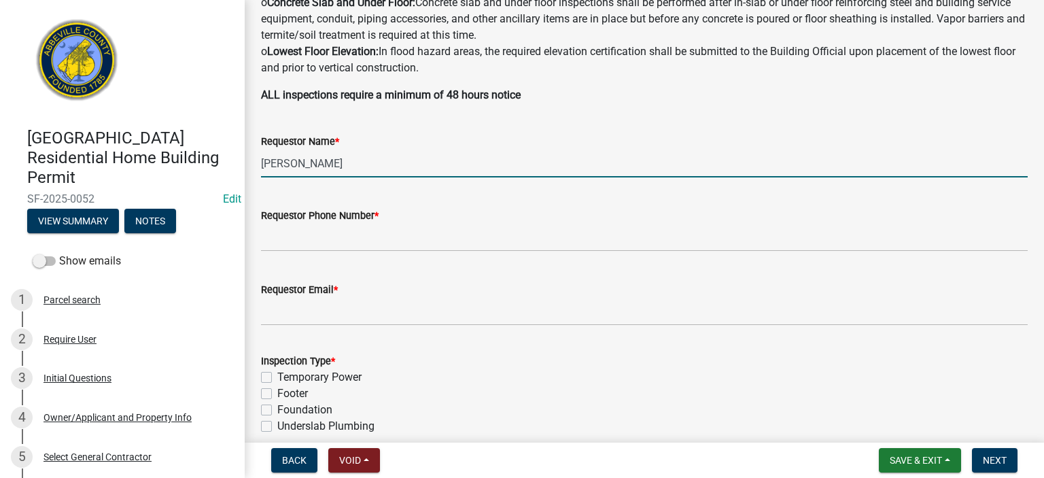
click at [432, 165] on input "[PERSON_NAME]" at bounding box center [644, 164] width 767 height 28
type input "A"
type input "[PERSON_NAME]"
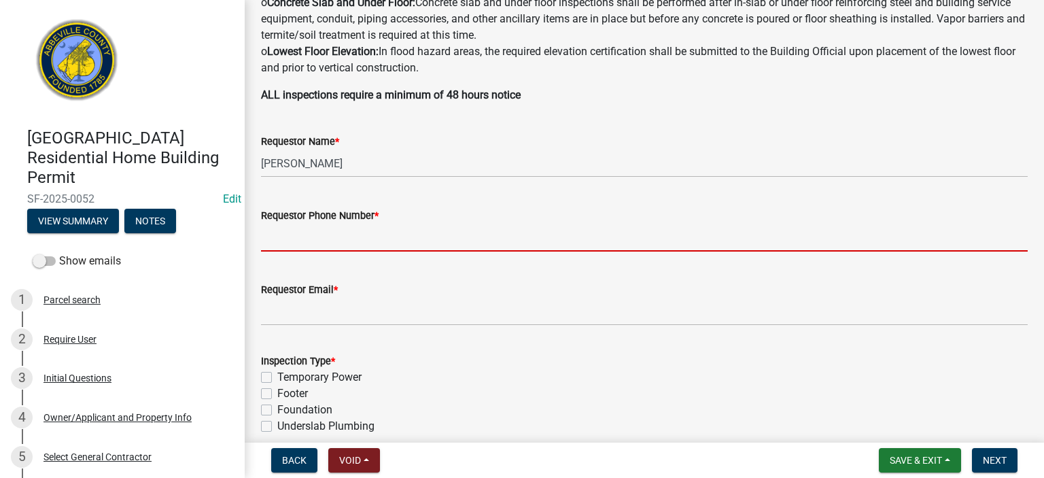
click at [404, 241] on input "Requestor Phone Number *" at bounding box center [644, 238] width 767 height 28
type input "8643662400"
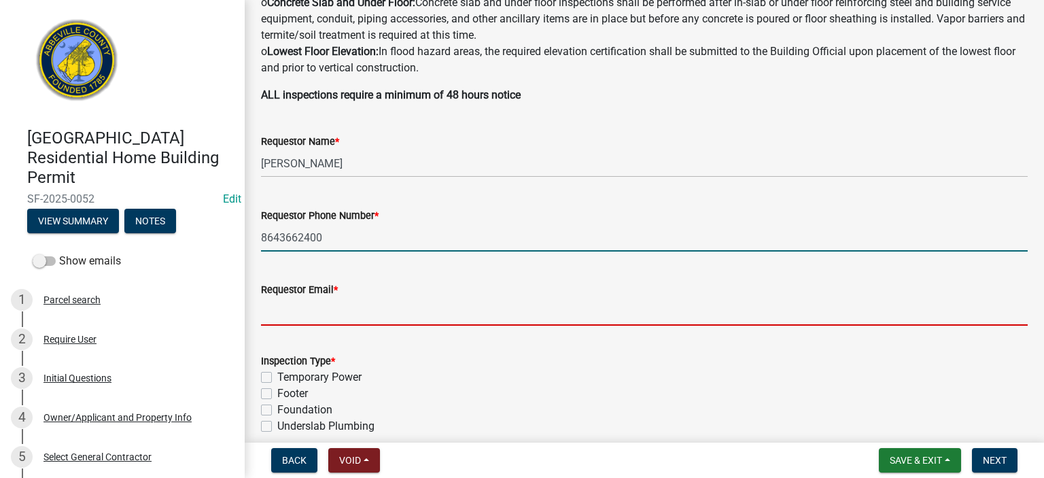
type input "[EMAIL_ADDRESS][DOMAIN_NAME]"
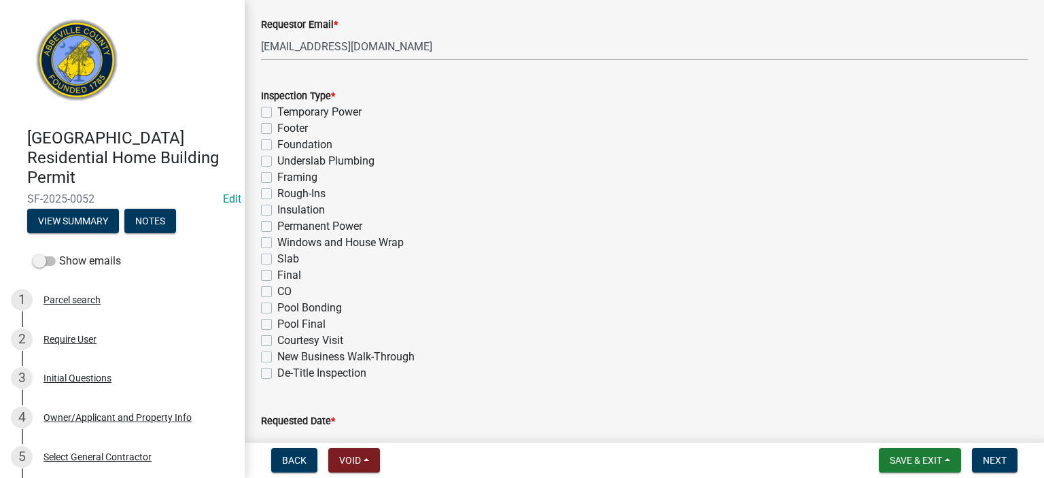
scroll to position [653, 0]
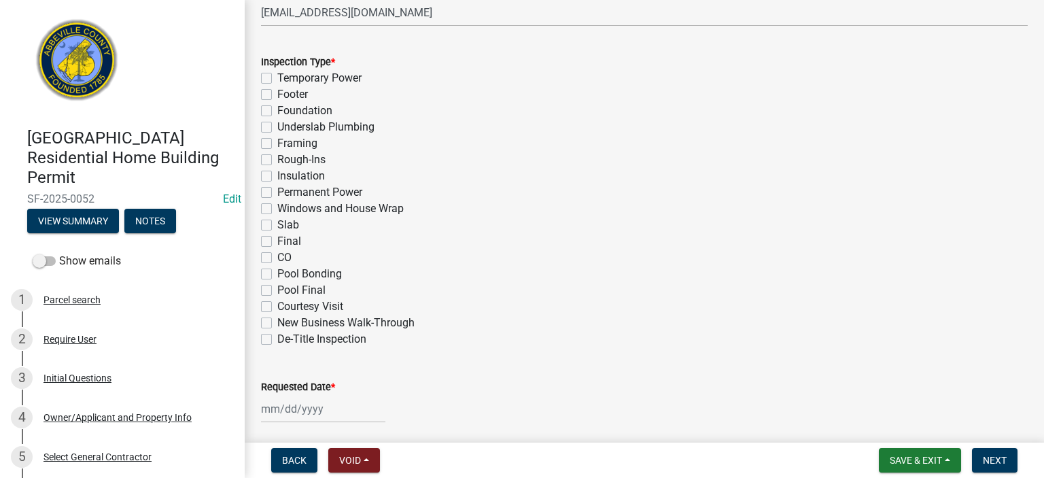
click at [277, 141] on label "Framing" at bounding box center [297, 143] width 40 height 16
click at [277, 141] on input "Framing" at bounding box center [281, 139] width 9 height 9
checkbox input "true"
checkbox input "false"
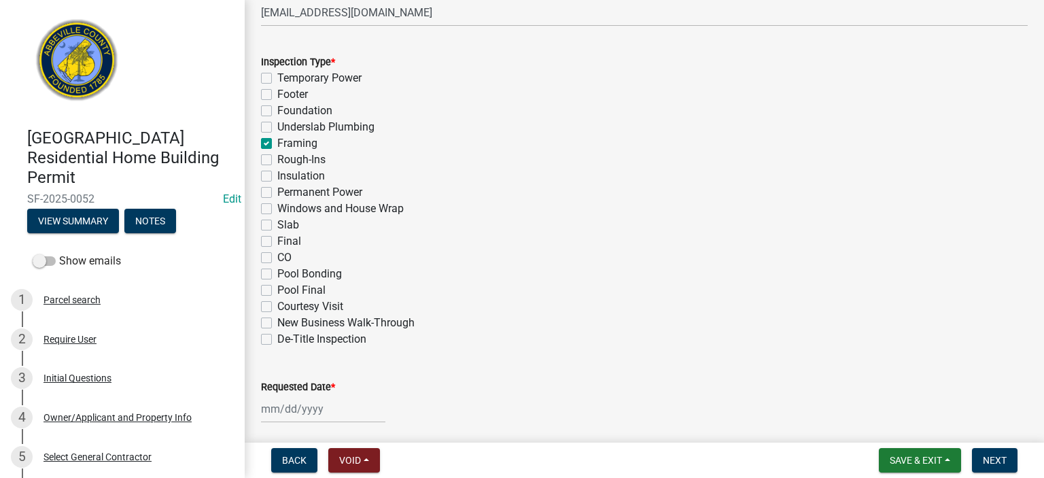
checkbox input "false"
checkbox input "true"
click at [277, 209] on label "Windows and House Wrap" at bounding box center [340, 209] width 126 height 16
click at [277, 209] on input "Windows and House Wrap" at bounding box center [281, 205] width 9 height 9
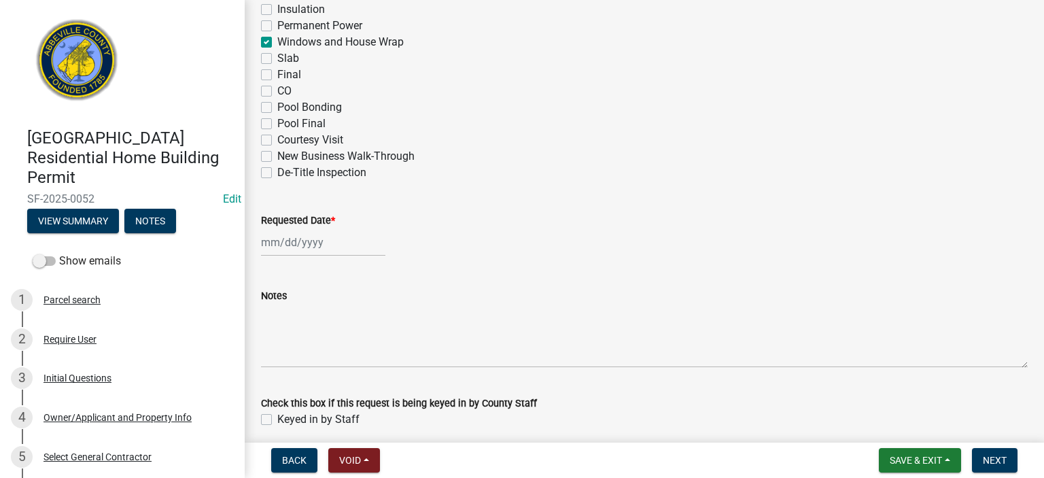
scroll to position [875, 0]
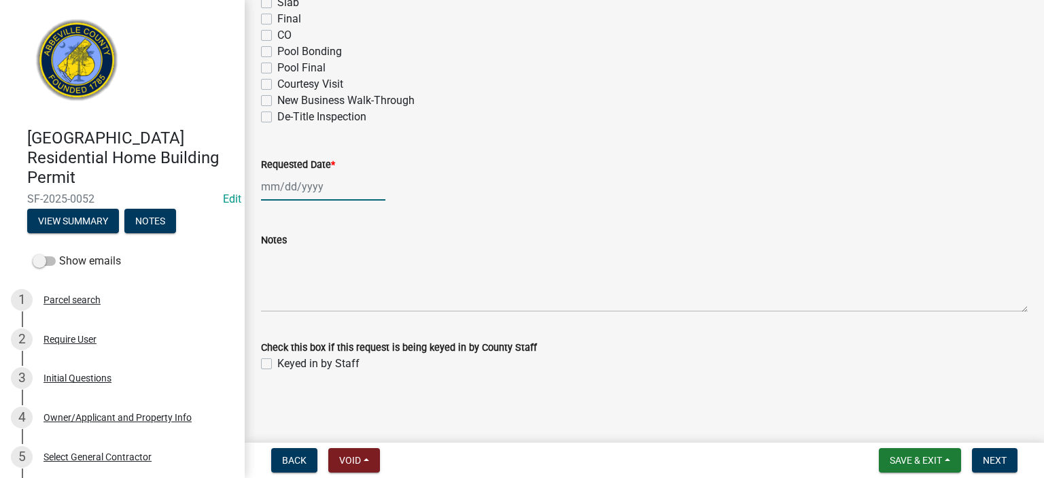
click at [336, 191] on div at bounding box center [323, 187] width 124 height 28
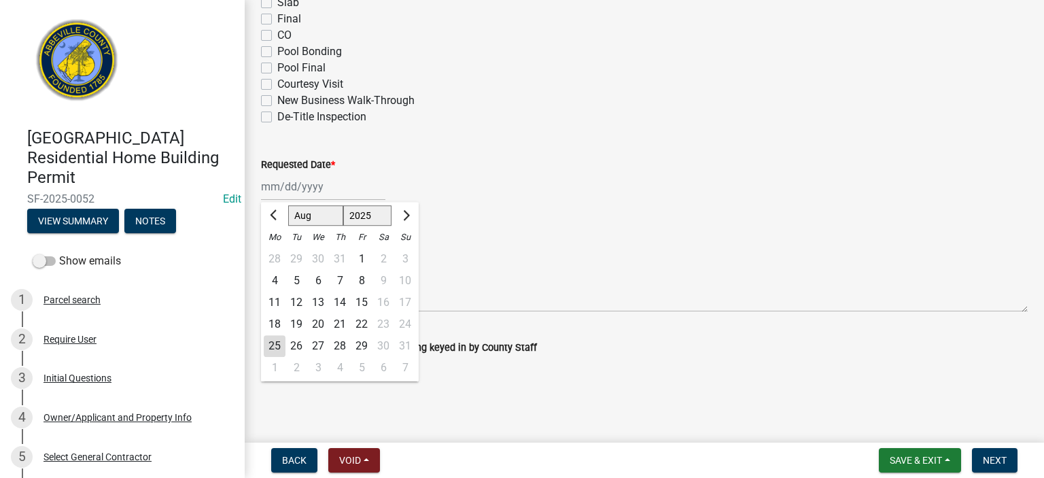
click at [274, 345] on div "25" at bounding box center [275, 346] width 22 height 22
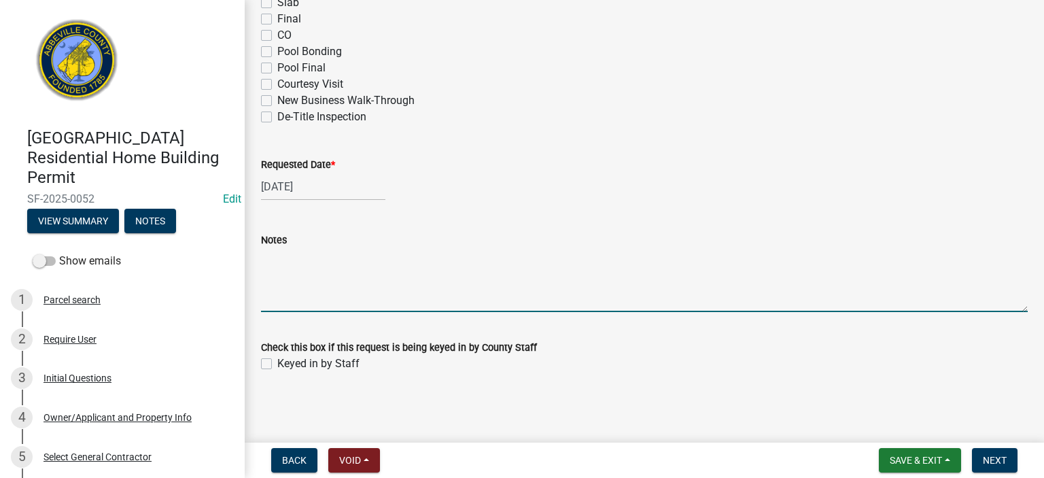
click at [290, 268] on textarea "Notes" at bounding box center [644, 280] width 767 height 64
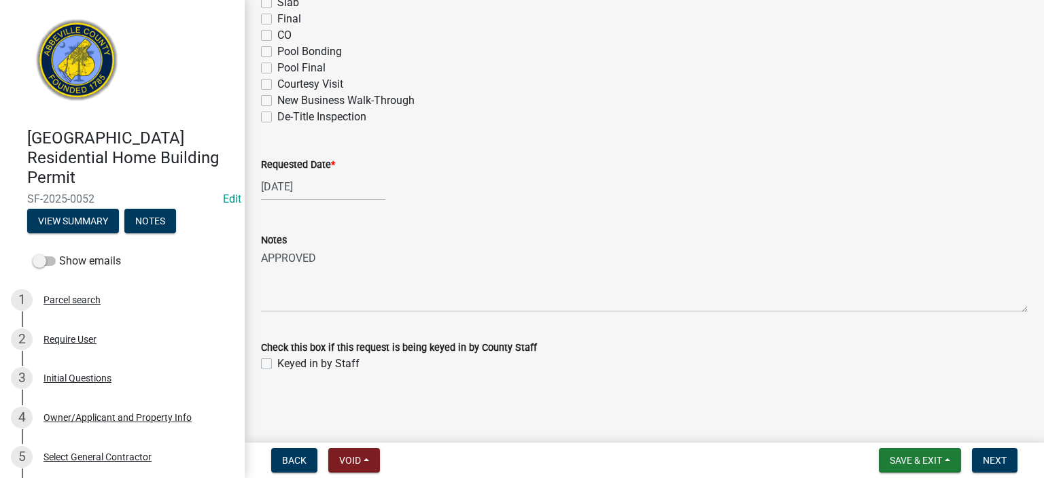
click at [277, 364] on label "Keyed in by Staff" at bounding box center [318, 364] width 82 height 16
click at [277, 364] on input "Keyed in by Staff" at bounding box center [281, 360] width 9 height 9
click at [995, 455] on span "Next" at bounding box center [995, 460] width 24 height 11
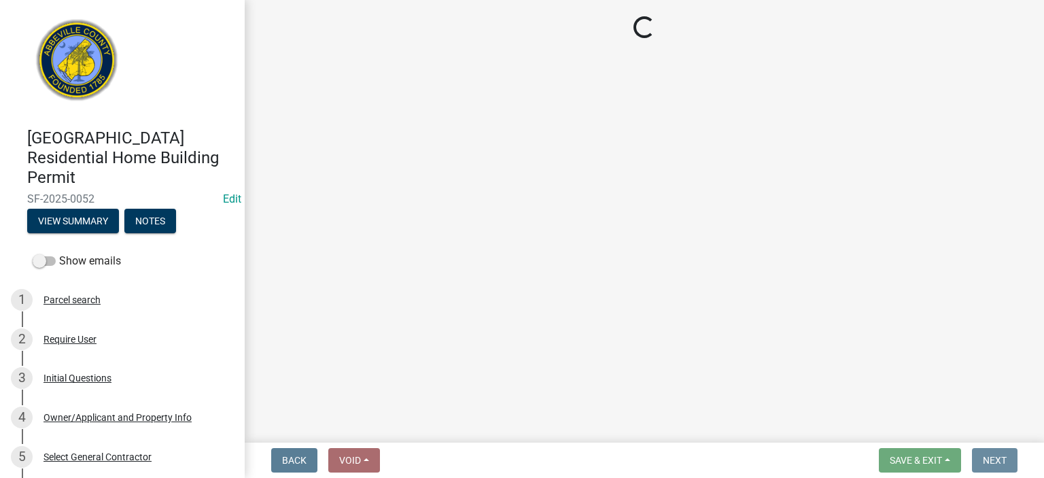
scroll to position [0, 0]
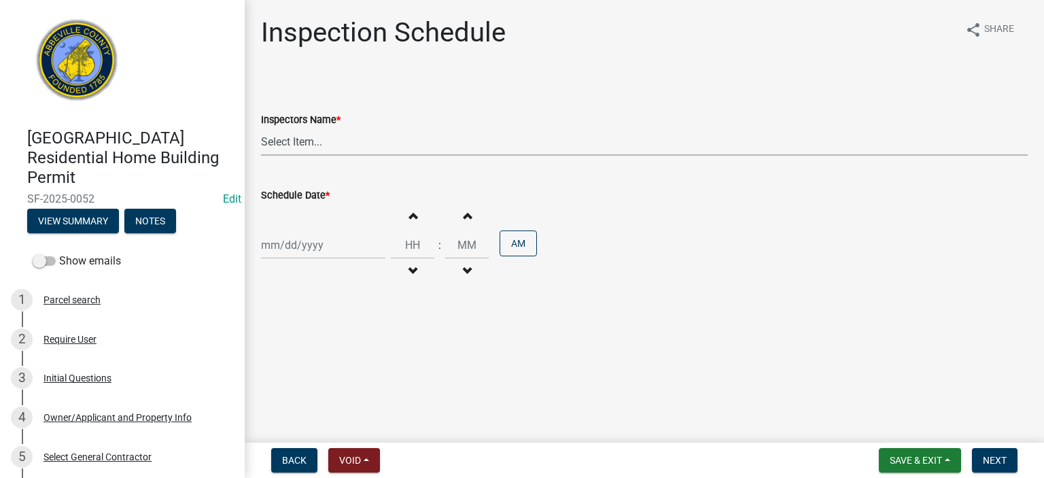
click at [401, 147] on select "Select Item... [EMAIL_ADDRESS][DOMAIN_NAME] ([PERSON_NAME]) [EMAIL_ADDRESS][DOM…" at bounding box center [644, 142] width 767 height 28
click at [261, 128] on select "Select Item... [EMAIL_ADDRESS][DOMAIN_NAME] ([PERSON_NAME]) [EMAIL_ADDRESS][DOM…" at bounding box center [644, 142] width 767 height 28
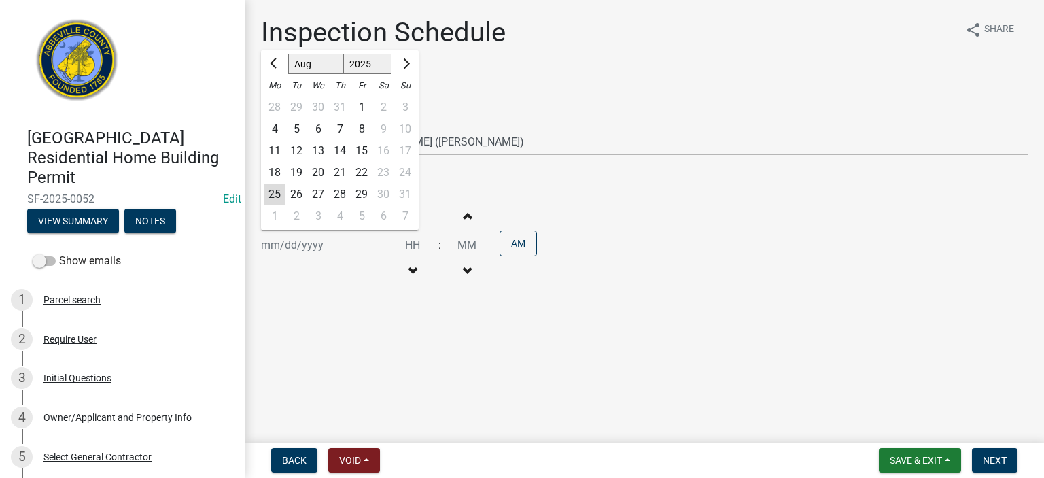
click at [358, 250] on div "[PERSON_NAME] Feb Mar Apr [PERSON_NAME][DATE] Oct Nov [DATE] 1526 1527 1528 152…" at bounding box center [323, 245] width 124 height 28
click at [279, 190] on div "25" at bounding box center [275, 195] width 22 height 22
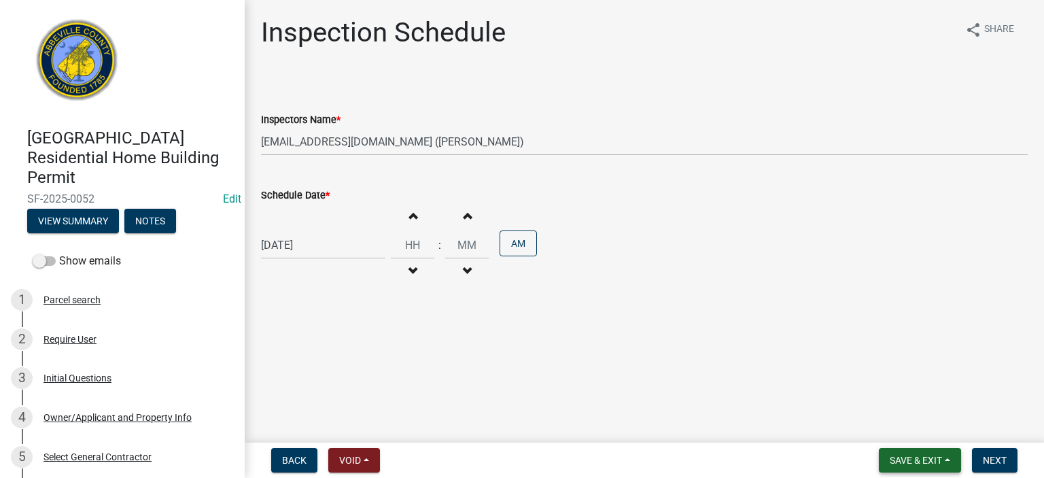
click at [912, 459] on span "Save & Exit" at bounding box center [916, 460] width 52 height 11
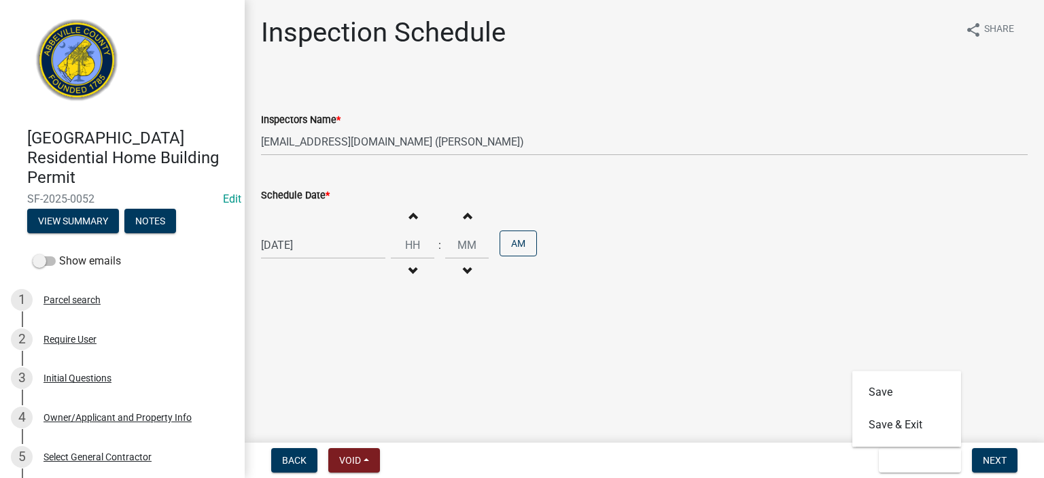
click at [889, 327] on main "Inspection Schedule share Share Inspectors Name * Select Item... [EMAIL_ADDRESS…" at bounding box center [644, 218] width 799 height 437
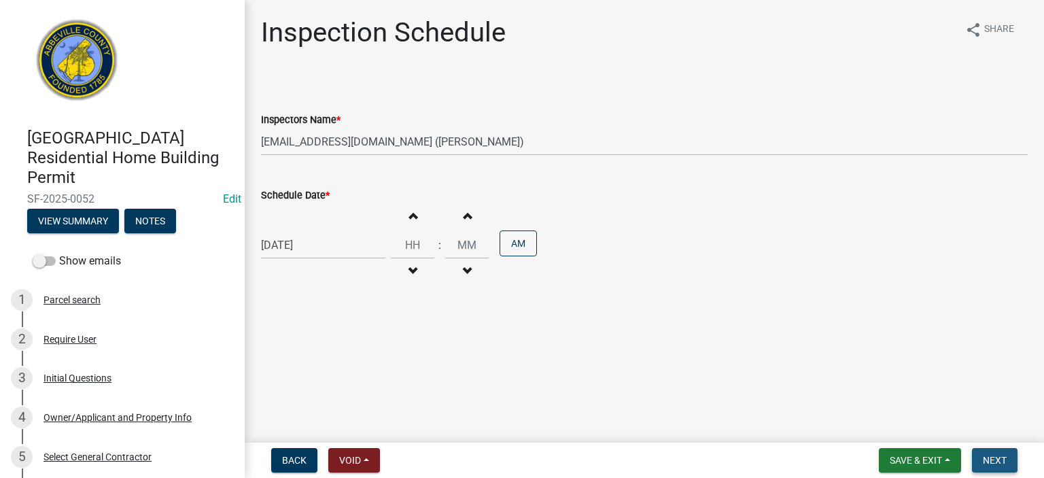
click at [1003, 453] on button "Next" at bounding box center [995, 460] width 46 height 24
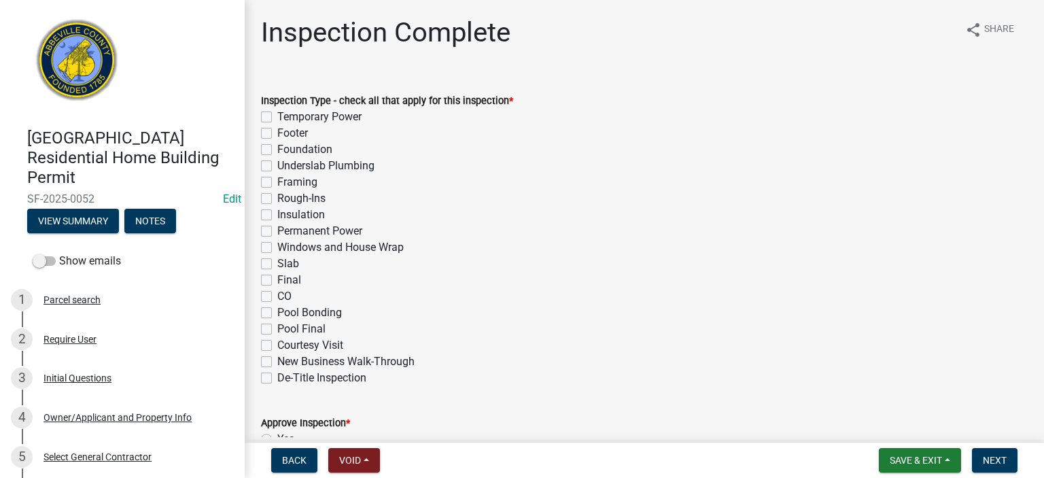
click at [277, 184] on label "Framing" at bounding box center [297, 182] width 40 height 16
click at [277, 183] on input "Framing" at bounding box center [281, 178] width 9 height 9
click at [277, 247] on label "Windows and House Wrap" at bounding box center [340, 247] width 126 height 16
click at [277, 247] on input "Windows and House Wrap" at bounding box center [281, 243] width 9 height 9
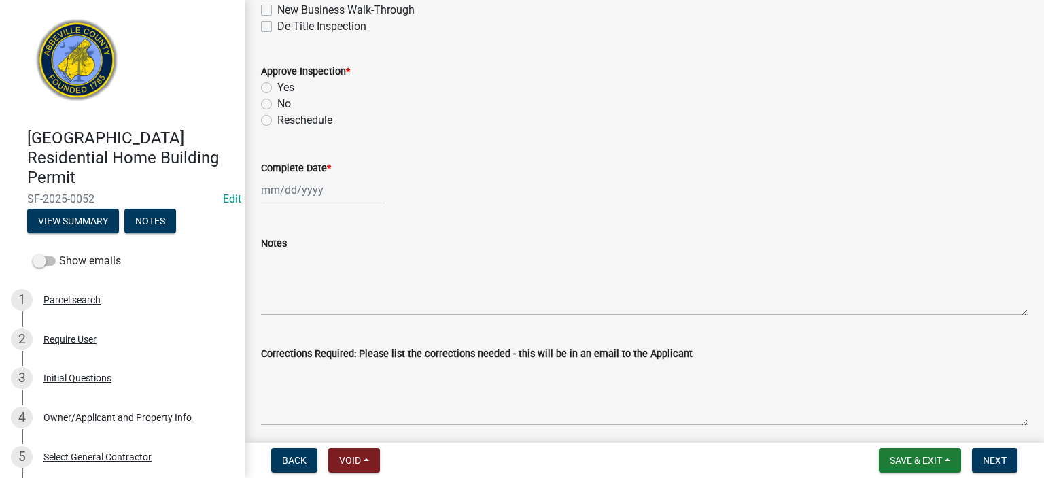
scroll to position [353, 0]
drag, startPoint x: 266, startPoint y: 84, endPoint x: 271, endPoint y: 90, distance: 7.7
click at [277, 86] on label "Yes" at bounding box center [285, 85] width 17 height 16
click at [277, 86] on input "Yes" at bounding box center [281, 81] width 9 height 9
click at [340, 193] on div at bounding box center [323, 188] width 124 height 28
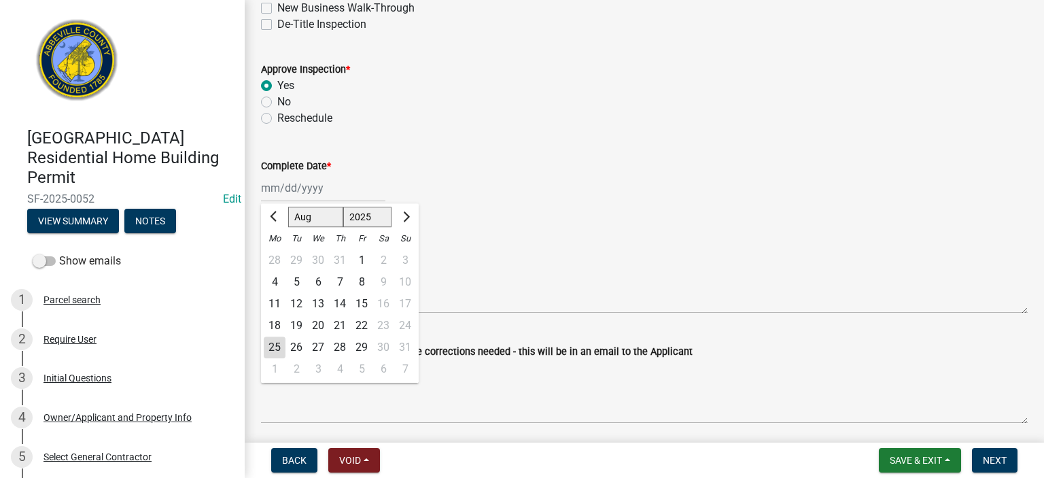
click at [276, 345] on div "25" at bounding box center [275, 348] width 22 height 22
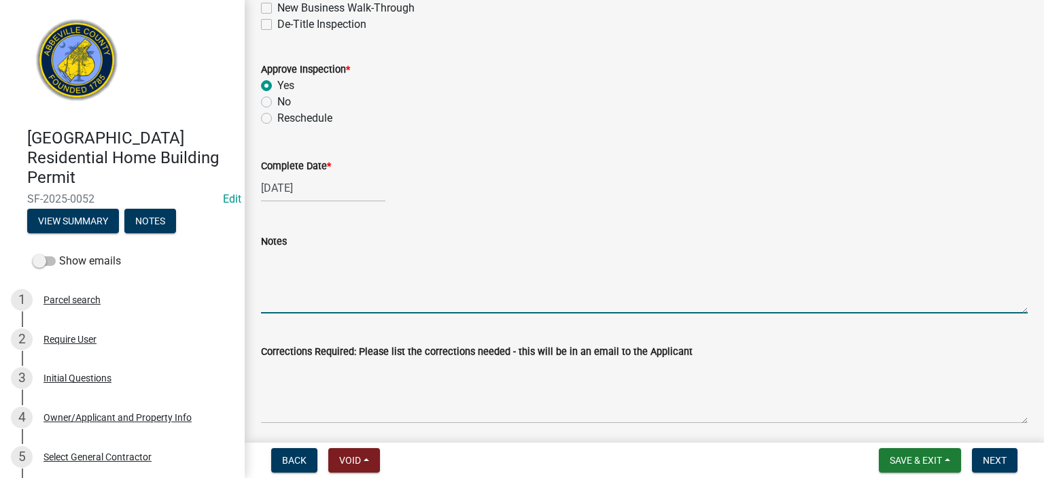
click at [315, 278] on textarea "Notes" at bounding box center [644, 281] width 767 height 64
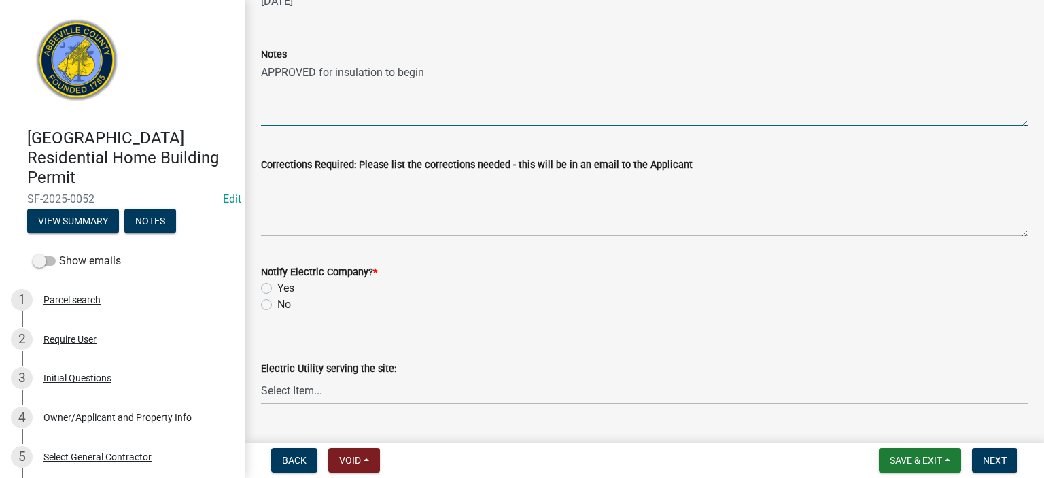
scroll to position [544, 0]
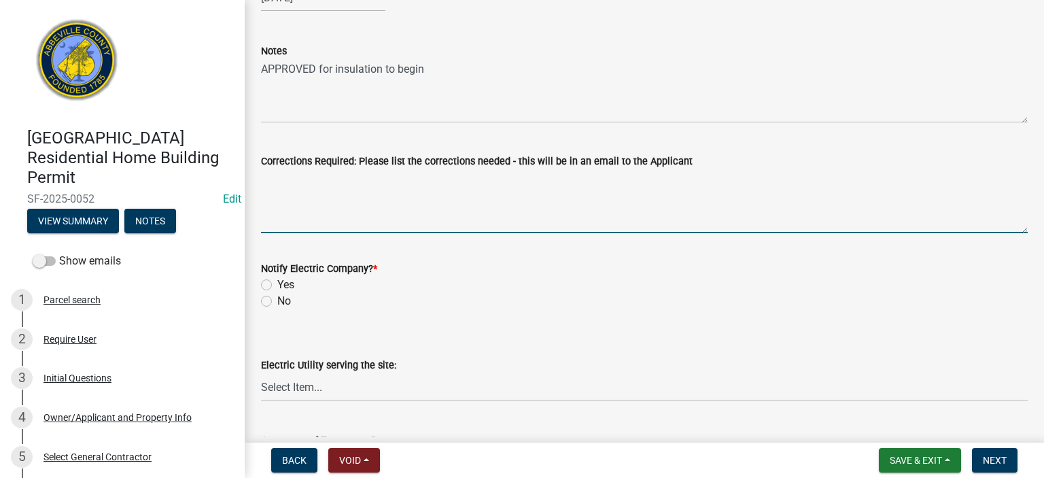
click at [449, 188] on textarea "Corrections Required: Please list the corrections needed - this will be in an e…" at bounding box center [644, 201] width 767 height 64
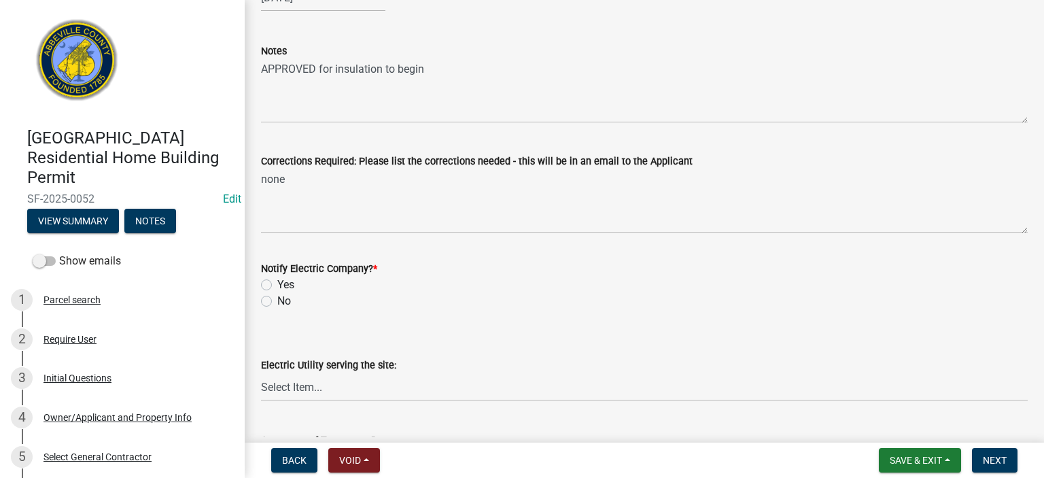
drag, startPoint x: 264, startPoint y: 297, endPoint x: 274, endPoint y: 304, distance: 12.3
click at [277, 298] on label "No" at bounding box center [284, 301] width 14 height 16
click at [277, 298] on input "No" at bounding box center [281, 297] width 9 height 9
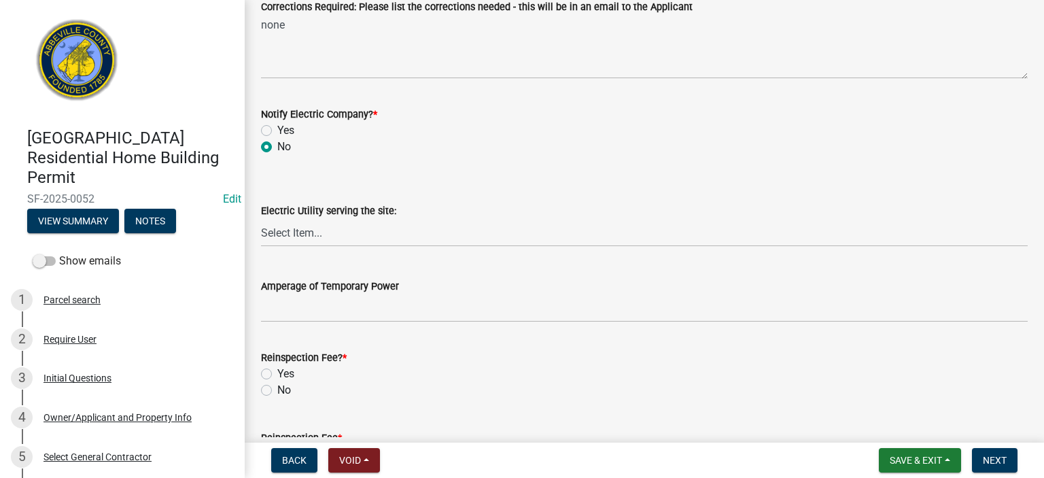
scroll to position [799, 0]
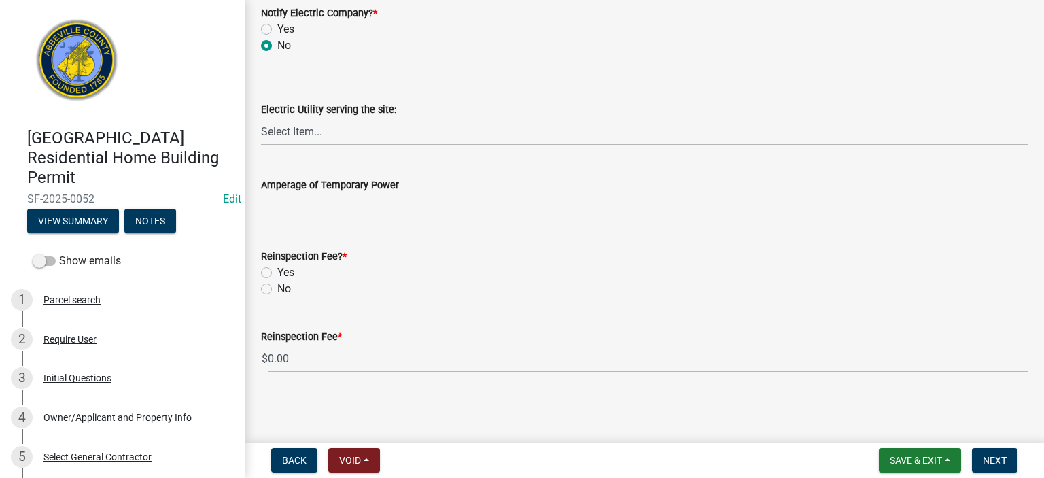
click at [277, 288] on label "No" at bounding box center [284, 289] width 14 height 16
click at [277, 288] on input "No" at bounding box center [281, 285] width 9 height 9
click at [995, 459] on span "Next" at bounding box center [995, 460] width 24 height 11
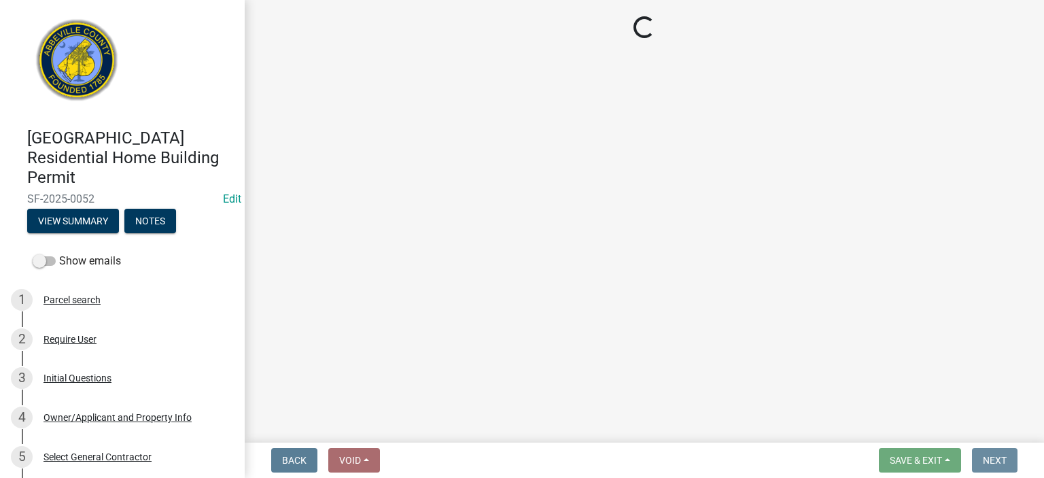
scroll to position [0, 0]
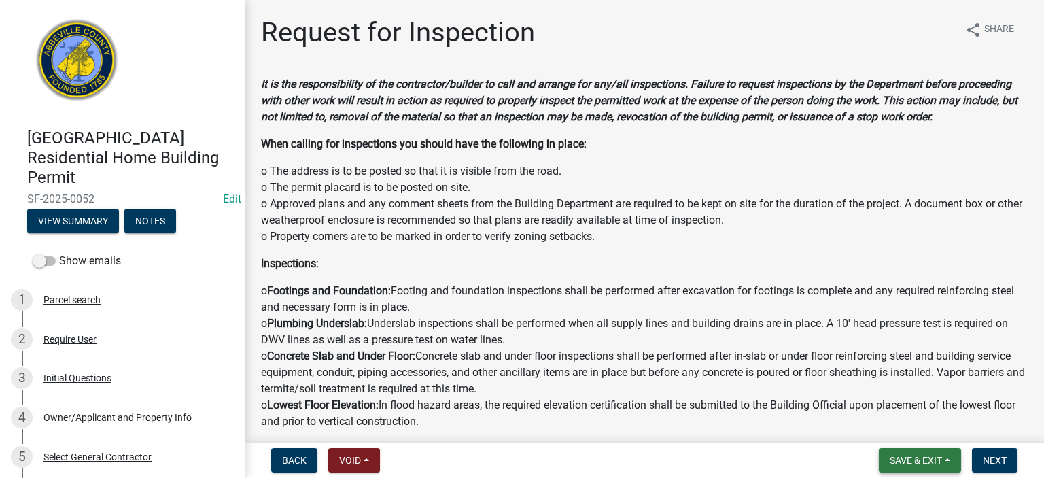
click at [915, 463] on span "Save & Exit" at bounding box center [916, 460] width 52 height 11
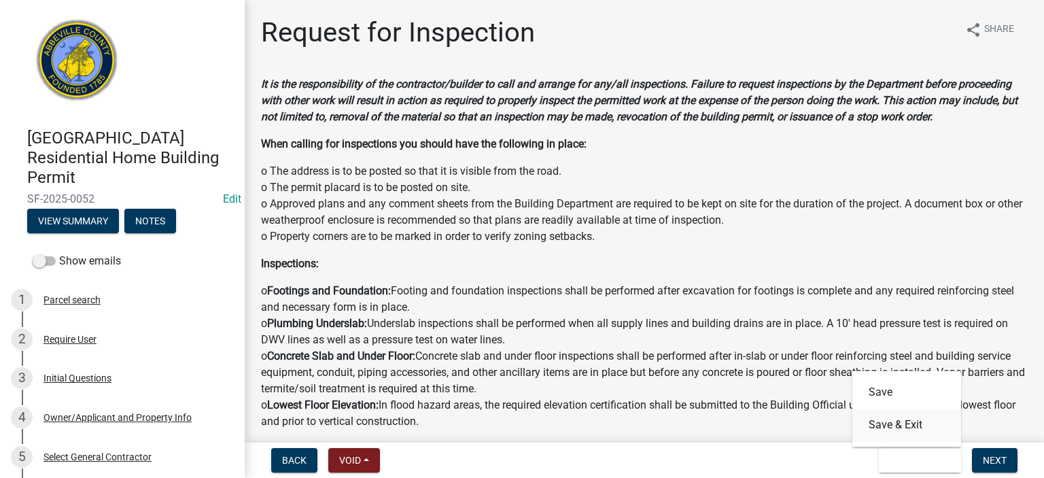
click at [901, 424] on button "Save & Exit" at bounding box center [906, 425] width 109 height 33
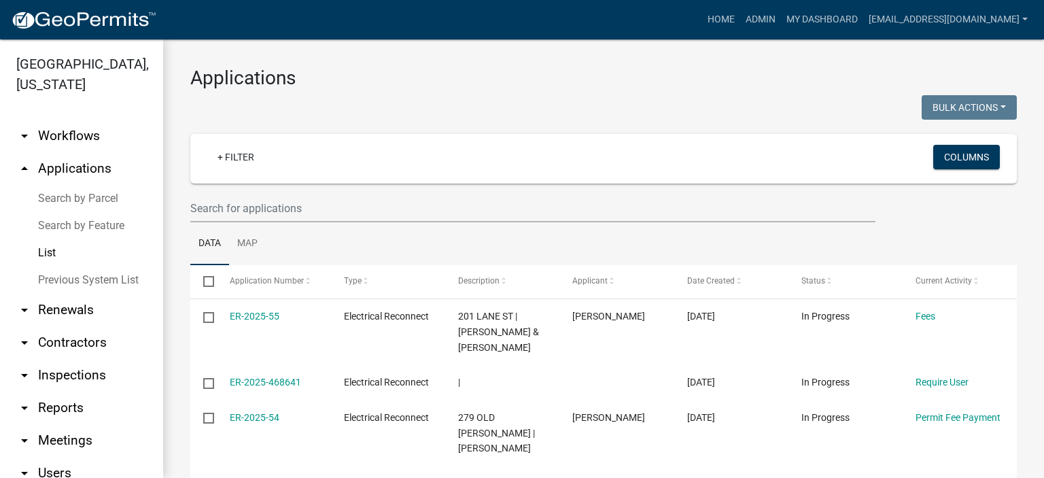
click at [49, 252] on link "List" at bounding box center [81, 252] width 163 height 27
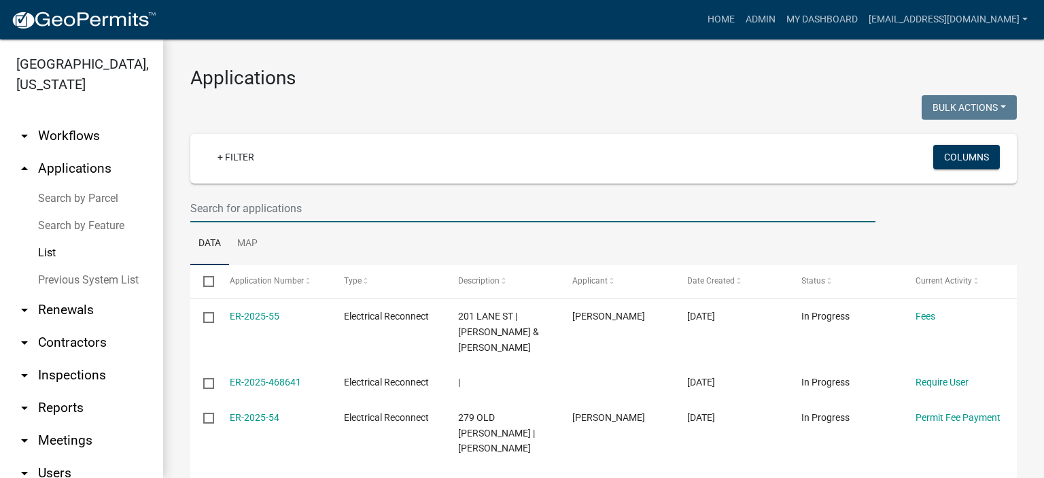
click at [325, 210] on input "text" at bounding box center [532, 208] width 685 height 28
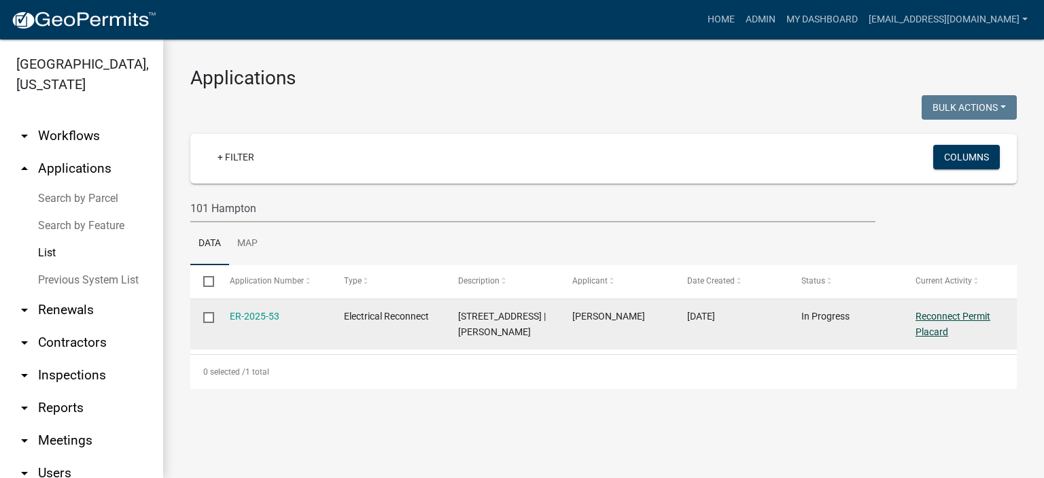
click at [933, 315] on link "Reconnect Permit Placard" at bounding box center [953, 324] width 75 height 27
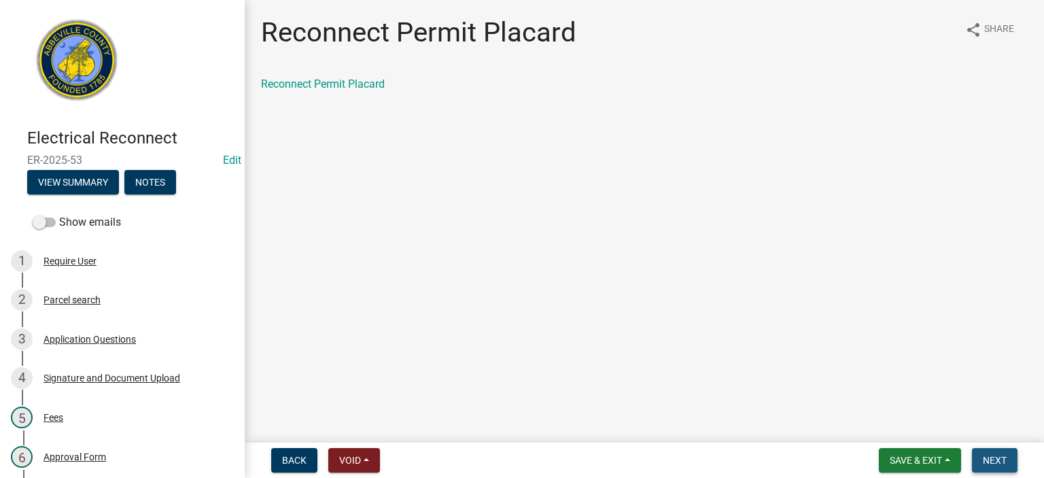
click at [994, 459] on span "Next" at bounding box center [995, 460] width 24 height 11
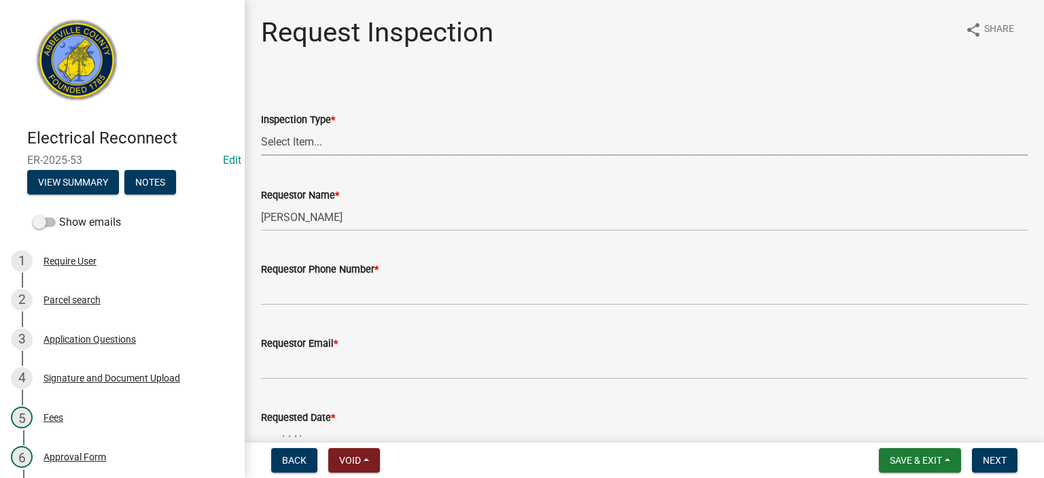
click at [356, 139] on select "Select Item... Reconnect" at bounding box center [644, 142] width 767 height 28
click at [261, 128] on select "Select Item... Reconnect" at bounding box center [644, 142] width 767 height 28
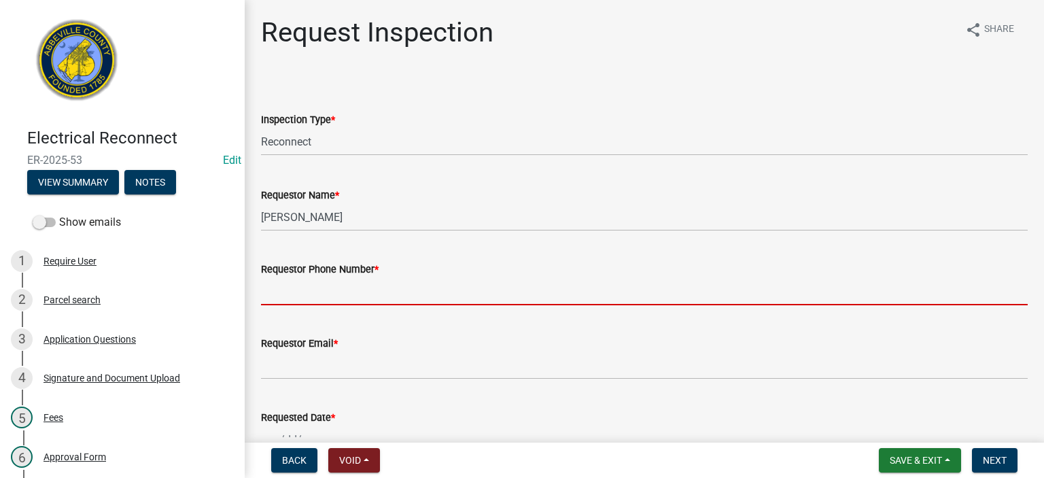
click at [407, 290] on input "Requestor Phone Number *" at bounding box center [644, 291] width 767 height 28
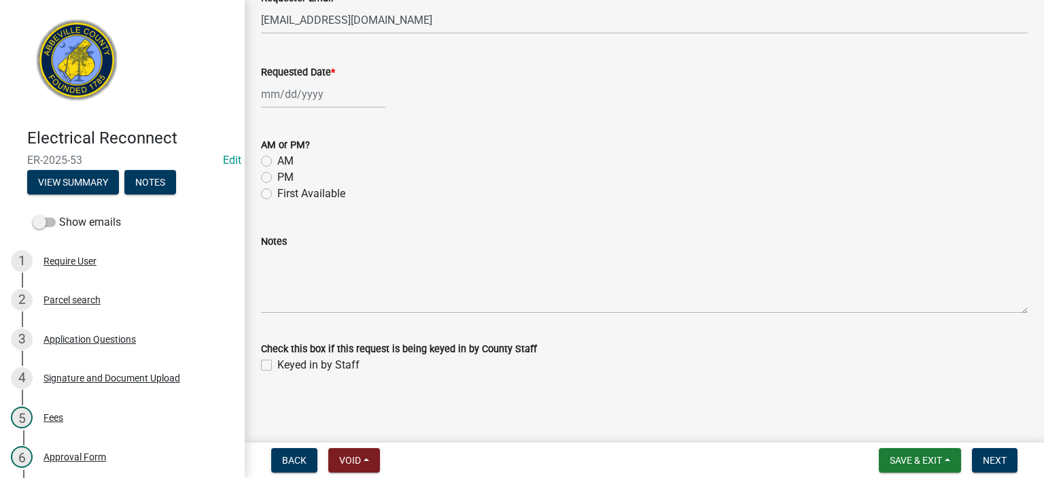
scroll to position [346, 0]
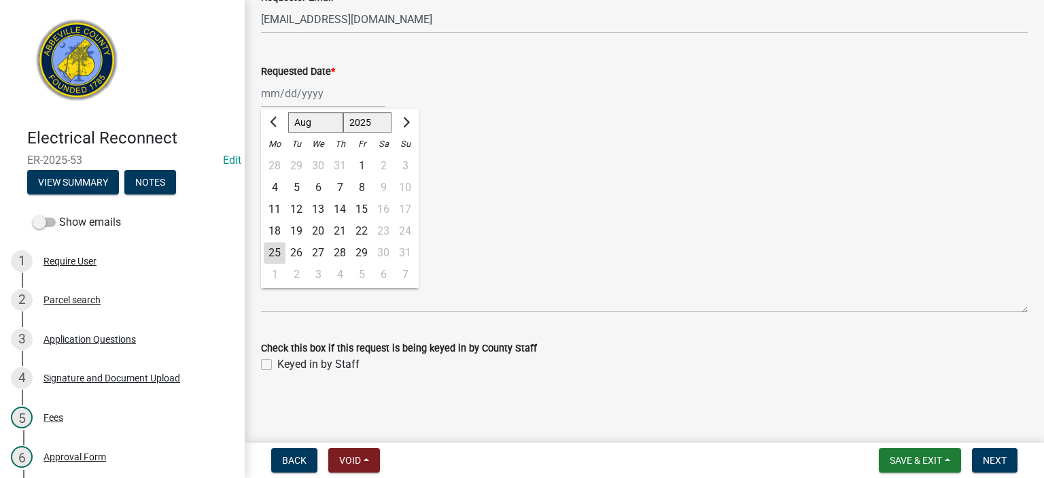
click at [350, 92] on div "[PERSON_NAME] Feb Mar Apr [PERSON_NAME][DATE] Oct Nov [DATE] 1526 1527 1528 152…" at bounding box center [323, 94] width 124 height 28
click at [275, 249] on div "25" at bounding box center [275, 253] width 22 height 22
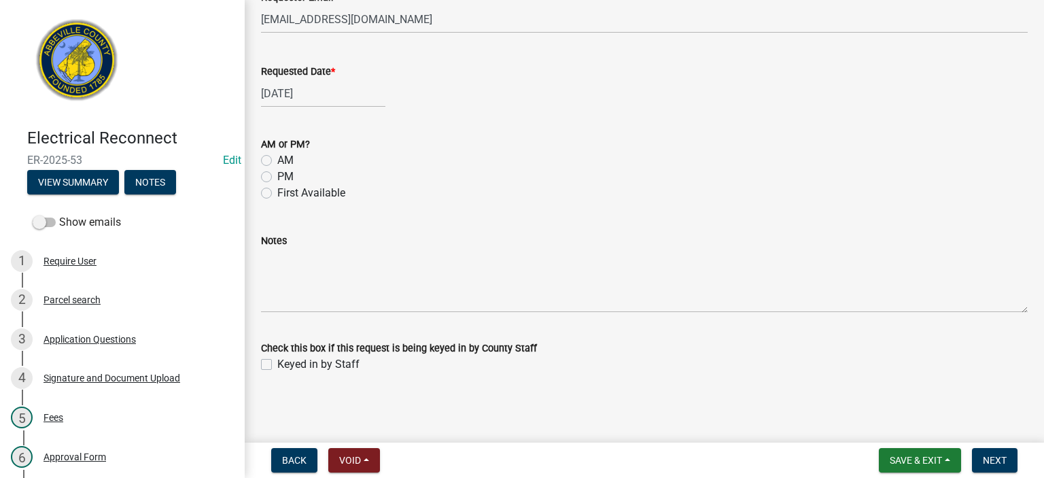
click at [277, 190] on label "First Available" at bounding box center [311, 193] width 68 height 16
click at [277, 190] on input "First Available" at bounding box center [281, 189] width 9 height 9
click at [277, 360] on label "Keyed in by Staff" at bounding box center [318, 364] width 82 height 16
click at [277, 360] on input "Keyed in by Staff" at bounding box center [281, 360] width 9 height 9
click at [991, 453] on button "Next" at bounding box center [995, 460] width 46 height 24
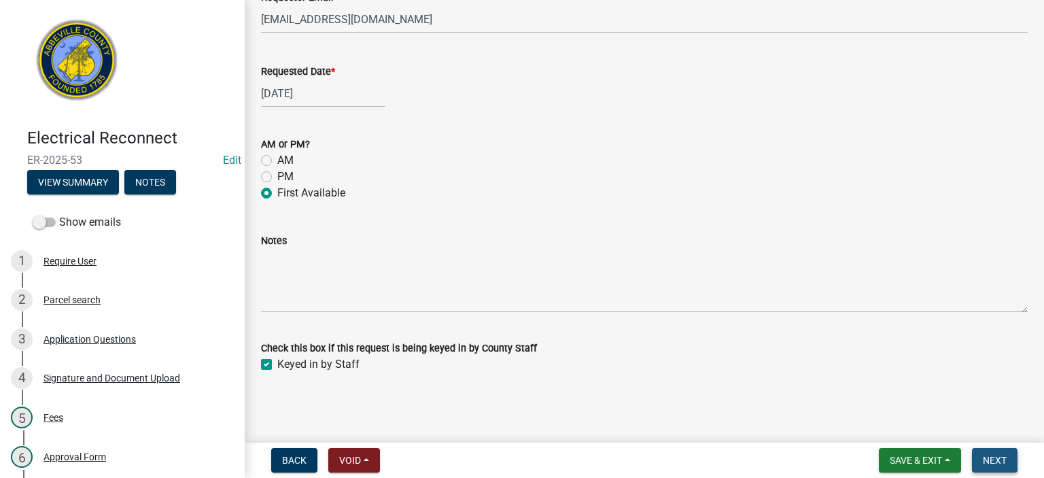
scroll to position [0, 0]
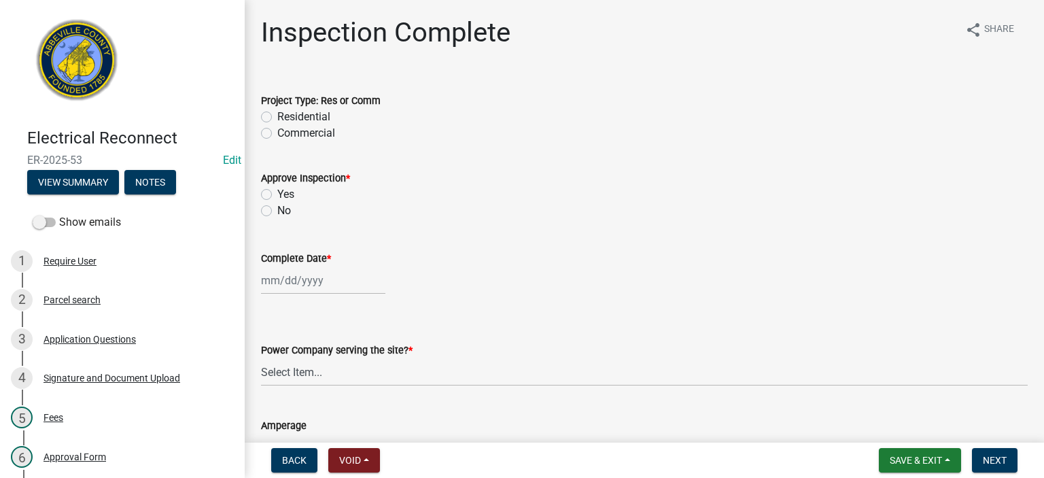
click at [277, 114] on label "Residential" at bounding box center [303, 117] width 53 height 16
click at [277, 114] on input "Residential" at bounding box center [281, 113] width 9 height 9
click at [277, 209] on label "No" at bounding box center [284, 211] width 14 height 16
click at [277, 209] on input "No" at bounding box center [281, 207] width 9 height 9
click at [350, 288] on div at bounding box center [323, 280] width 124 height 28
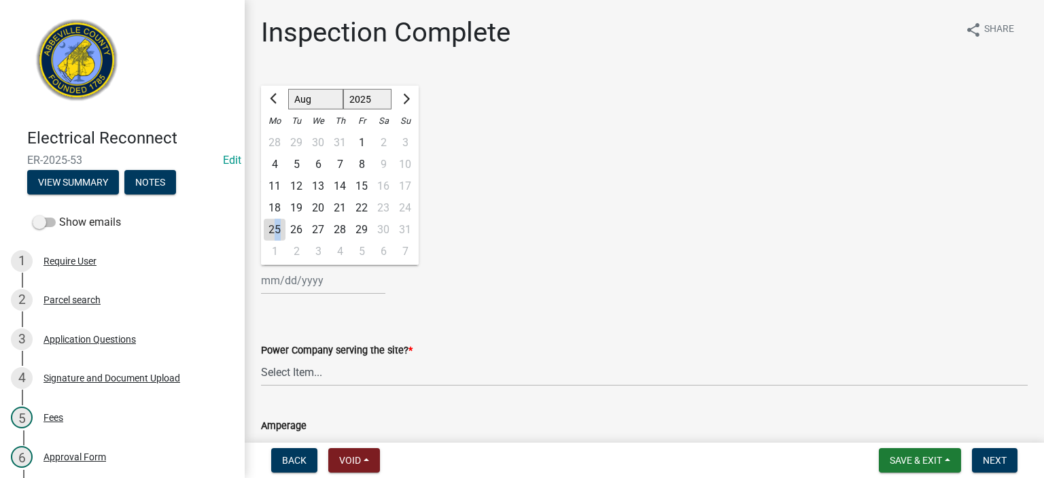
click at [277, 230] on div "25" at bounding box center [275, 230] width 22 height 22
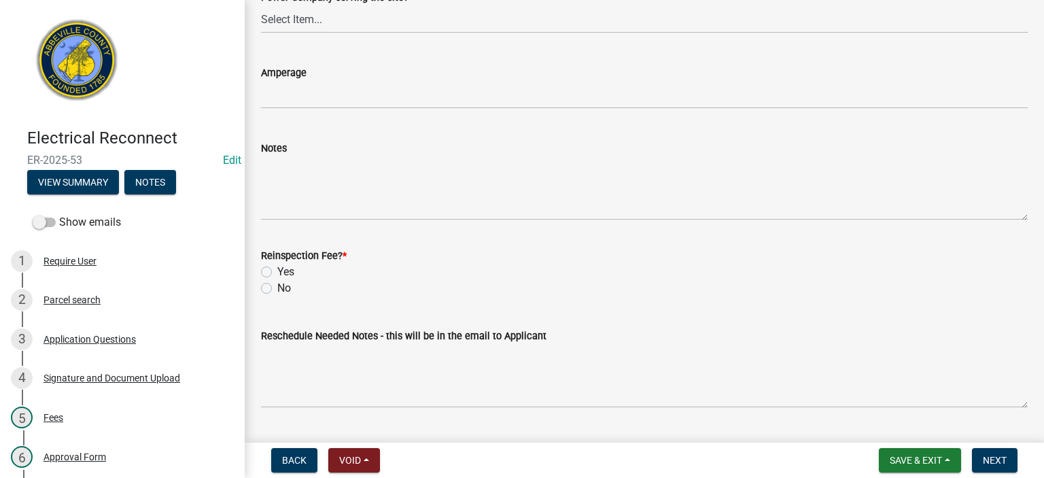
scroll to position [353, 0]
click at [272, 291] on div "No" at bounding box center [644, 287] width 767 height 16
click at [350, 148] on div "Notes" at bounding box center [644, 147] width 767 height 16
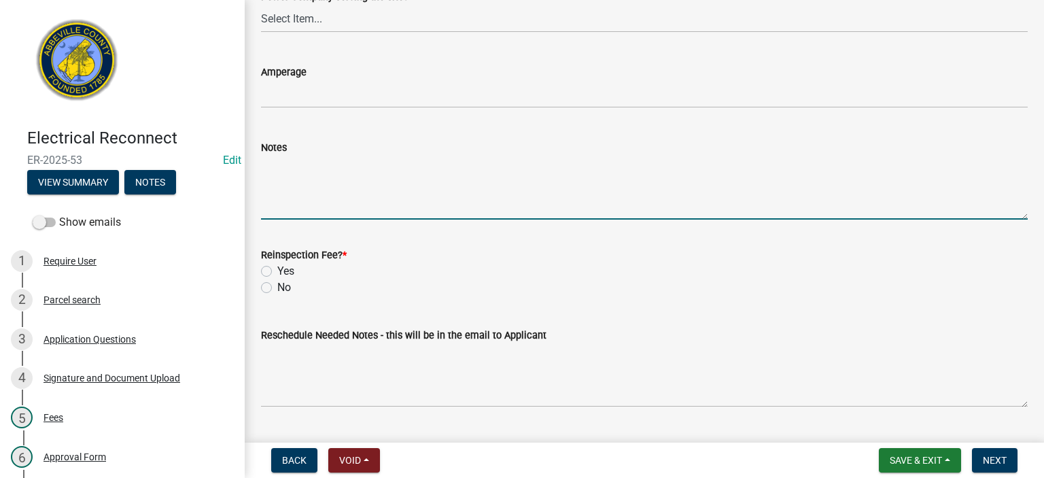
click at [344, 173] on textarea "Notes" at bounding box center [644, 188] width 767 height 64
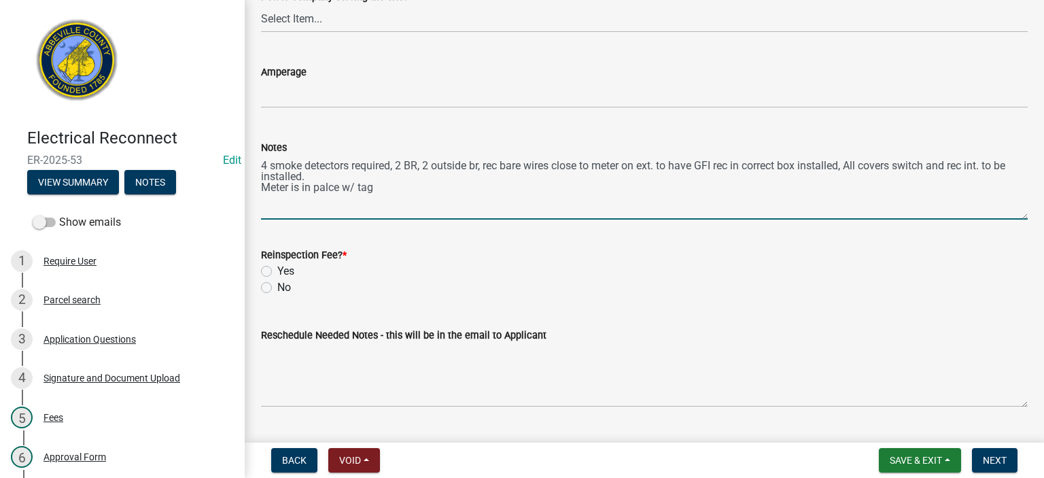
click at [330, 187] on textarea "4 smoke detectors required, 2 BR, 2 outside br, rec bare wires close to meter o…" at bounding box center [644, 188] width 767 height 64
click at [386, 190] on textarea "4 smoke detectors required, 2 BR, 2 outside br, rec bare wires close to meter o…" at bounding box center [644, 188] width 767 height 64
click at [260, 283] on div "Reinspection Fee? * Yes No" at bounding box center [644, 262] width 787 height 65
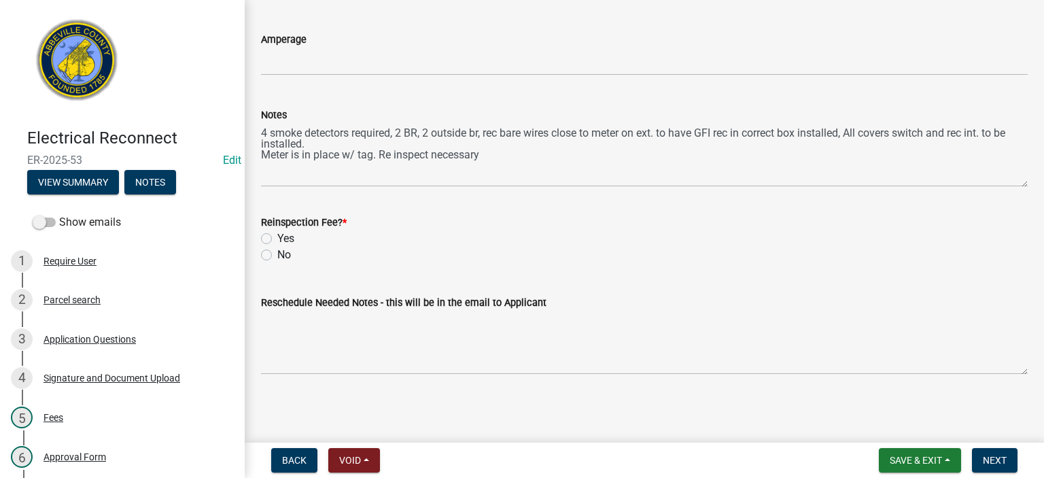
scroll to position [387, 0]
drag, startPoint x: 995, startPoint y: 456, endPoint x: 994, endPoint y: 449, distance: 7.6
click at [995, 455] on span "Next" at bounding box center [995, 460] width 24 height 11
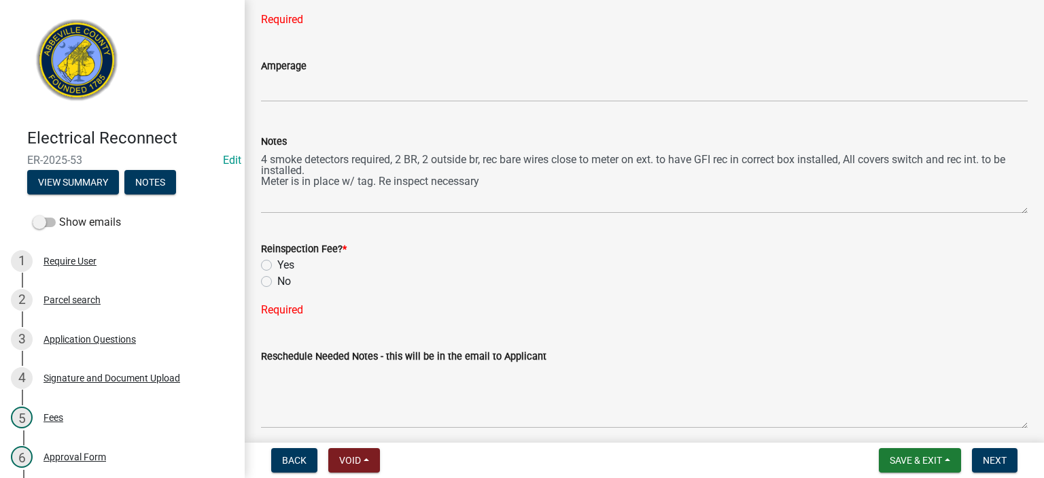
click at [277, 277] on label "No" at bounding box center [284, 281] width 14 height 16
click at [277, 277] on input "No" at bounding box center [281, 277] width 9 height 9
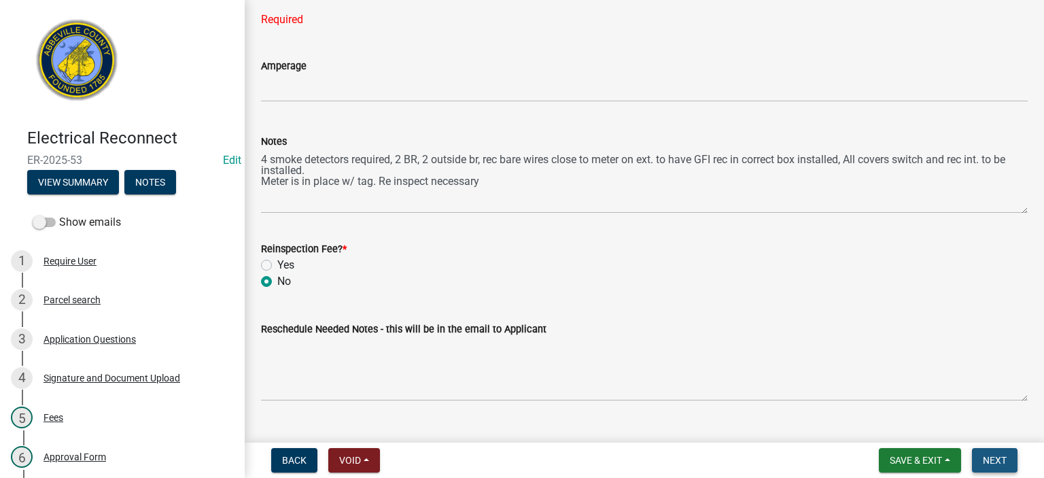
click at [1003, 460] on span "Next" at bounding box center [995, 460] width 24 height 11
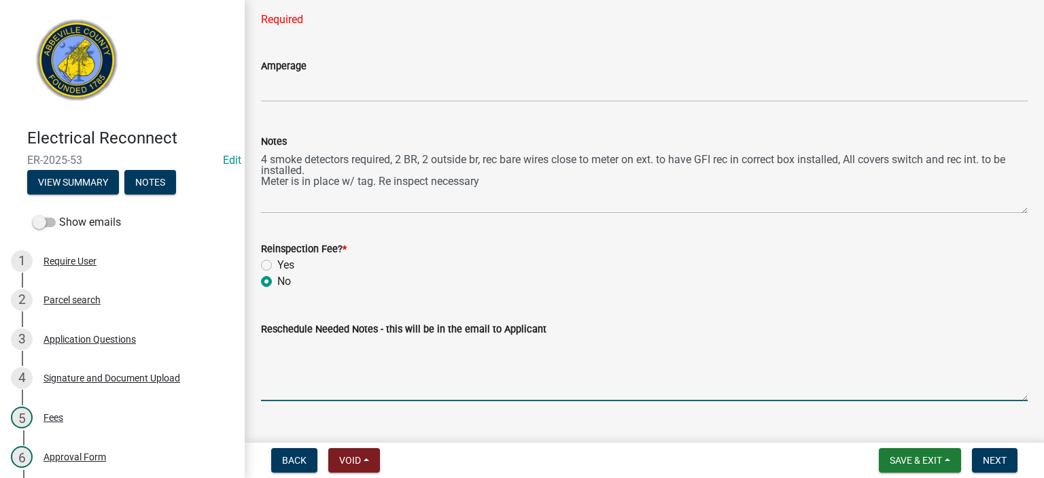
click at [441, 366] on textarea "Reschedule Needed Notes - this will be in the email to Applicant" at bounding box center [644, 369] width 767 height 64
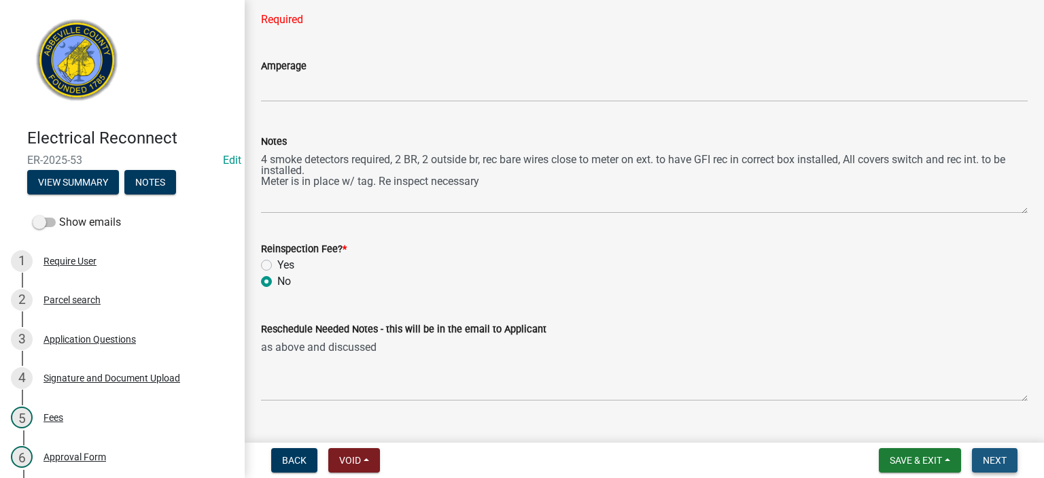
click at [995, 462] on span "Next" at bounding box center [995, 460] width 24 height 11
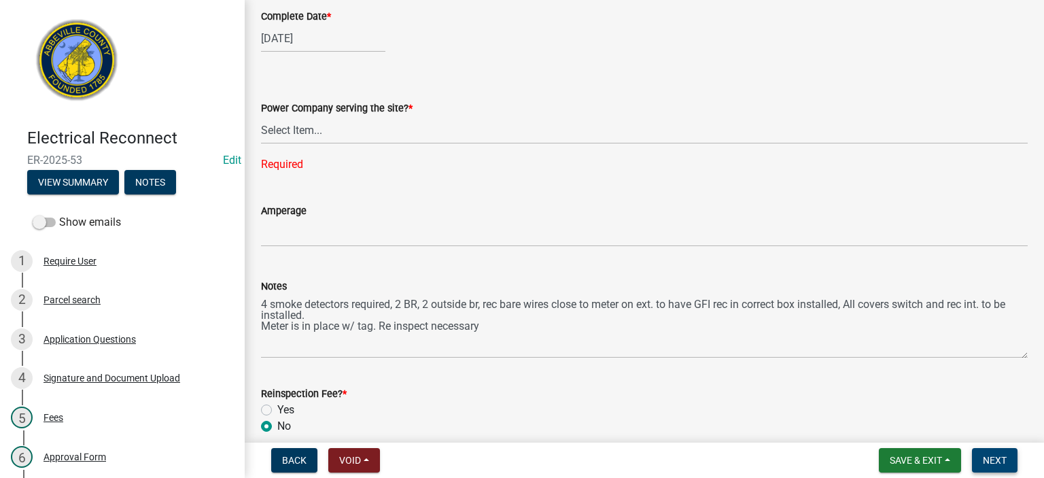
scroll to position [206, 0]
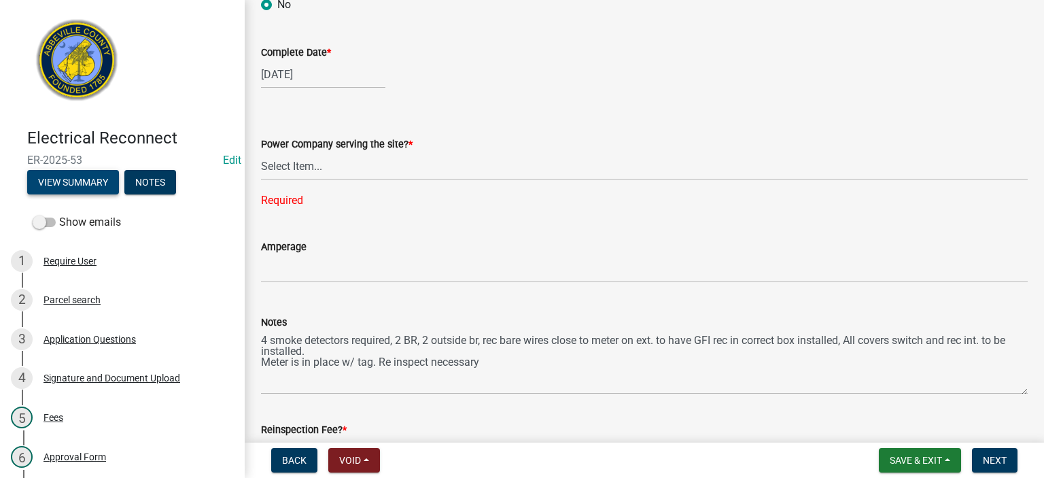
click at [89, 182] on button "View Summary" at bounding box center [73, 182] width 92 height 24
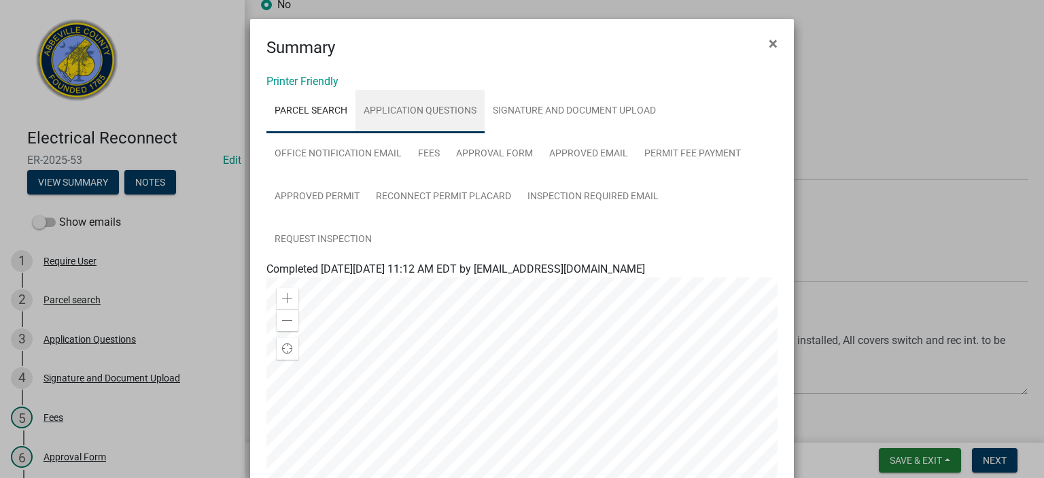
click at [394, 108] on link "Application Questions" at bounding box center [420, 112] width 129 height 44
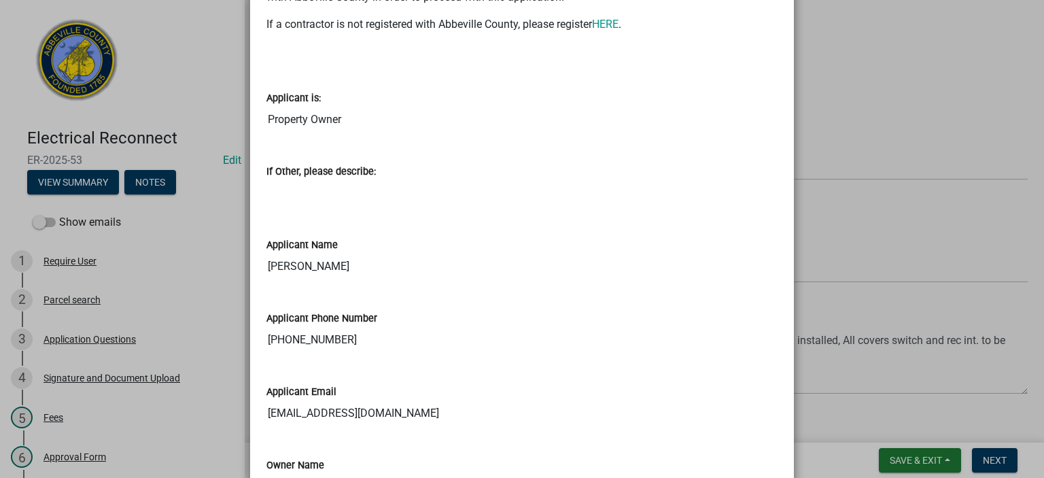
scroll to position [417, 0]
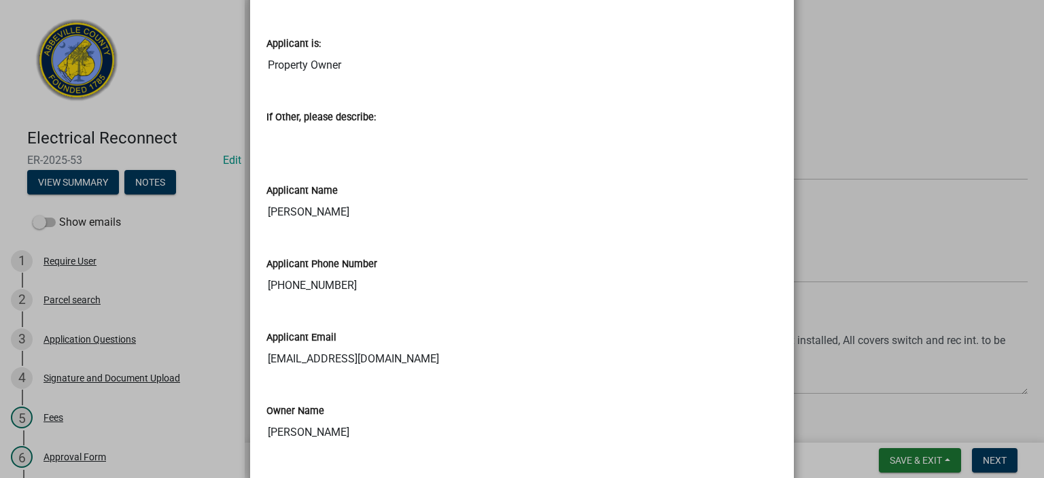
click at [1033, 467] on ngb-modal-window "Summary × Printer Friendly Parcel search Application Questions Signature and Do…" at bounding box center [522, 239] width 1044 height 478
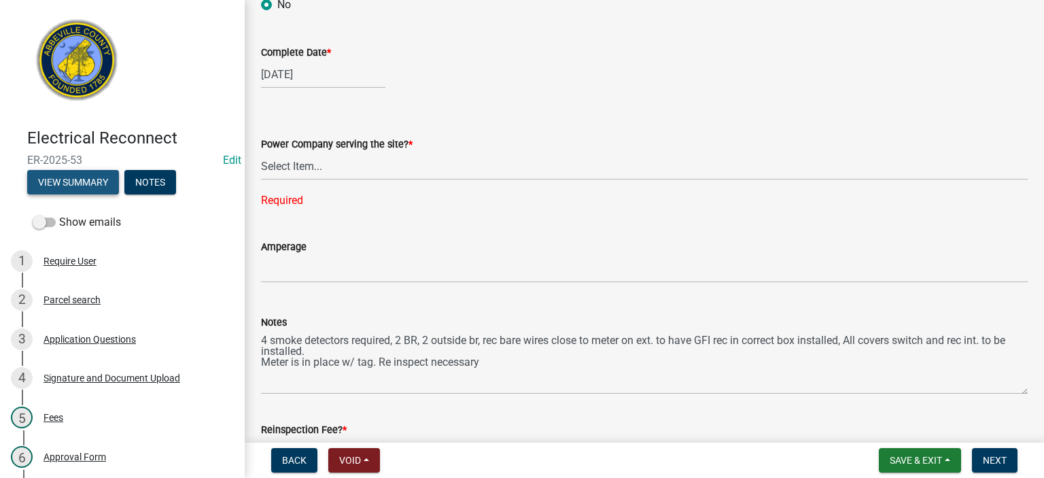
click at [86, 182] on button "View Summary" at bounding box center [73, 182] width 92 height 24
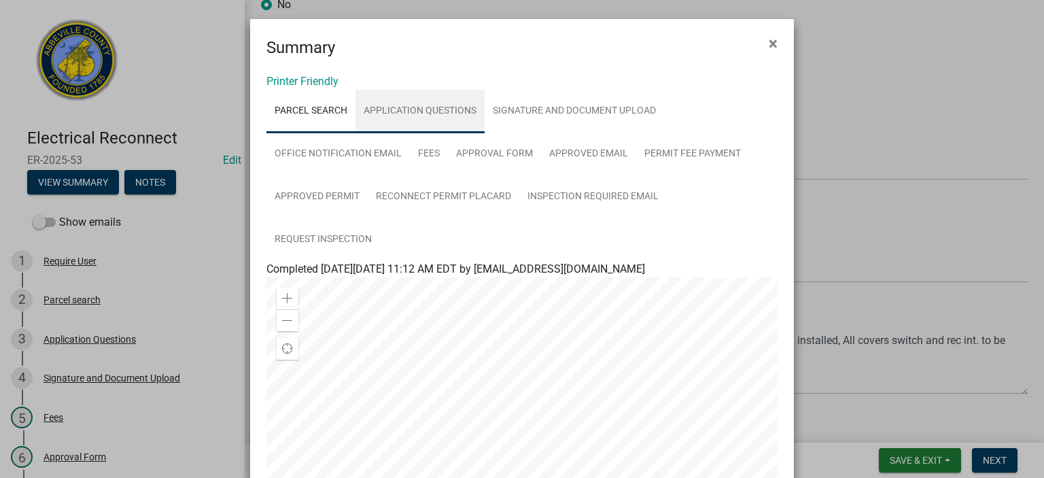
click at [419, 103] on link "Application Questions" at bounding box center [420, 112] width 129 height 44
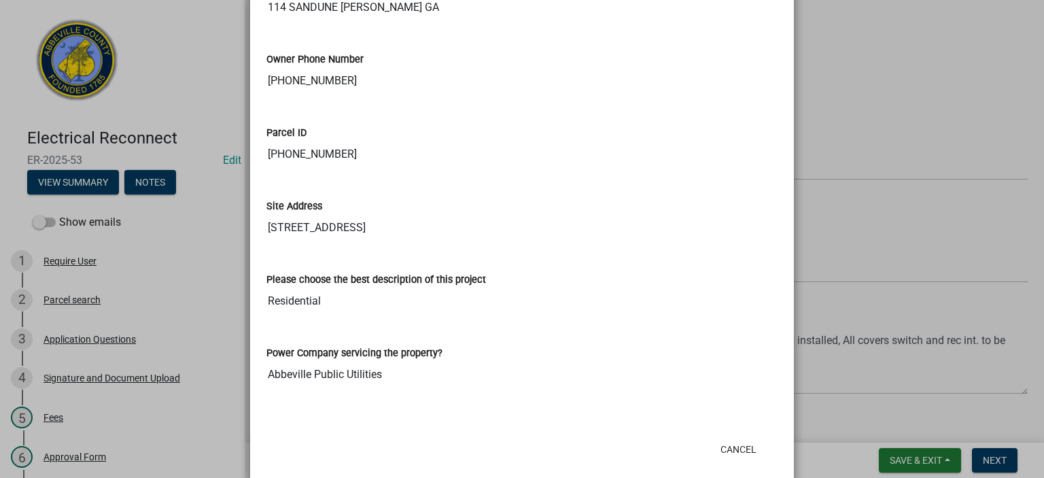
scroll to position [935, 0]
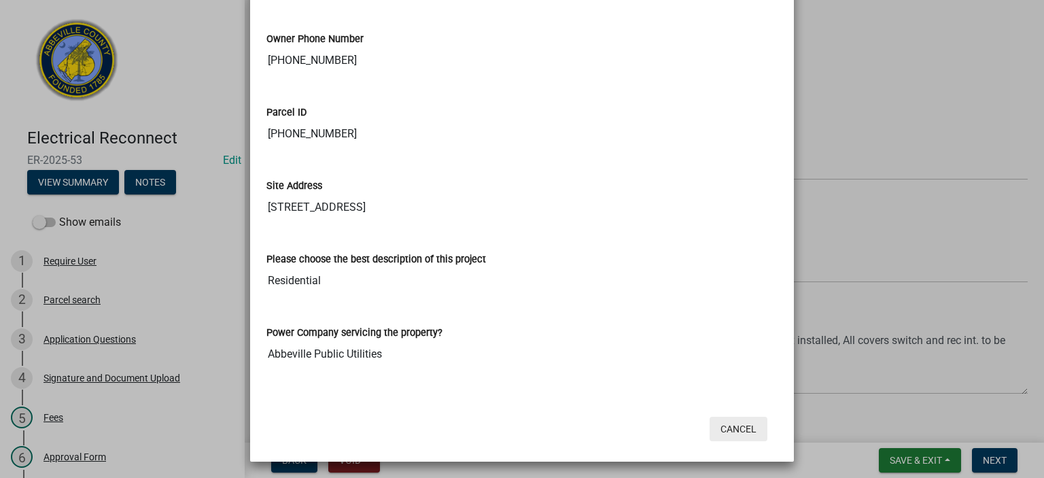
click at [724, 419] on button "Cancel" at bounding box center [739, 429] width 58 height 24
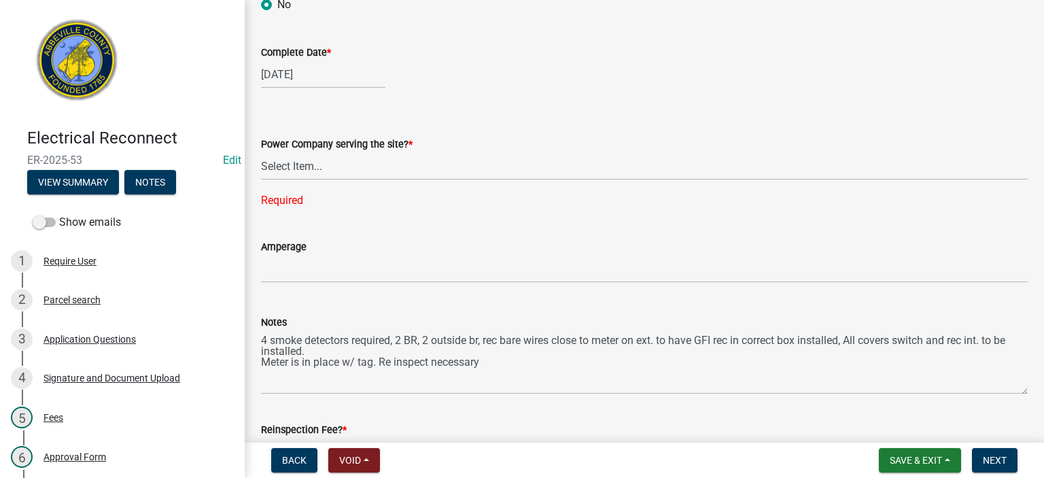
click at [353, 194] on div "Required" at bounding box center [644, 200] width 767 height 16
click at [383, 160] on select "Select Item... Little River Electric Co-Op Laurens Electric Co-Op Duke Energy D…" at bounding box center [644, 166] width 767 height 28
click at [261, 152] on select "Select Item... Little River Electric Co-Op Laurens Electric Co-Op Duke Energy D…" at bounding box center [644, 166] width 767 height 28
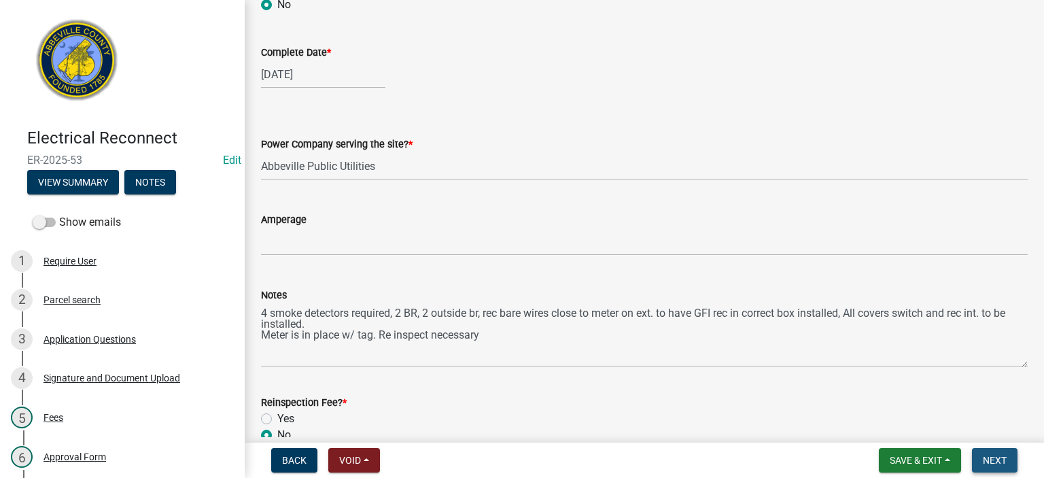
click at [1000, 458] on span "Next" at bounding box center [995, 460] width 24 height 11
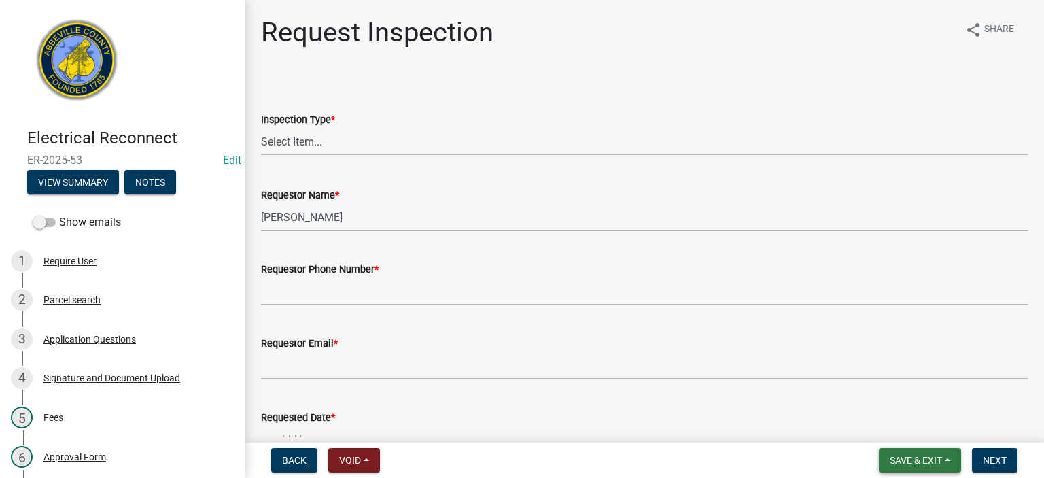
click at [911, 455] on span "Save & Exit" at bounding box center [916, 460] width 52 height 11
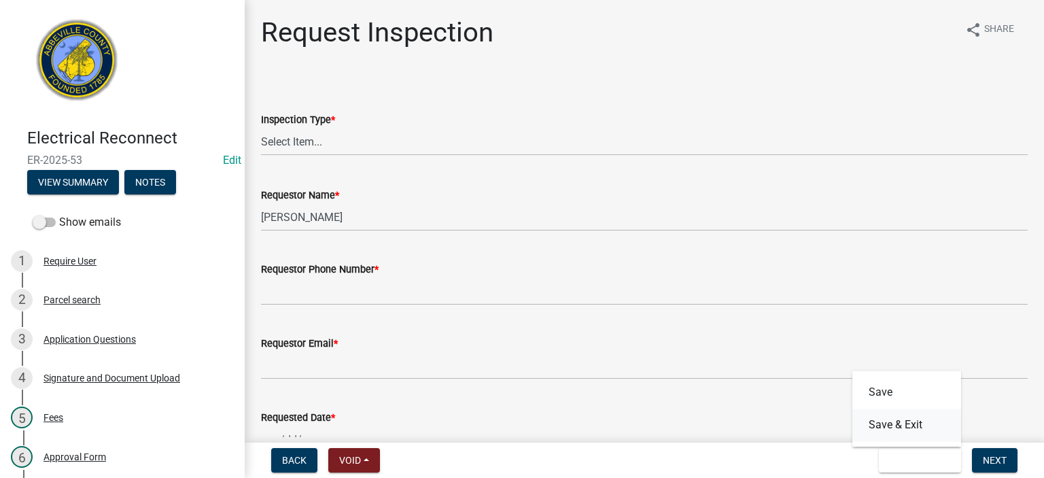
click at [903, 429] on button "Save & Exit" at bounding box center [906, 425] width 109 height 33
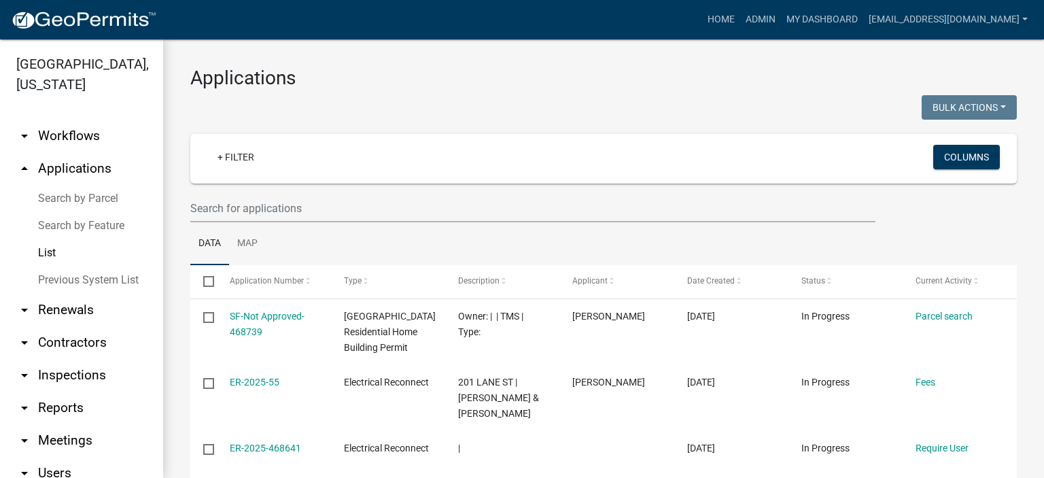
click at [38, 256] on link "List" at bounding box center [81, 252] width 163 height 27
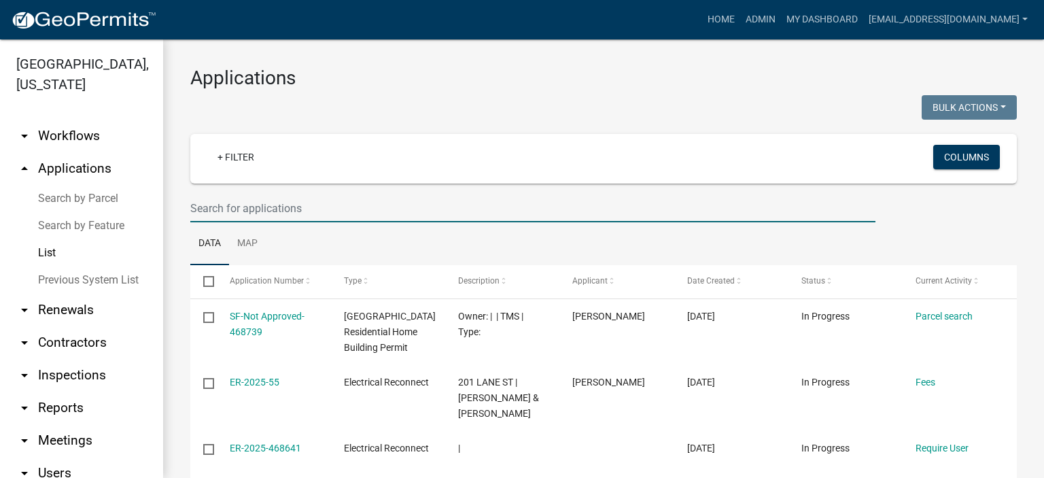
click at [346, 209] on input "text" at bounding box center [532, 208] width 685 height 28
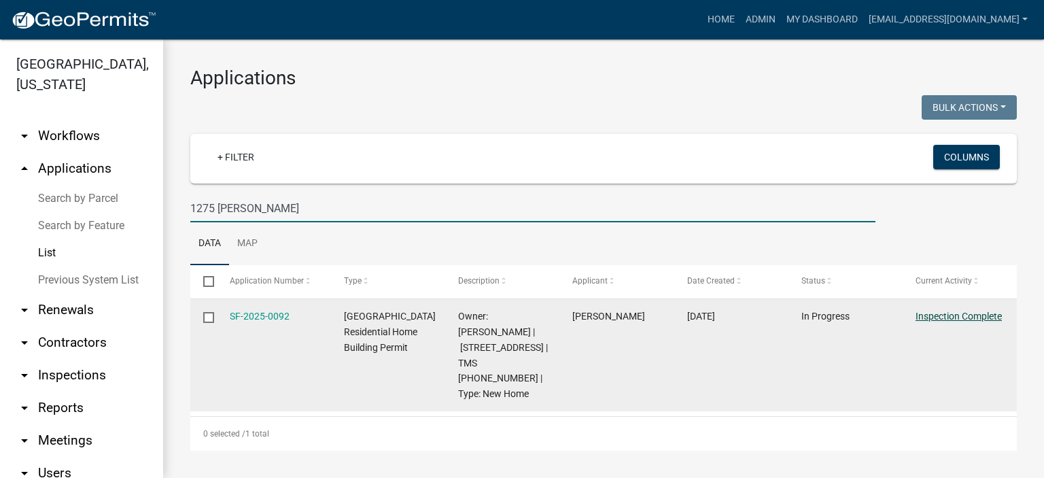
click at [947, 314] on link "Inspection Complete" at bounding box center [959, 316] width 86 height 11
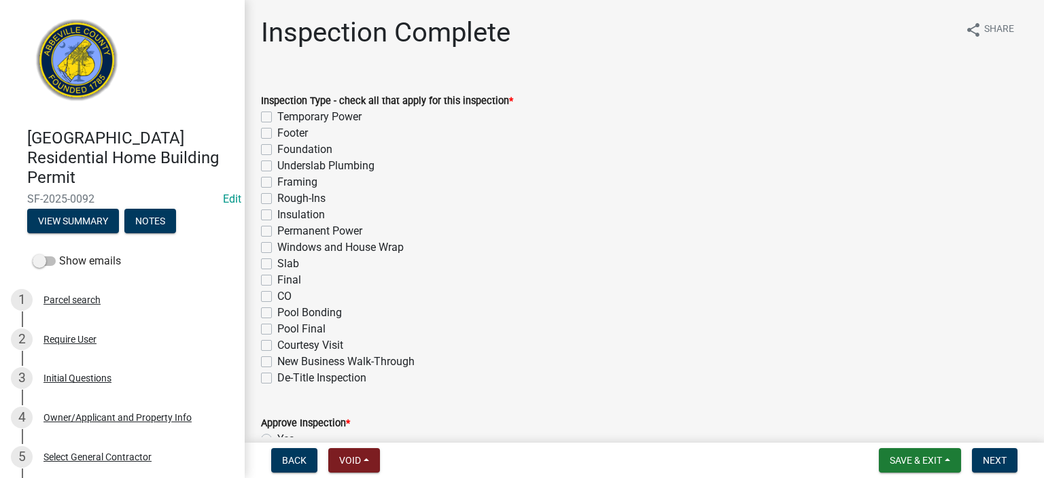
click at [277, 132] on label "Footer" at bounding box center [292, 133] width 31 height 16
click at [277, 132] on input "Footer" at bounding box center [281, 129] width 9 height 9
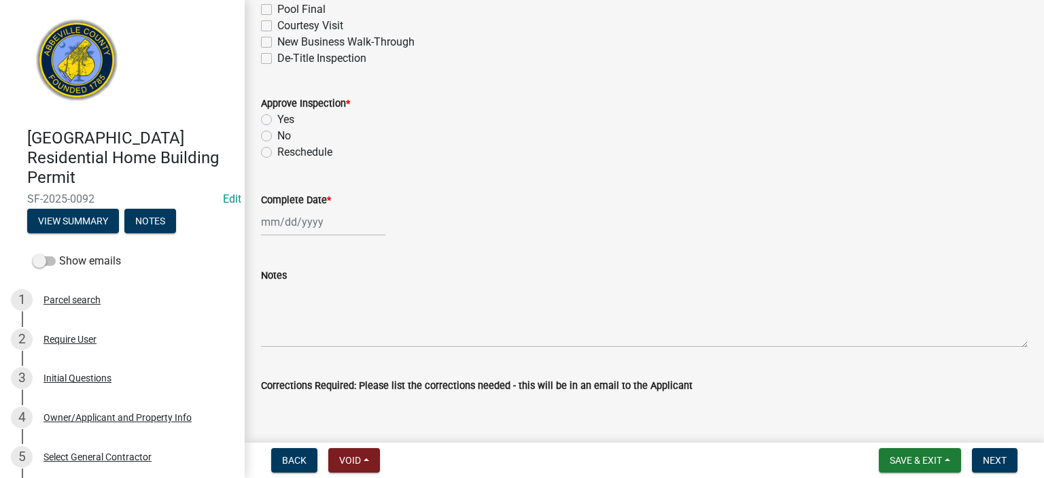
scroll to position [326, 0]
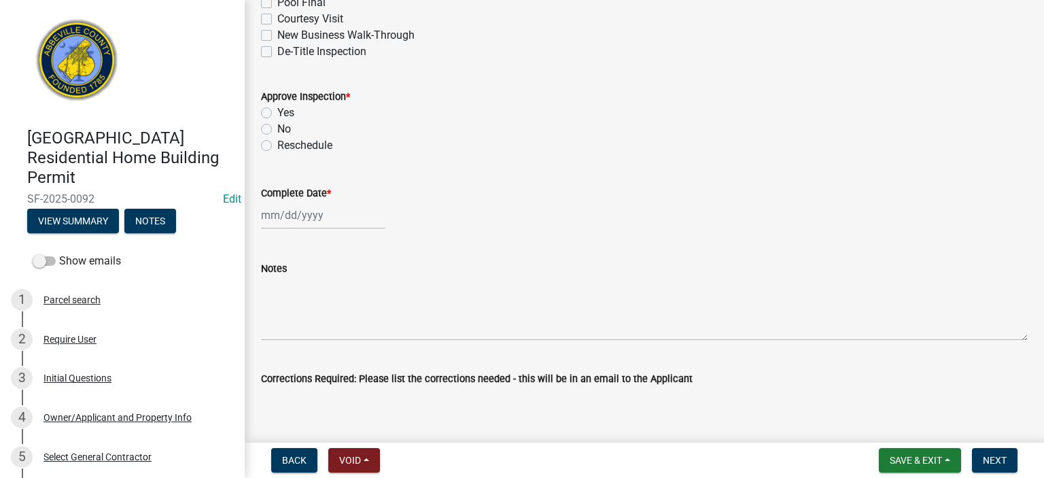
click at [277, 109] on label "Yes" at bounding box center [285, 113] width 17 height 16
click at [277, 109] on input "Yes" at bounding box center [281, 109] width 9 height 9
click at [332, 217] on div at bounding box center [323, 215] width 124 height 28
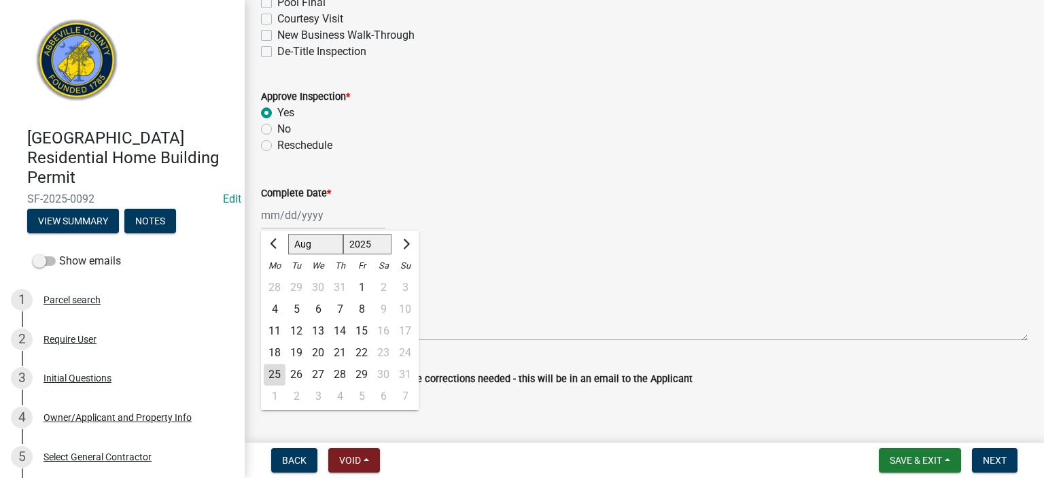
click at [276, 372] on div "25" at bounding box center [275, 375] width 22 height 22
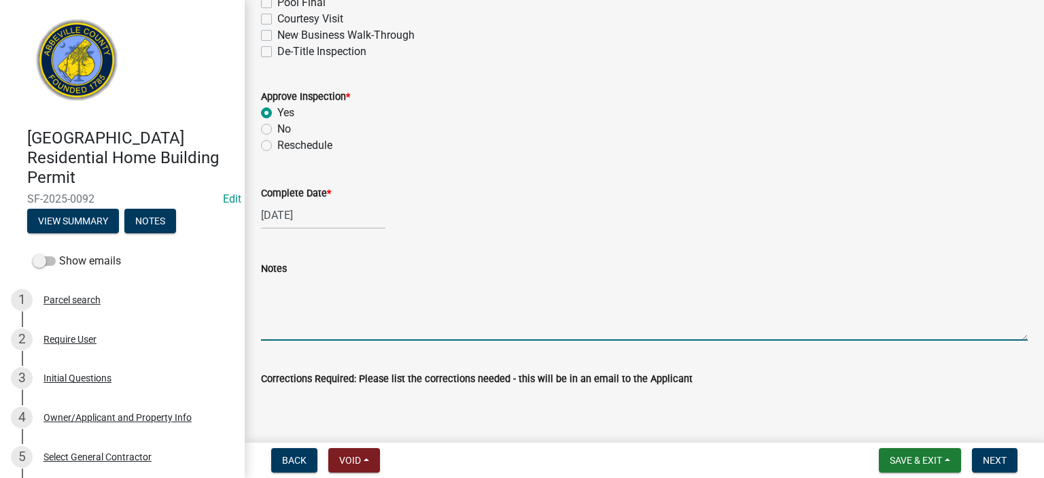
click at [307, 290] on textarea "Notes" at bounding box center [644, 309] width 767 height 64
click at [656, 418] on textarea "Corrections Required: Please list the corrections needed - this will be in an e…" at bounding box center [644, 419] width 767 height 64
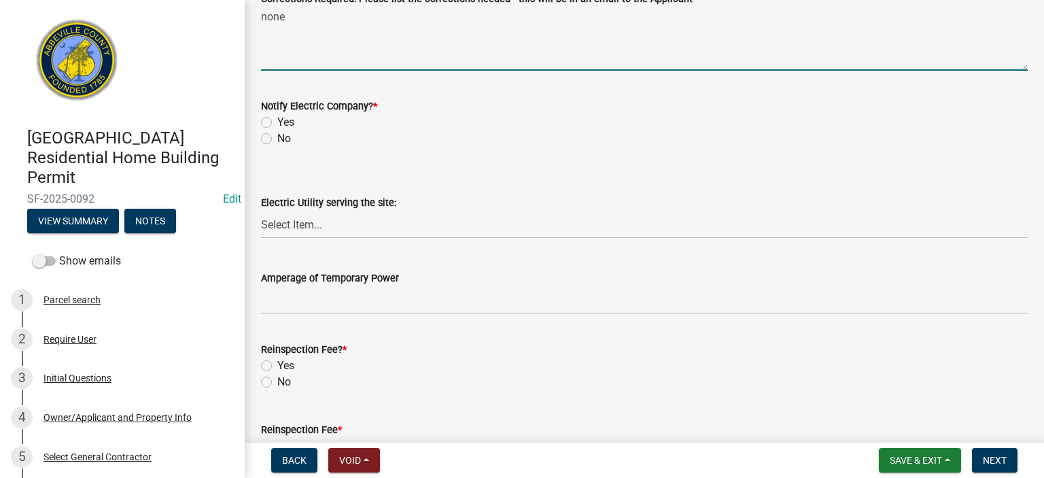
scroll to position [707, 0]
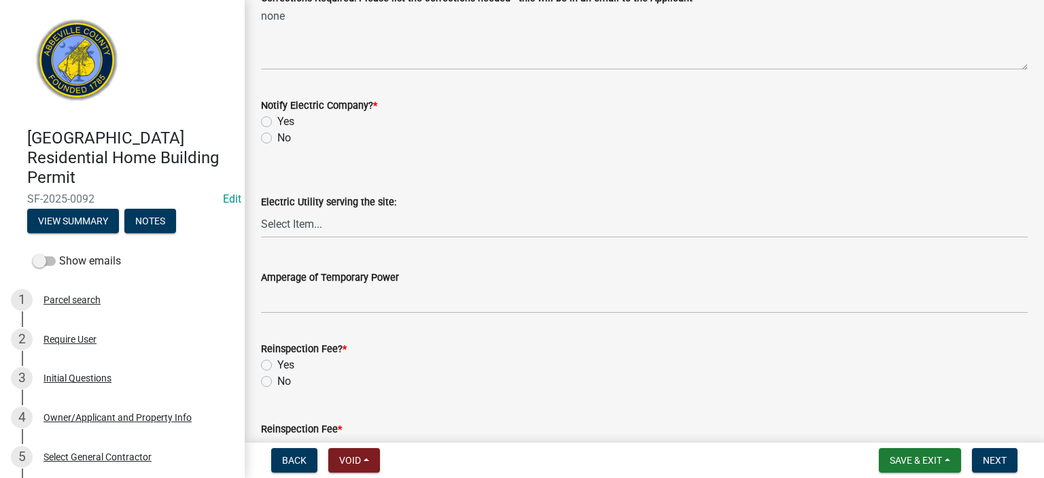
click at [277, 141] on label "No" at bounding box center [284, 138] width 14 height 16
click at [277, 139] on input "No" at bounding box center [281, 134] width 9 height 9
click at [277, 383] on label "No" at bounding box center [284, 381] width 14 height 16
click at [277, 382] on input "No" at bounding box center [281, 377] width 9 height 9
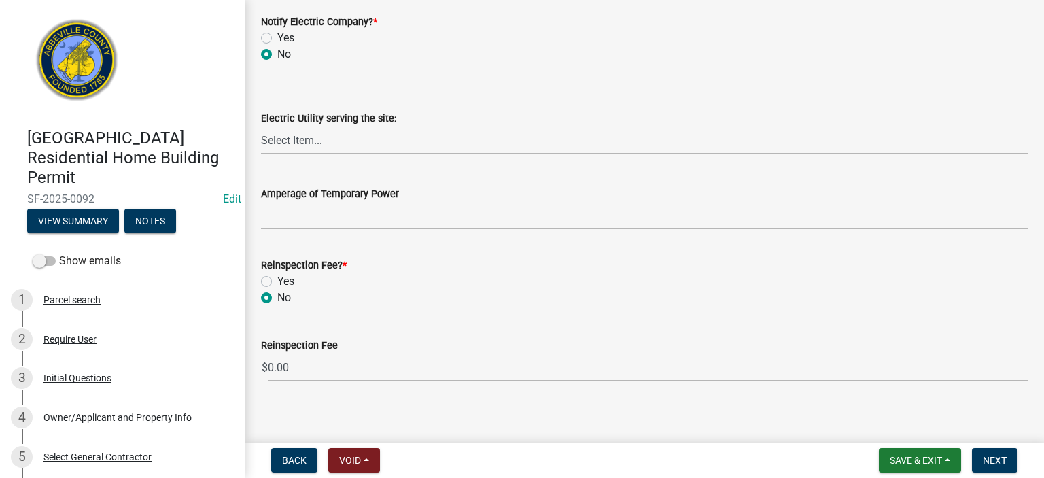
scroll to position [799, 0]
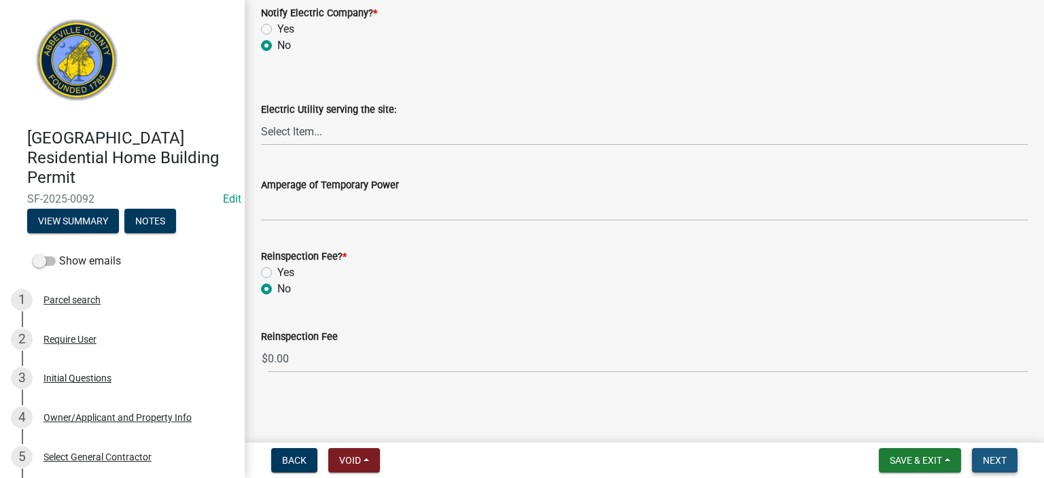
click at [997, 456] on span "Next" at bounding box center [995, 460] width 24 height 11
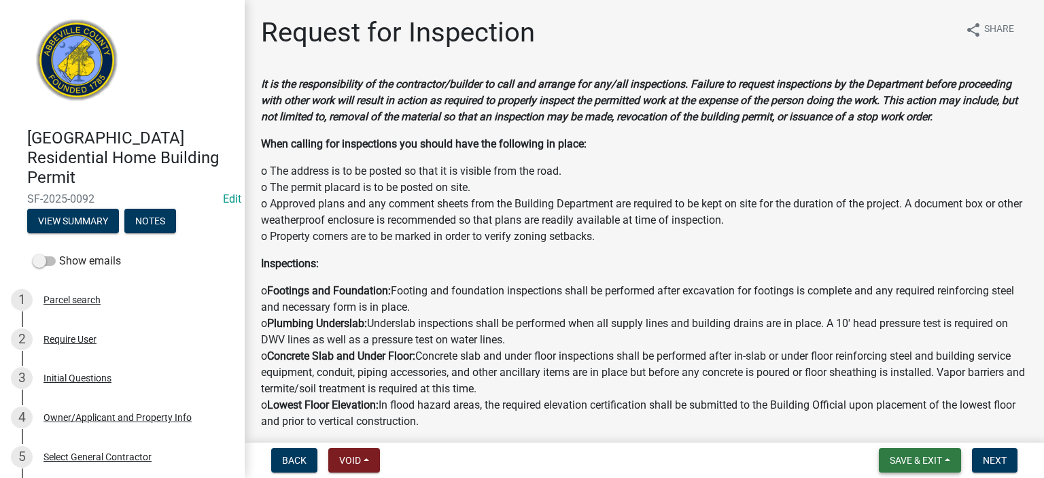
click at [924, 460] on span "Save & Exit" at bounding box center [916, 460] width 52 height 11
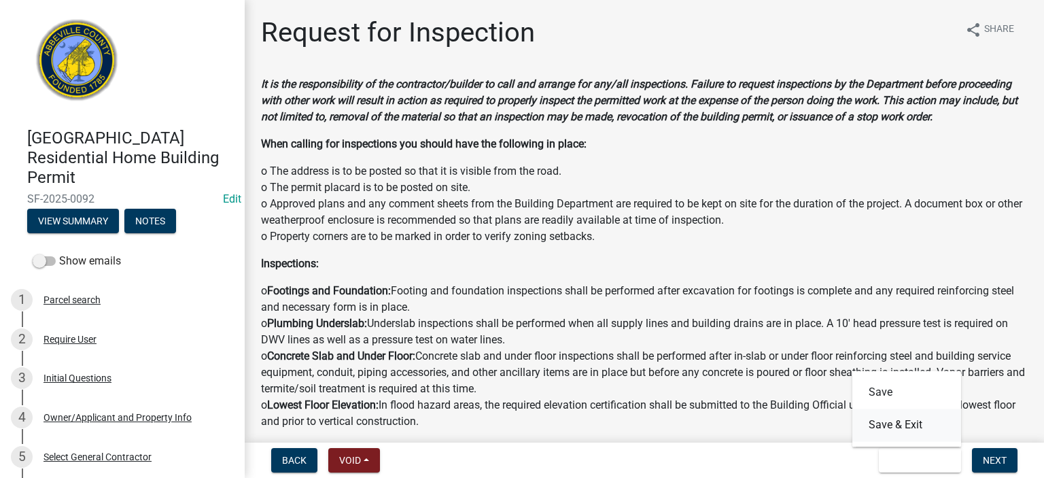
click at [909, 426] on button "Save & Exit" at bounding box center [906, 425] width 109 height 33
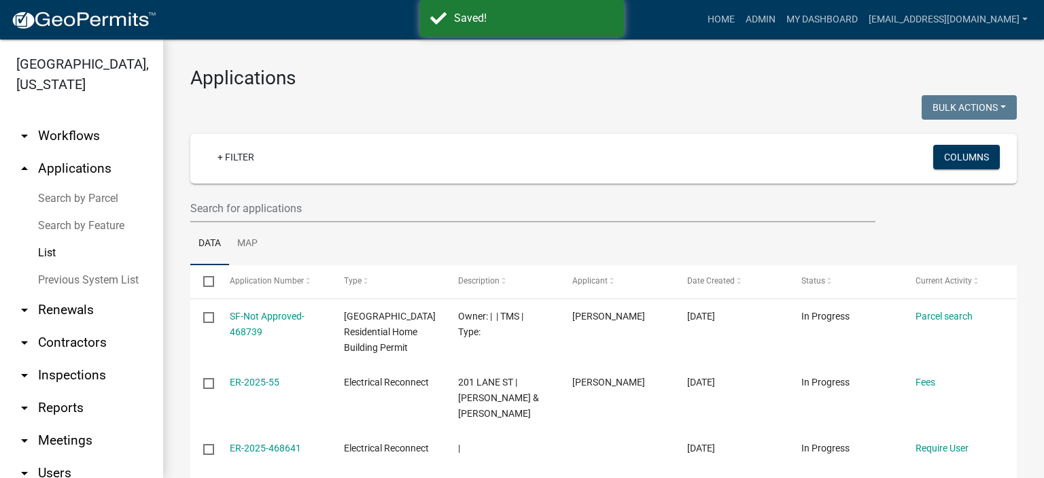
click at [52, 249] on link "List" at bounding box center [81, 252] width 163 height 27
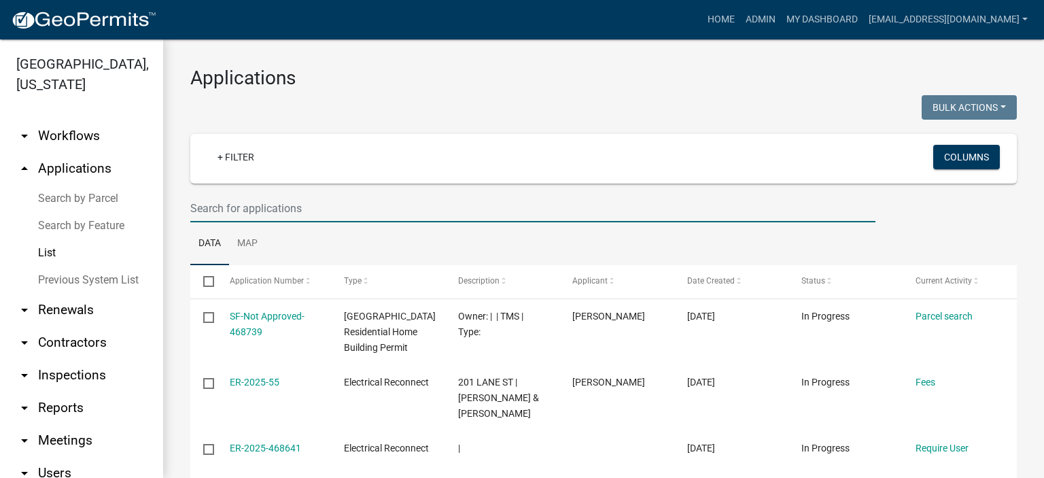
click at [330, 213] on input "text" at bounding box center [532, 208] width 685 height 28
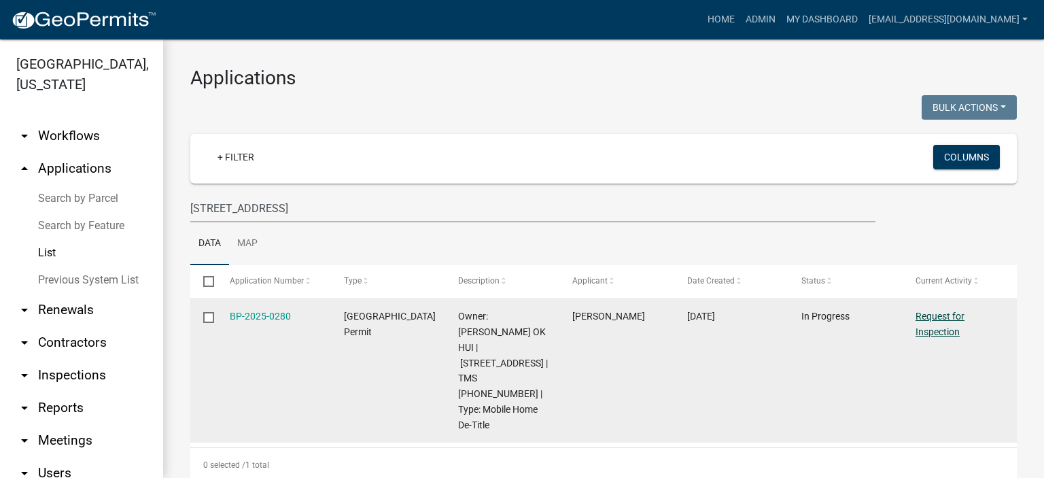
click at [945, 317] on link "Request for Inspection" at bounding box center [940, 324] width 49 height 27
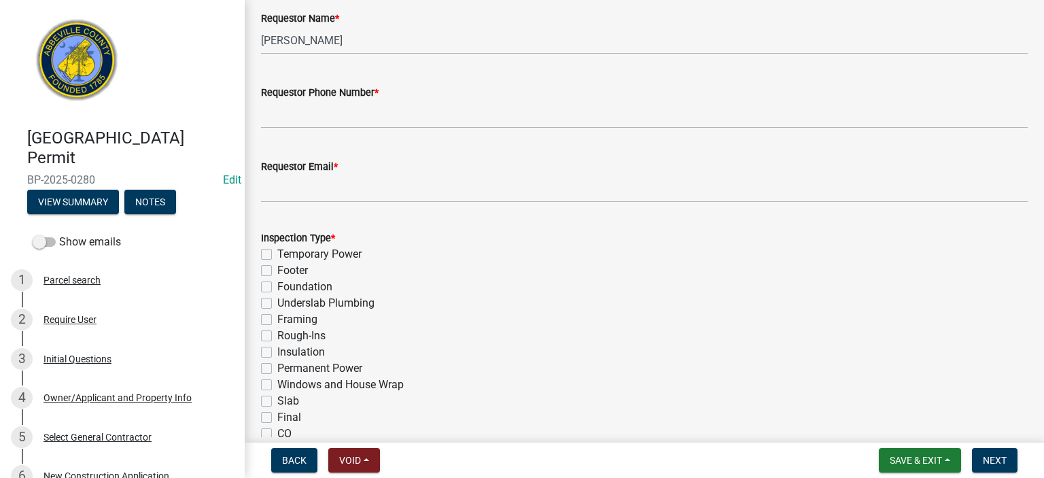
scroll to position [489, 0]
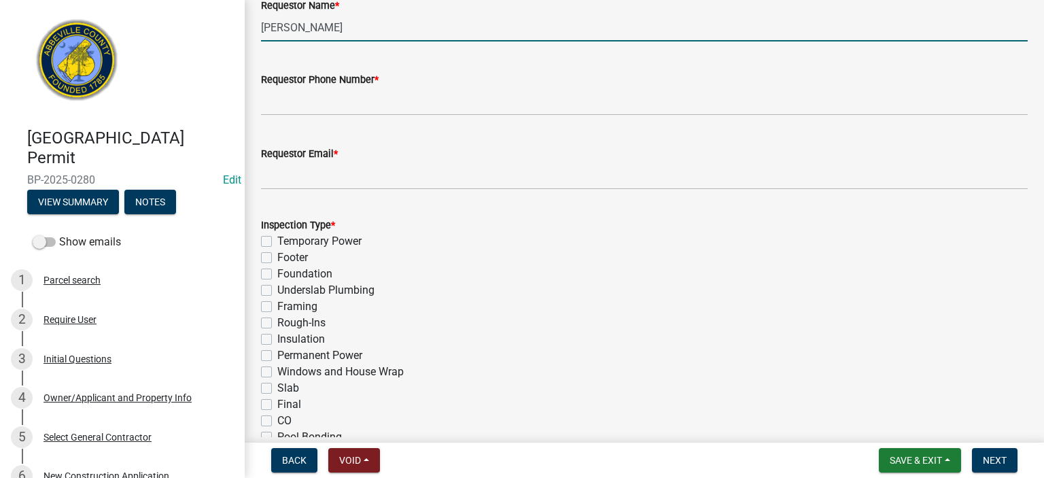
click at [389, 35] on input "[PERSON_NAME]" at bounding box center [644, 28] width 767 height 28
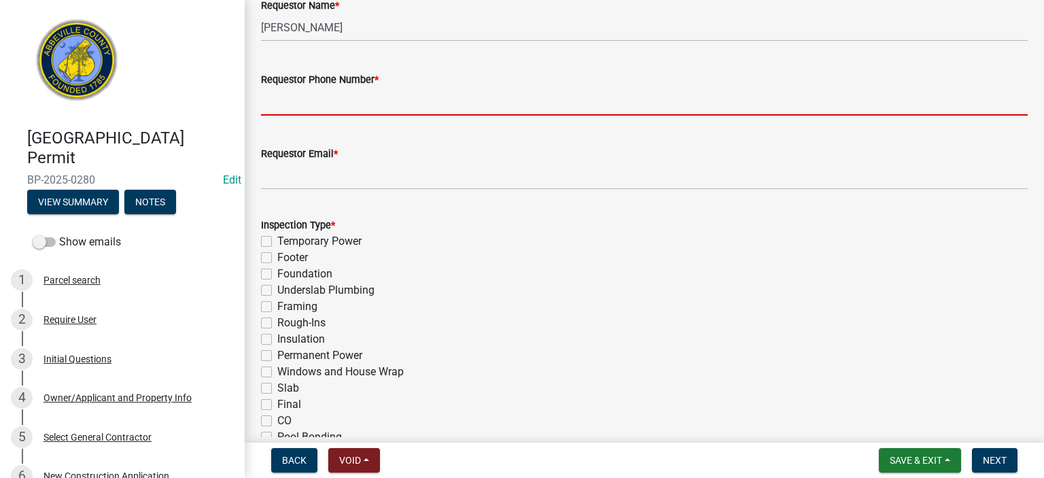
click at [426, 104] on input "Requestor Phone Number *" at bounding box center [644, 102] width 767 height 28
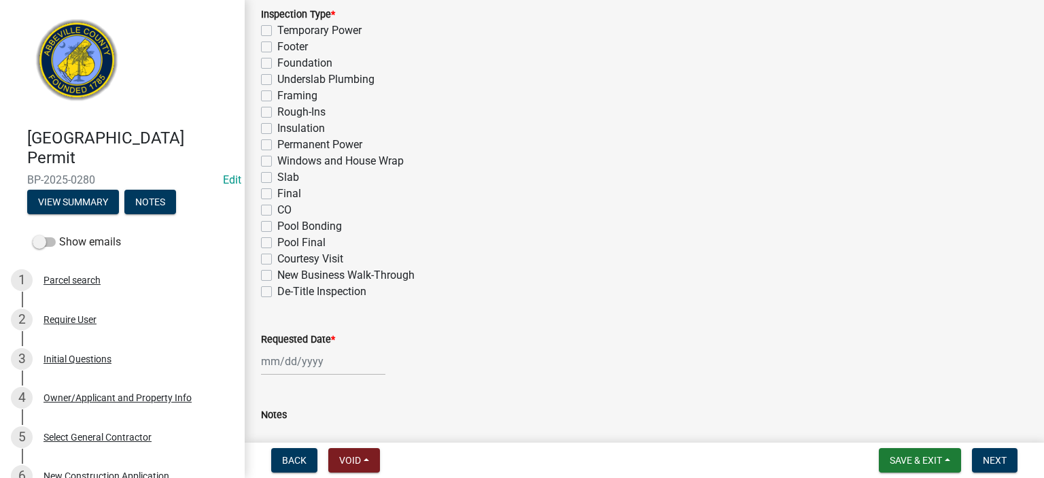
scroll to position [734, 0]
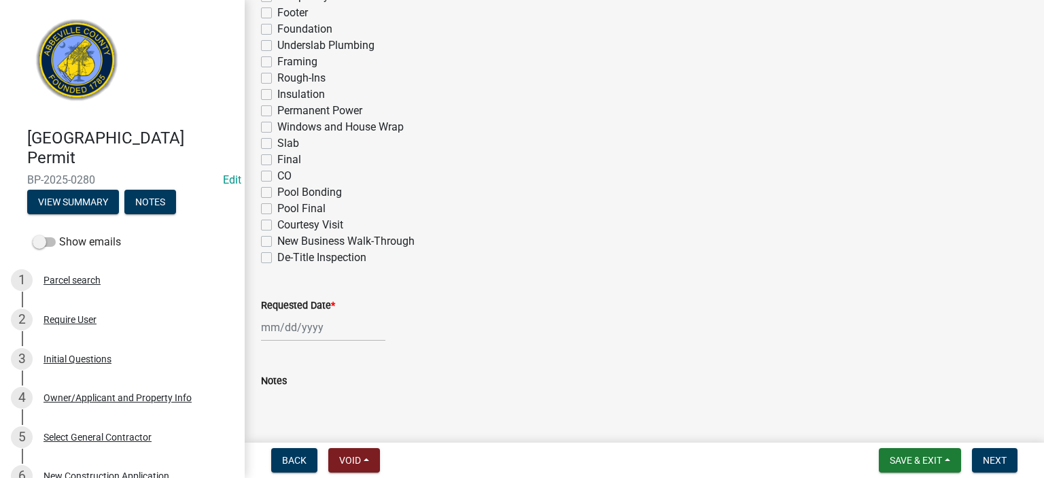
click at [277, 256] on label "De-Title Inspection" at bounding box center [321, 257] width 89 height 16
click at [277, 256] on input "De-Title Inspection" at bounding box center [281, 253] width 9 height 9
click at [348, 333] on div at bounding box center [323, 327] width 124 height 28
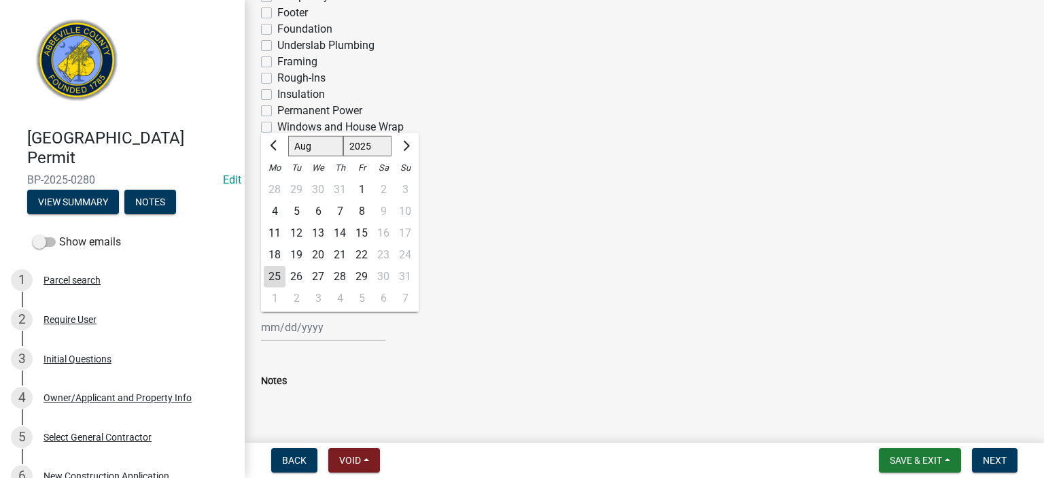
click at [275, 274] on div "25" at bounding box center [275, 277] width 22 height 22
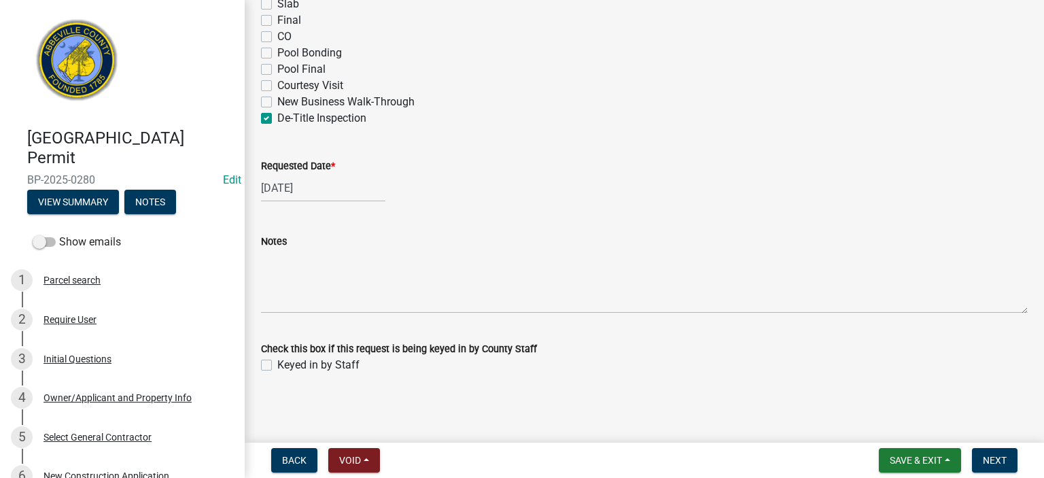
scroll to position [875, 0]
drag, startPoint x: 332, startPoint y: 361, endPoint x: 266, endPoint y: 373, distance: 67.1
click at [277, 370] on label "Keyed in by Staff" at bounding box center [318, 364] width 82 height 16
click at [277, 365] on label "Keyed in by Staff" at bounding box center [318, 364] width 82 height 16
click at [277, 364] on input "Keyed in by Staff" at bounding box center [281, 360] width 9 height 9
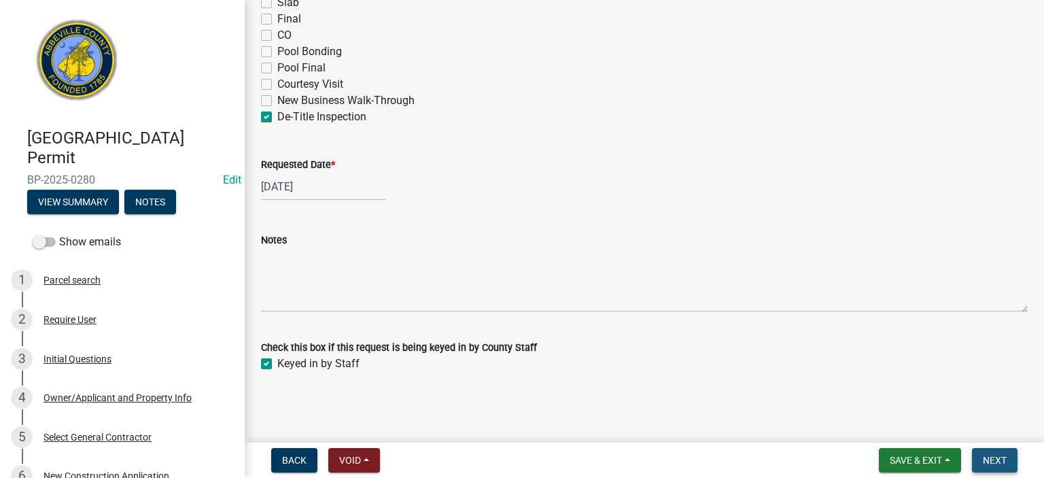
click at [999, 455] on span "Next" at bounding box center [995, 460] width 24 height 11
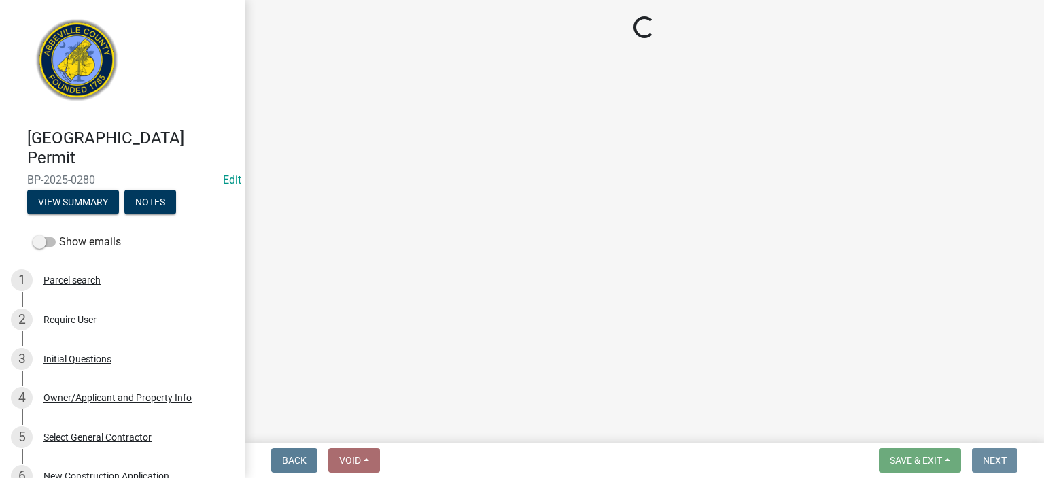
scroll to position [0, 0]
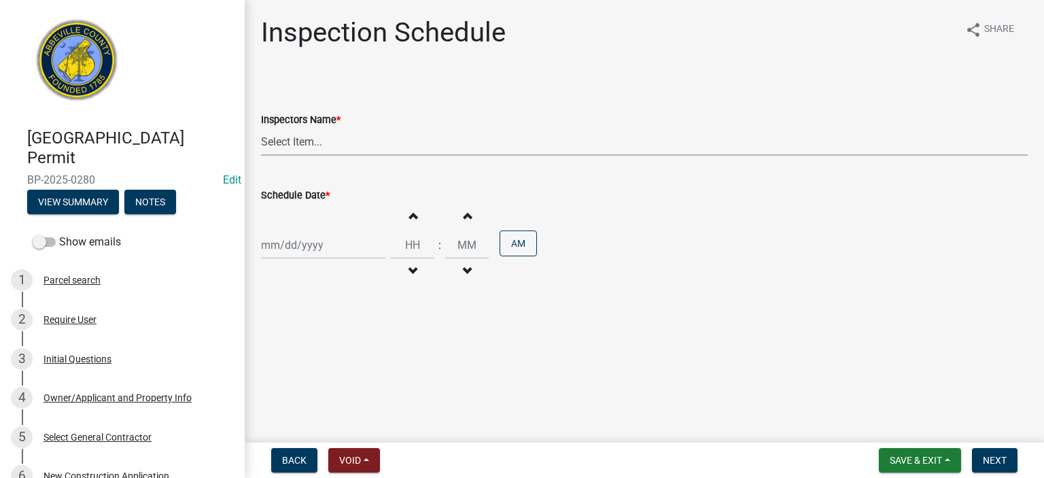
click at [373, 142] on select "Select Item... [EMAIL_ADDRESS][DOMAIN_NAME] ([PERSON_NAME]) [EMAIL_ADDRESS][DOM…" at bounding box center [644, 142] width 767 height 28
click at [261, 128] on select "Select Item... [EMAIL_ADDRESS][DOMAIN_NAME] ([PERSON_NAME]) [EMAIL_ADDRESS][DOM…" at bounding box center [644, 142] width 767 height 28
click at [340, 241] on div at bounding box center [323, 245] width 124 height 28
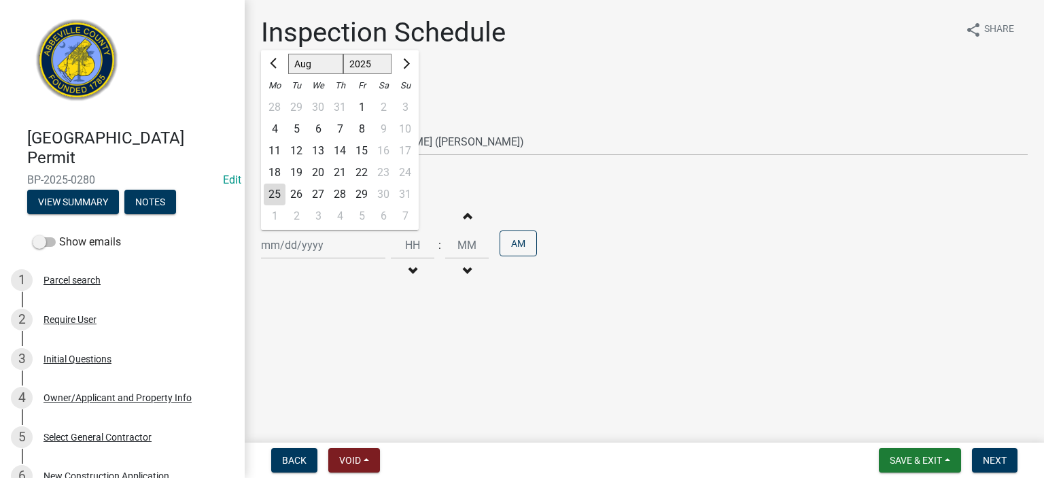
click at [280, 191] on div "25" at bounding box center [275, 195] width 22 height 22
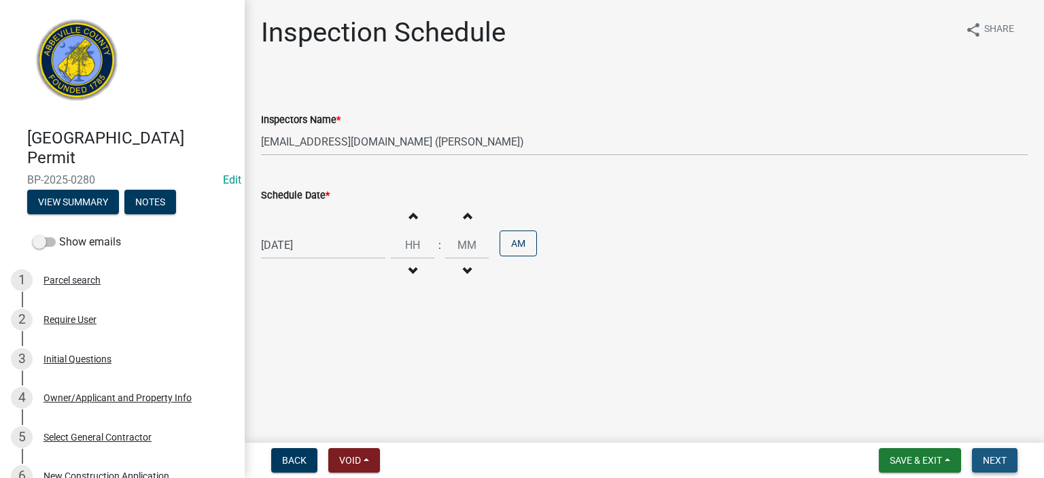
click at [998, 457] on span "Next" at bounding box center [995, 460] width 24 height 11
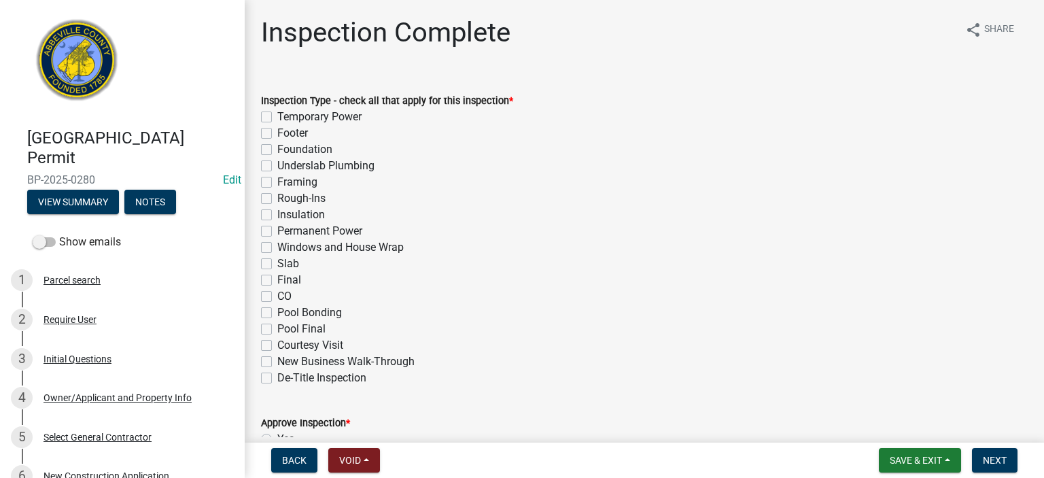
click at [277, 376] on label "De-Title Inspection" at bounding box center [321, 378] width 89 height 16
click at [277, 376] on input "De-Title Inspection" at bounding box center [281, 374] width 9 height 9
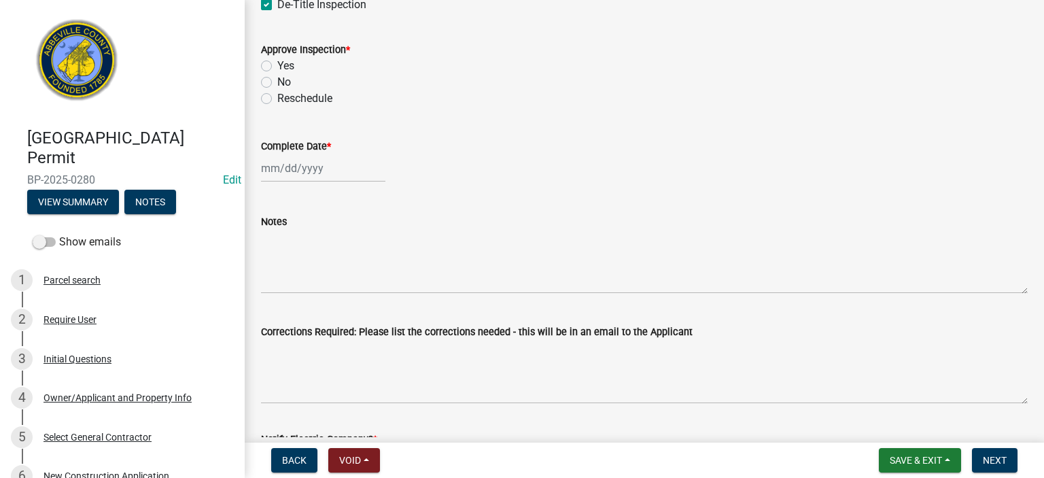
scroll to position [381, 0]
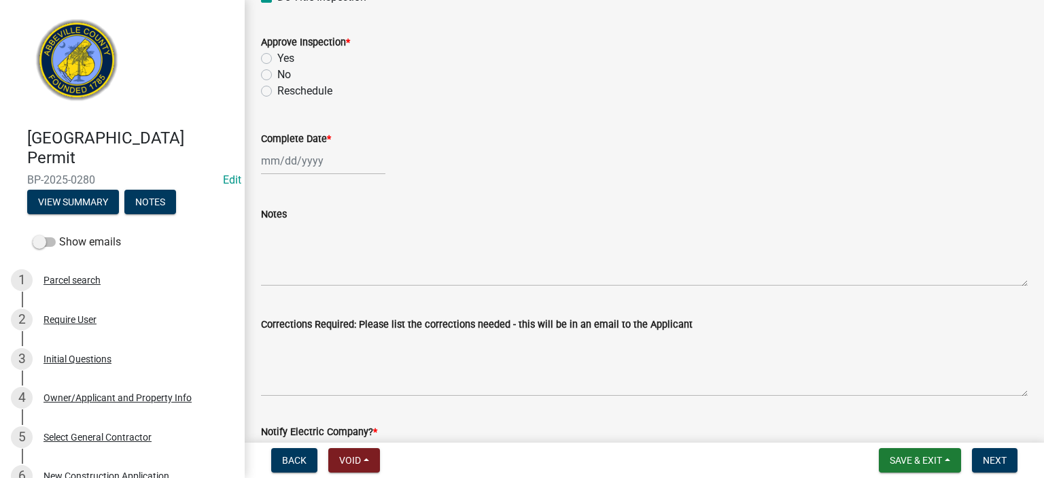
click at [277, 56] on label "Yes" at bounding box center [285, 58] width 17 height 16
click at [277, 56] on input "Yes" at bounding box center [281, 54] width 9 height 9
click at [332, 168] on div at bounding box center [323, 161] width 124 height 28
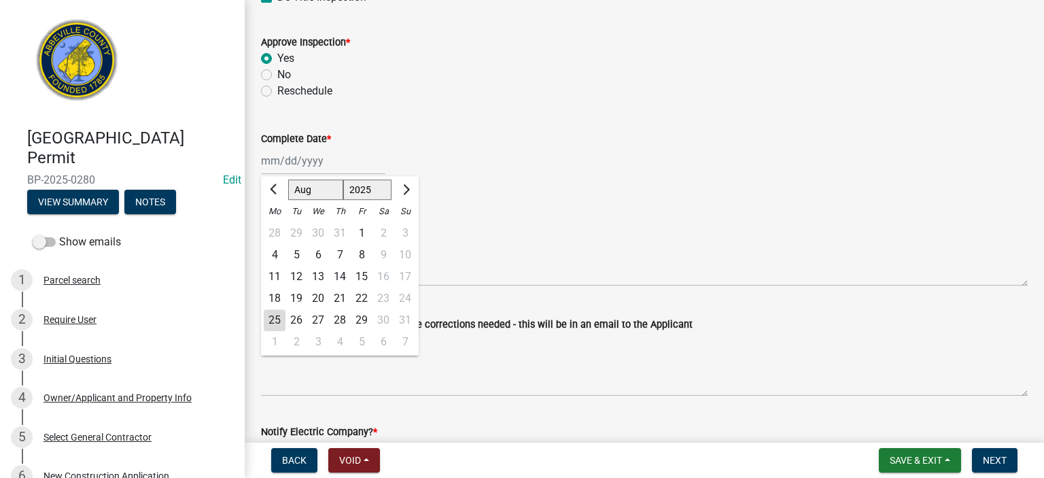
click at [275, 319] on div "25" at bounding box center [275, 320] width 22 height 22
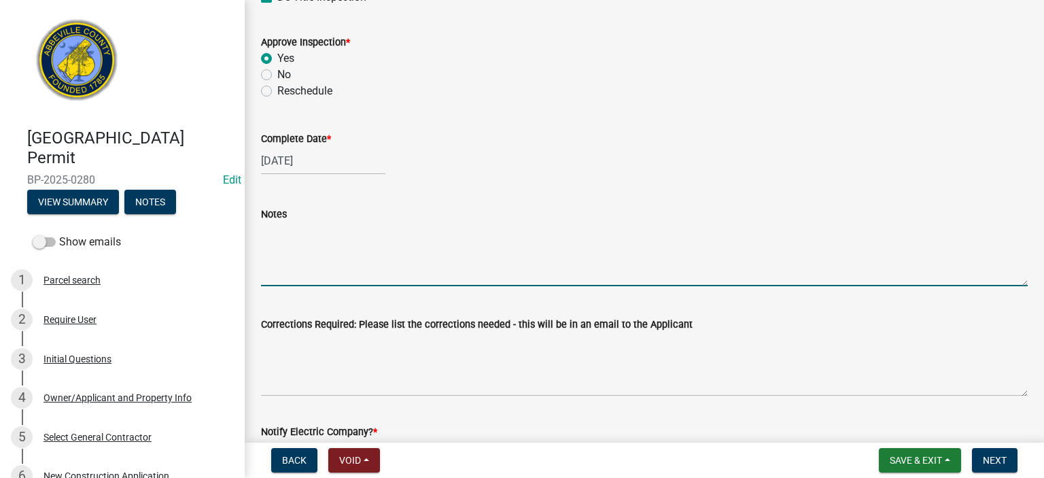
click at [334, 240] on textarea "Notes" at bounding box center [644, 254] width 767 height 64
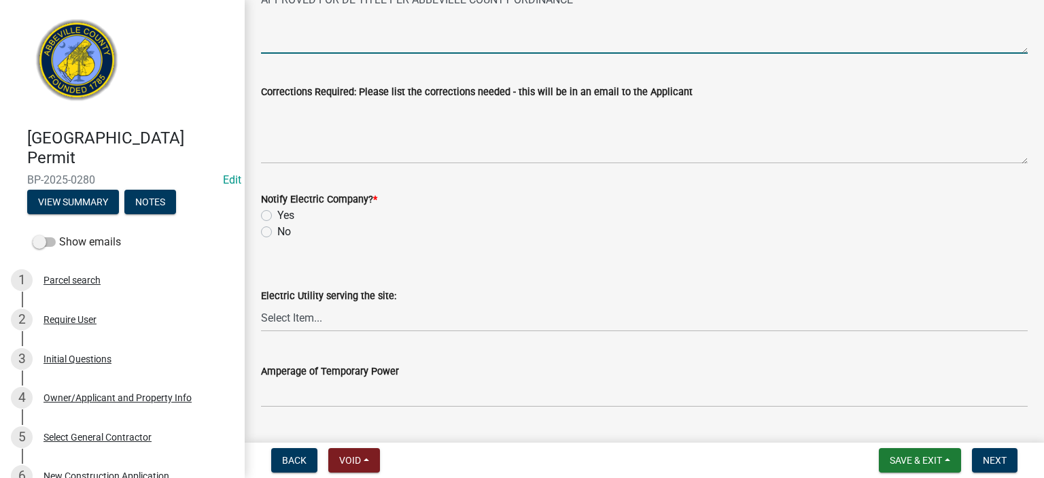
scroll to position [625, 0]
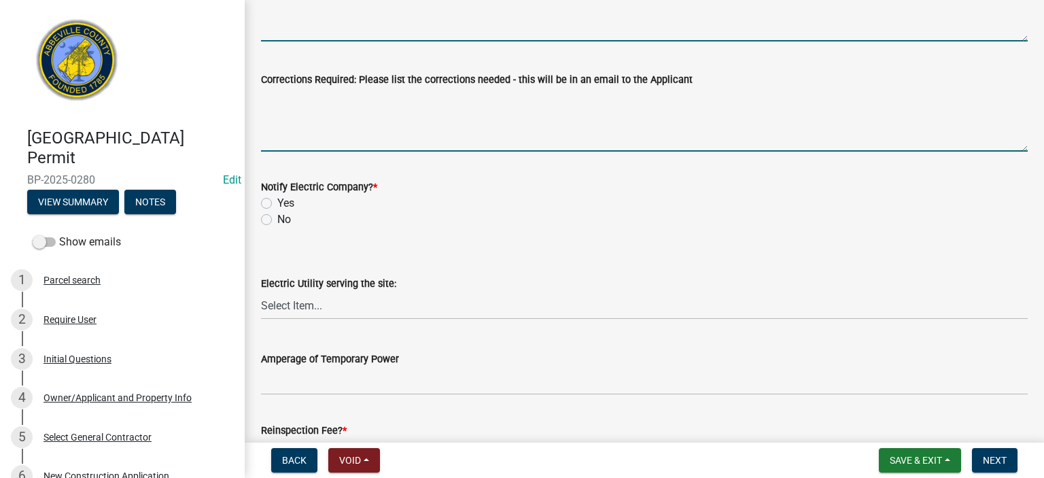
click at [339, 105] on textarea "Corrections Required: Please list the corrections needed - this will be in an e…" at bounding box center [644, 120] width 767 height 64
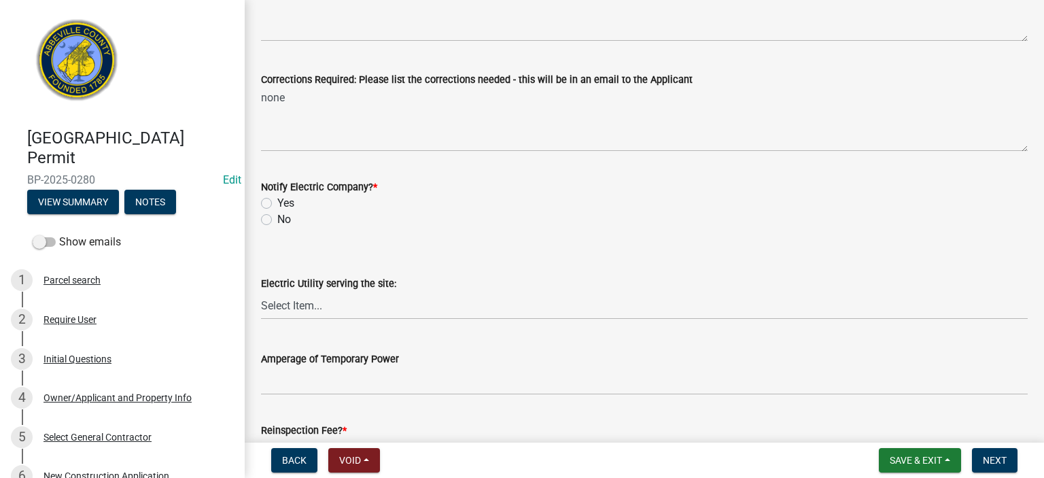
drag, startPoint x: 267, startPoint y: 217, endPoint x: 287, endPoint y: 230, distance: 23.9
click at [277, 218] on label "No" at bounding box center [284, 219] width 14 height 16
click at [277, 218] on input "No" at bounding box center [281, 215] width 9 height 9
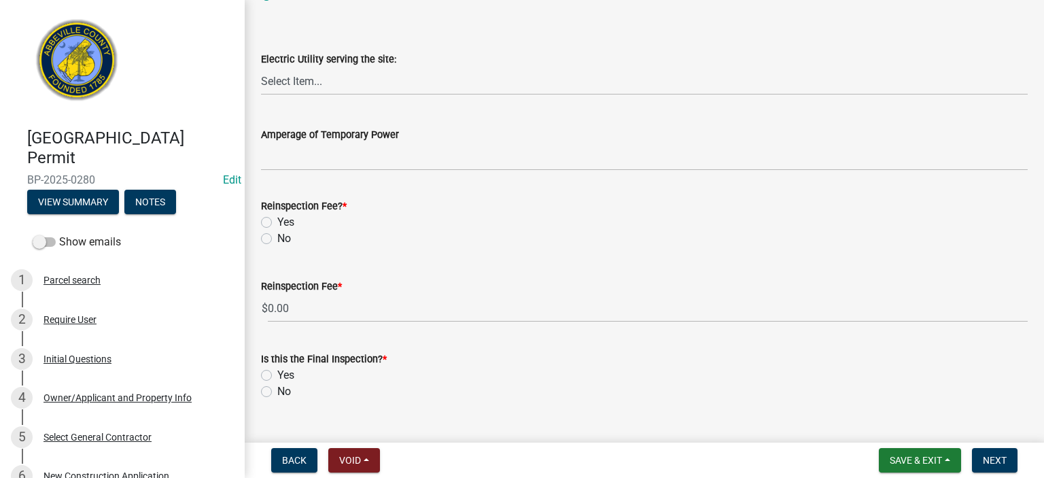
scroll to position [870, 0]
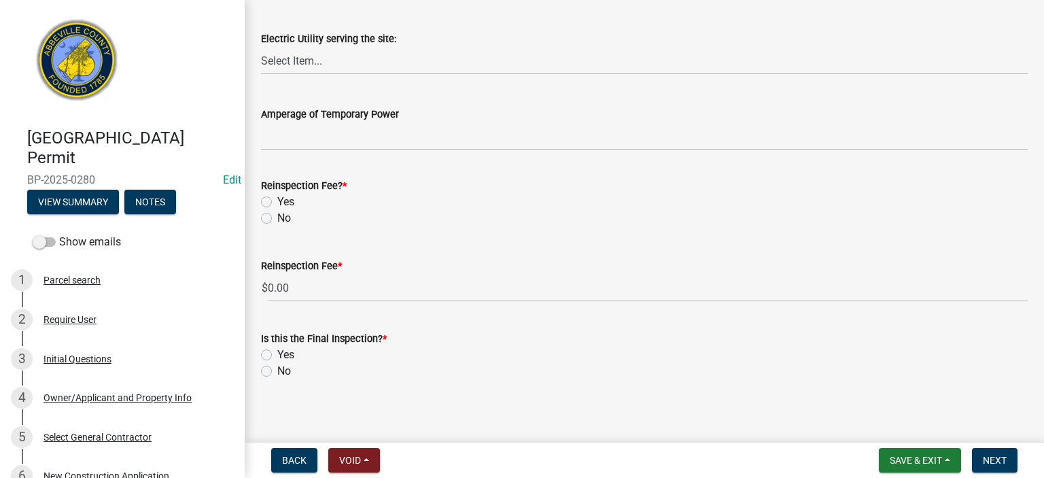
click at [277, 217] on label "No" at bounding box center [284, 218] width 14 height 16
click at [277, 217] on input "No" at bounding box center [281, 214] width 9 height 9
click at [277, 352] on label "Yes" at bounding box center [285, 355] width 17 height 16
click at [277, 352] on input "Yes" at bounding box center [281, 351] width 9 height 9
click at [1003, 451] on button "Next" at bounding box center [995, 460] width 46 height 24
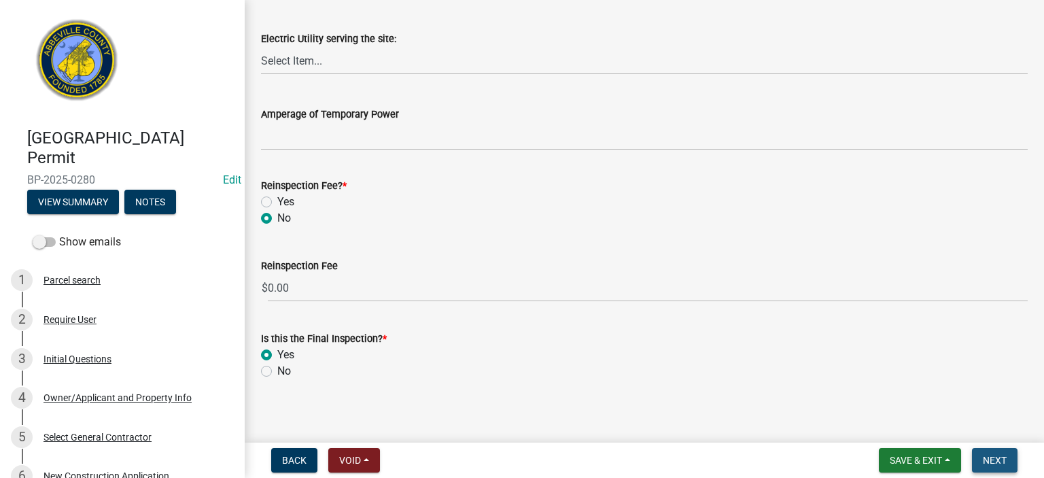
scroll to position [0, 0]
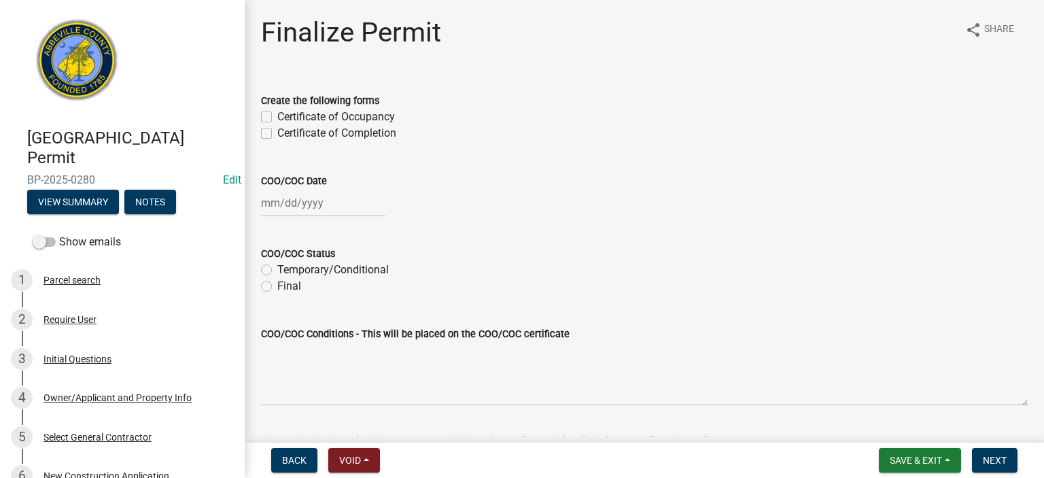
click at [277, 135] on label "Certificate of Completion" at bounding box center [336, 133] width 119 height 16
click at [277, 134] on input "Certificate of Completion" at bounding box center [281, 129] width 9 height 9
click at [343, 207] on div at bounding box center [323, 203] width 124 height 28
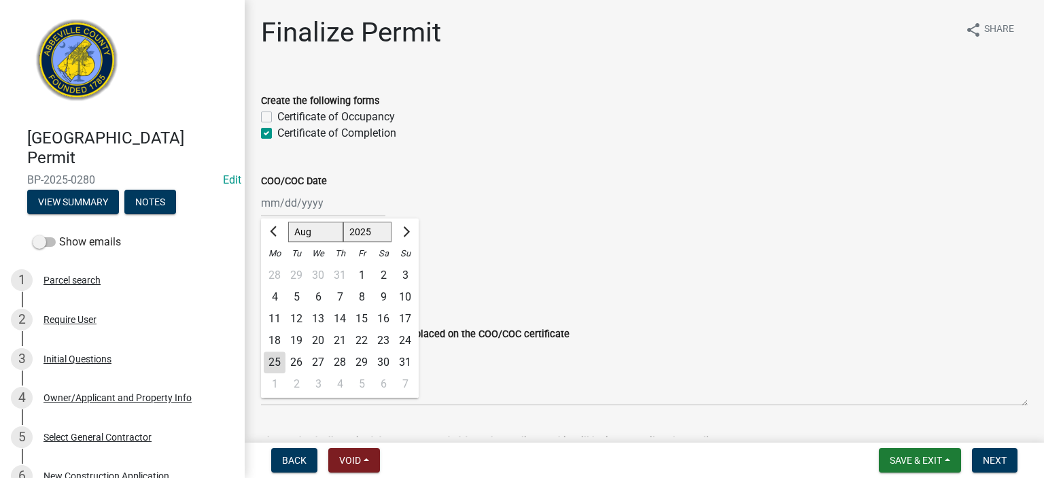
click at [277, 358] on div "25" at bounding box center [275, 362] width 22 height 22
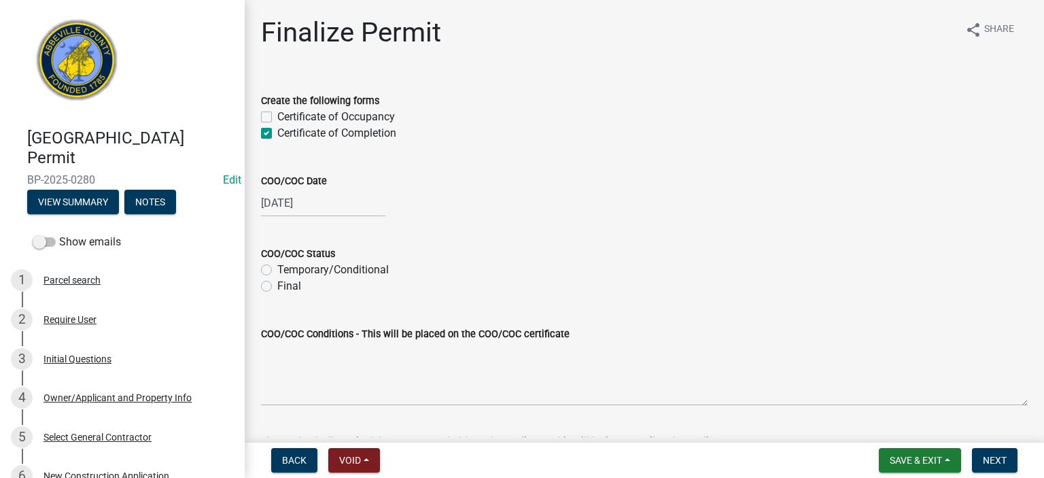
click at [277, 286] on label "Final" at bounding box center [289, 286] width 24 height 16
click at [277, 286] on input "Final" at bounding box center [281, 282] width 9 height 9
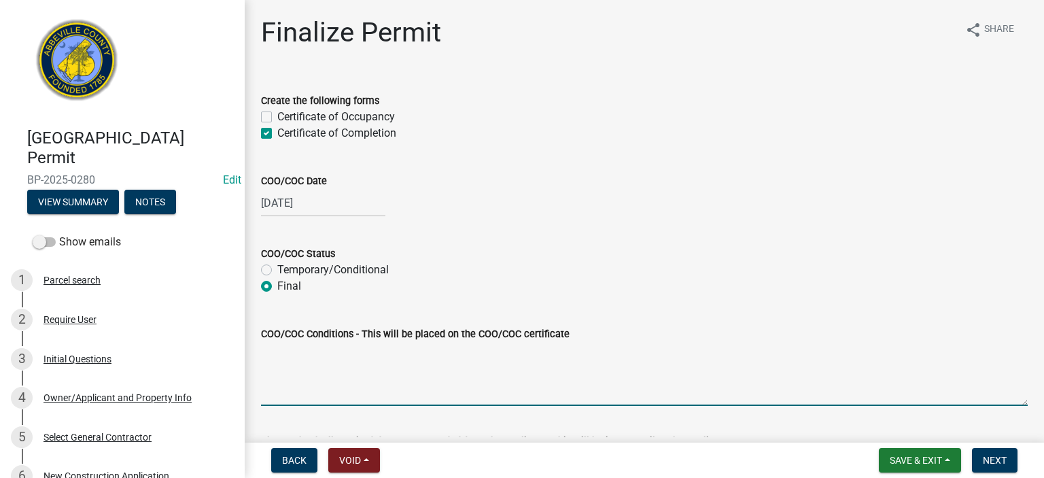
click at [321, 368] on textarea "COO/COC Conditions - This will be placed on the COO/COC certificate" at bounding box center [644, 374] width 767 height 64
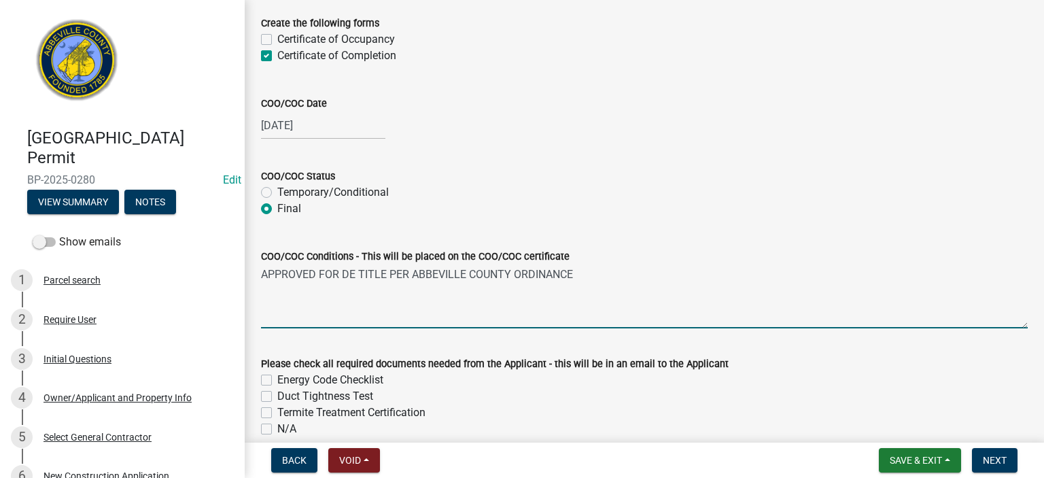
scroll to position [142, 0]
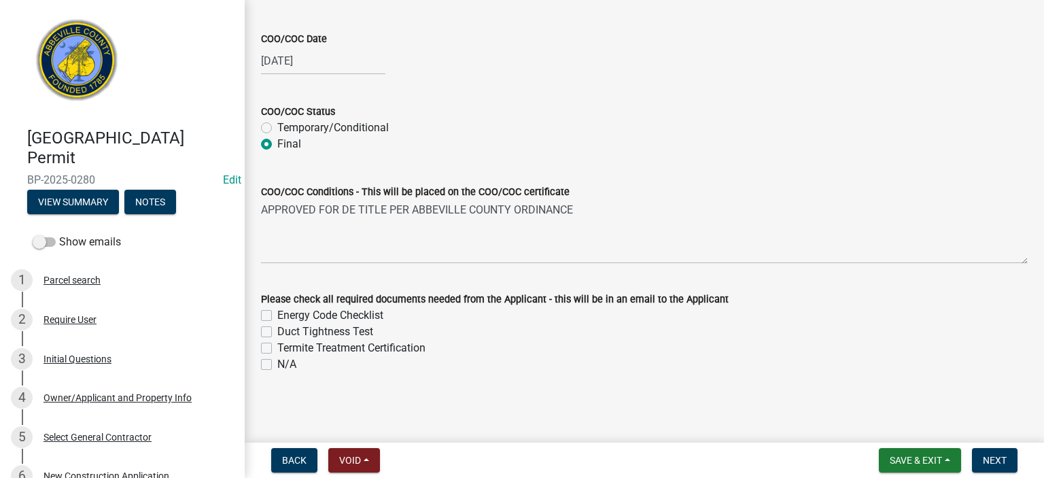
click at [277, 368] on label "N/A" at bounding box center [286, 364] width 19 height 16
click at [277, 365] on input "N/A" at bounding box center [281, 360] width 9 height 9
click at [1000, 460] on span "Next" at bounding box center [995, 460] width 24 height 11
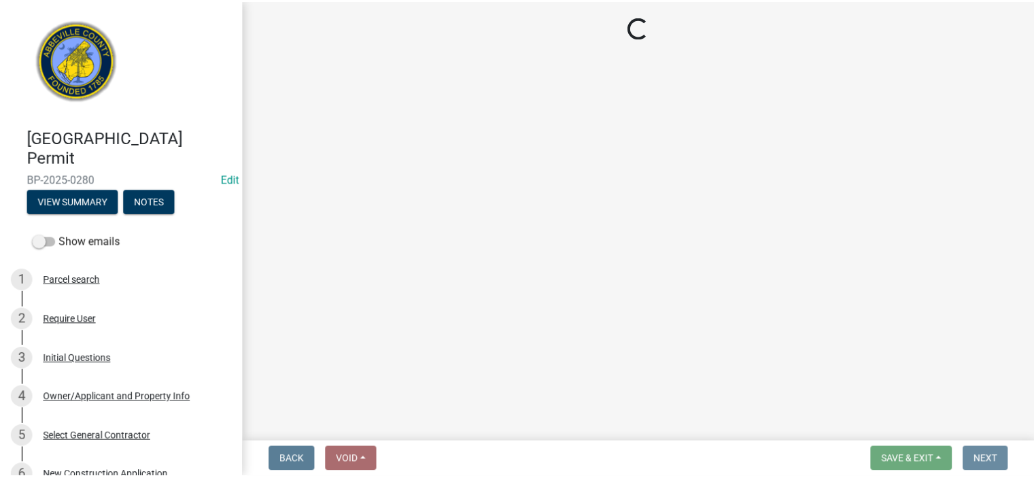
scroll to position [0, 0]
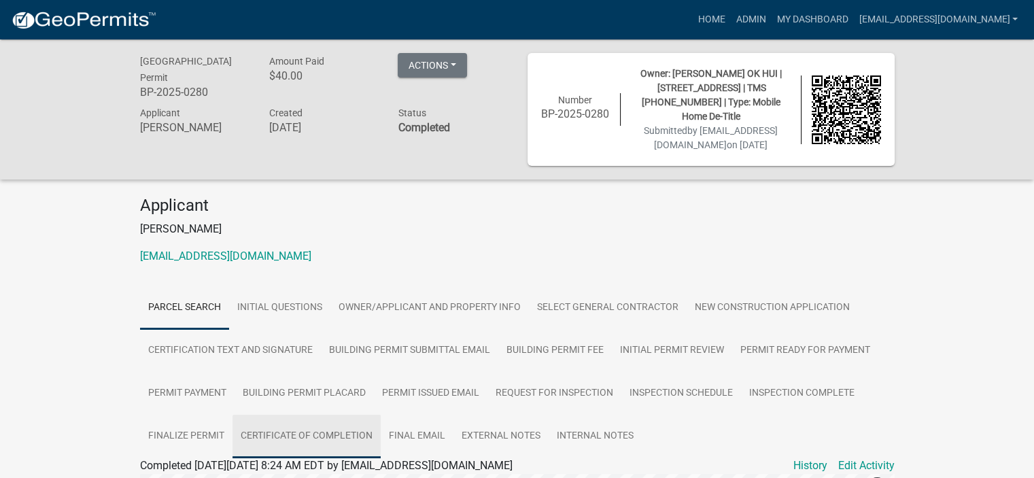
click at [297, 432] on link "Certificate of Completion" at bounding box center [306, 437] width 148 height 44
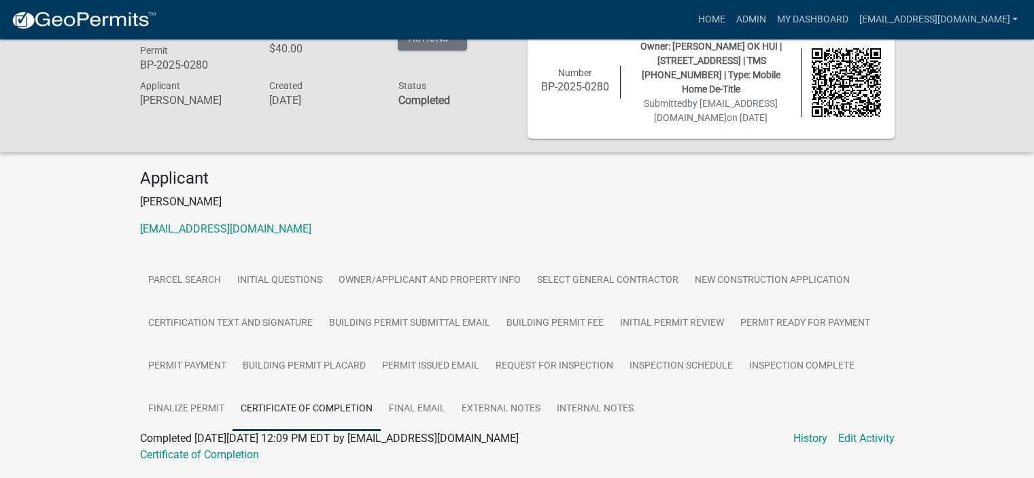
scroll to position [69, 0]
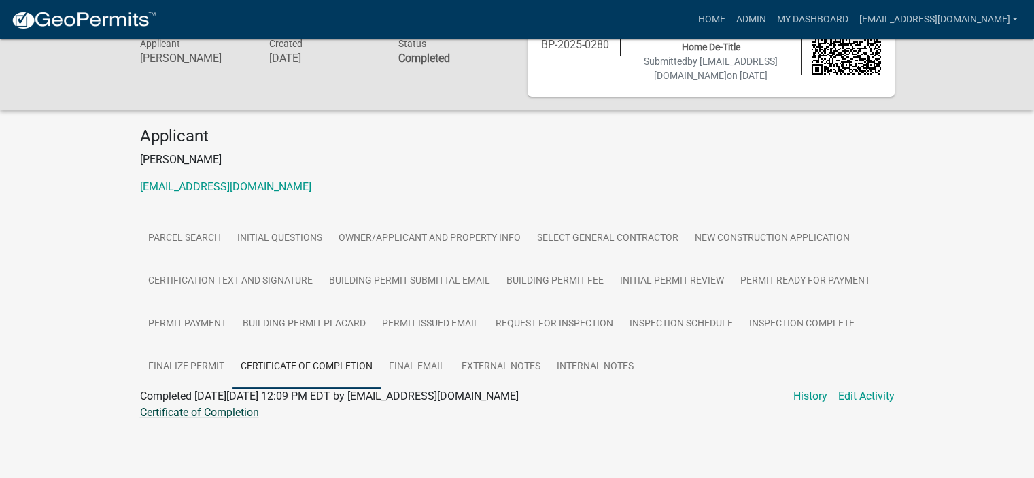
click at [236, 413] on link "Certificate of Completion" at bounding box center [199, 412] width 119 height 13
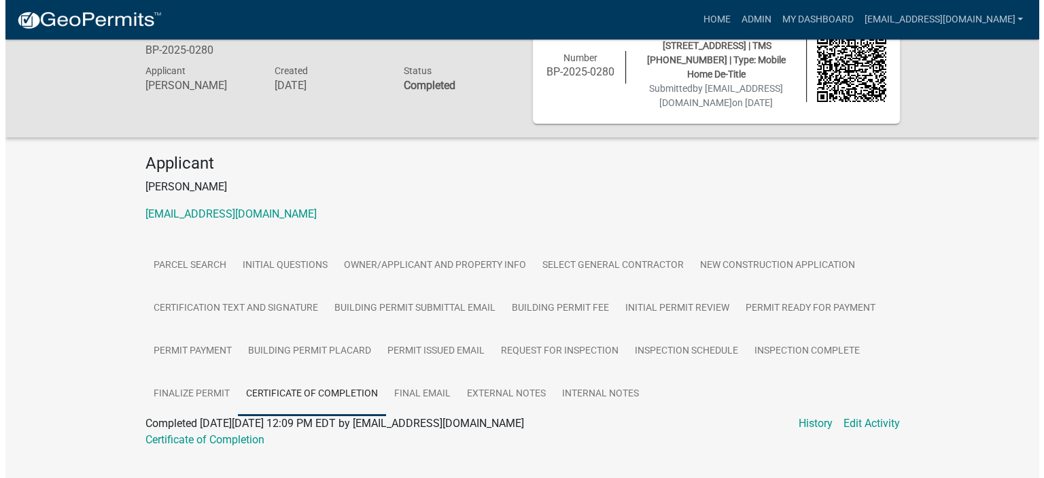
scroll to position [0, 0]
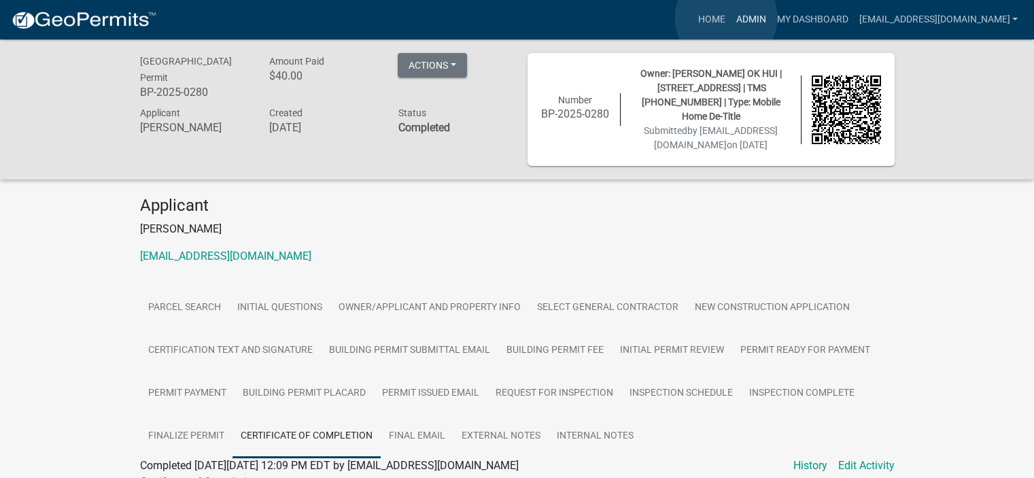
click at [730, 18] on link "Admin" at bounding box center [750, 20] width 41 height 26
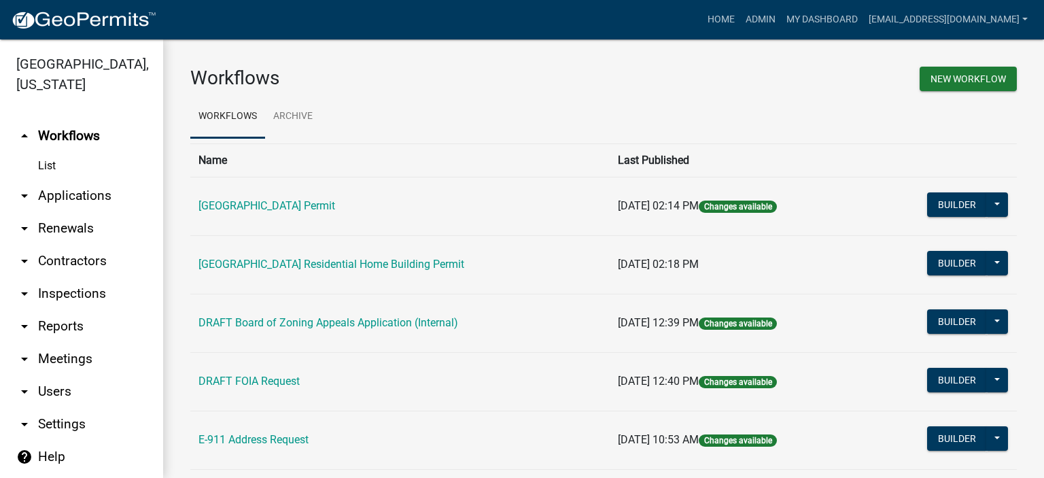
click at [82, 195] on link "arrow_drop_down Applications" at bounding box center [81, 195] width 163 height 33
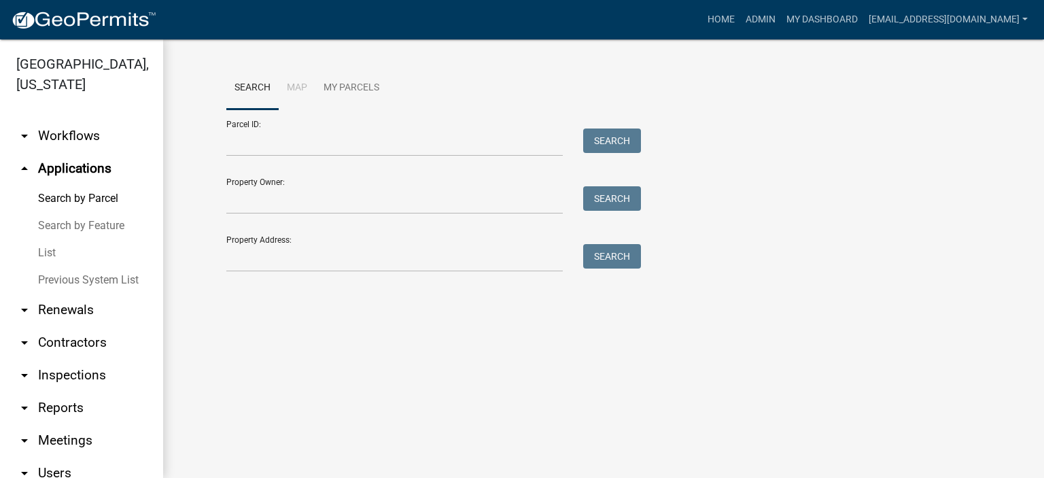
click at [48, 252] on link "List" at bounding box center [81, 252] width 163 height 27
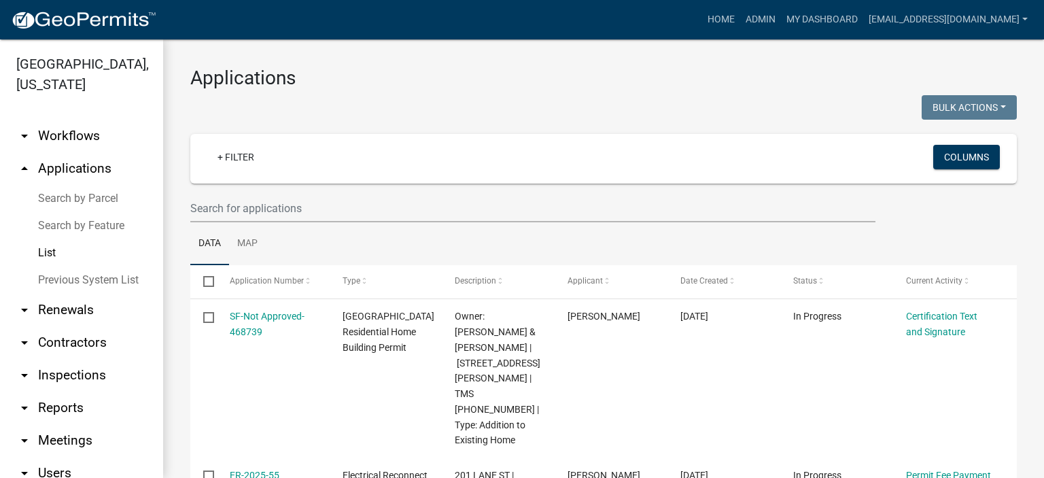
click at [49, 252] on link "List" at bounding box center [81, 252] width 163 height 27
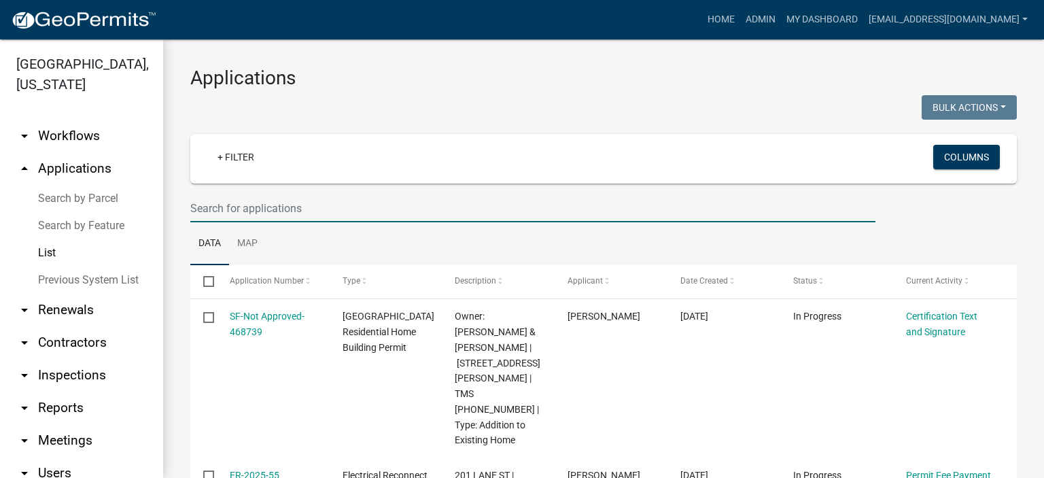
click at [342, 211] on input "text" at bounding box center [532, 208] width 685 height 28
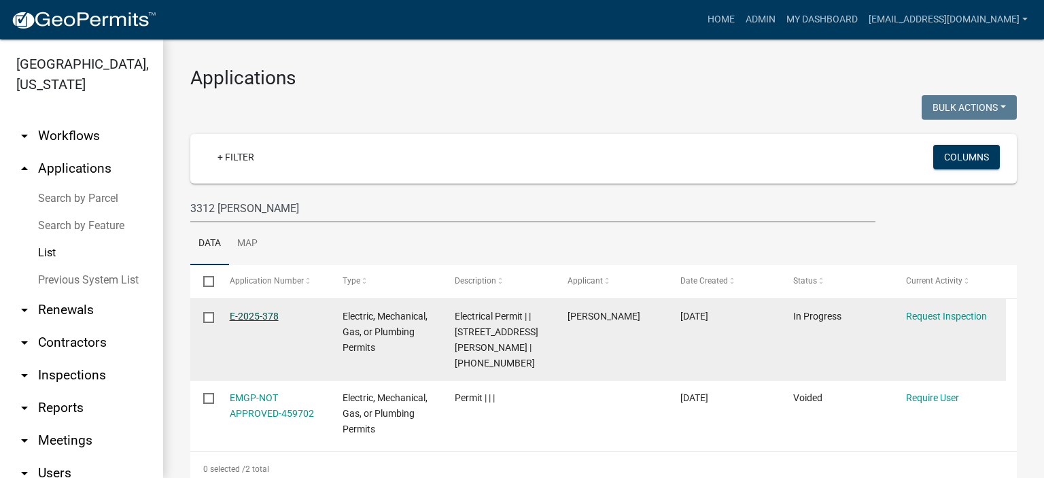
click at [253, 311] on link "E-2025-378" at bounding box center [254, 316] width 49 height 11
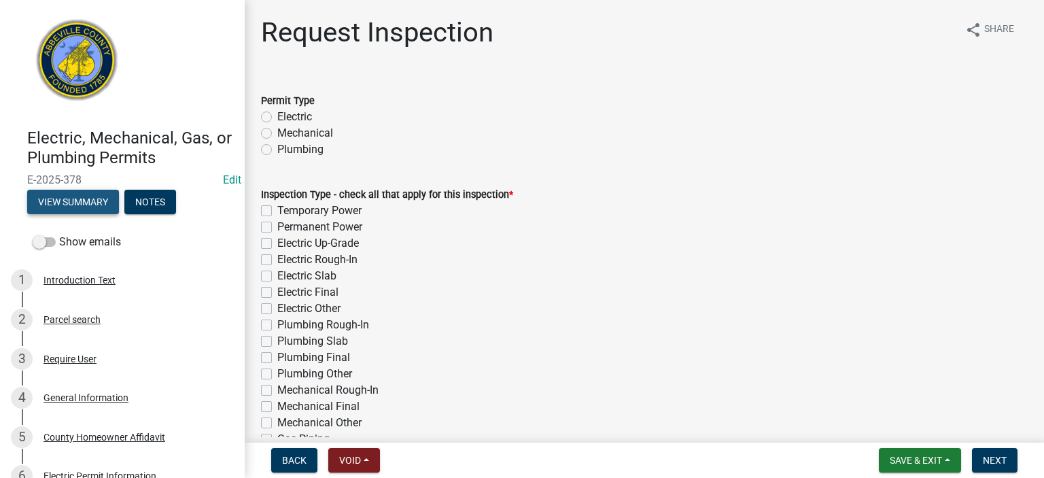
click at [72, 195] on button "View Summary" at bounding box center [73, 202] width 92 height 24
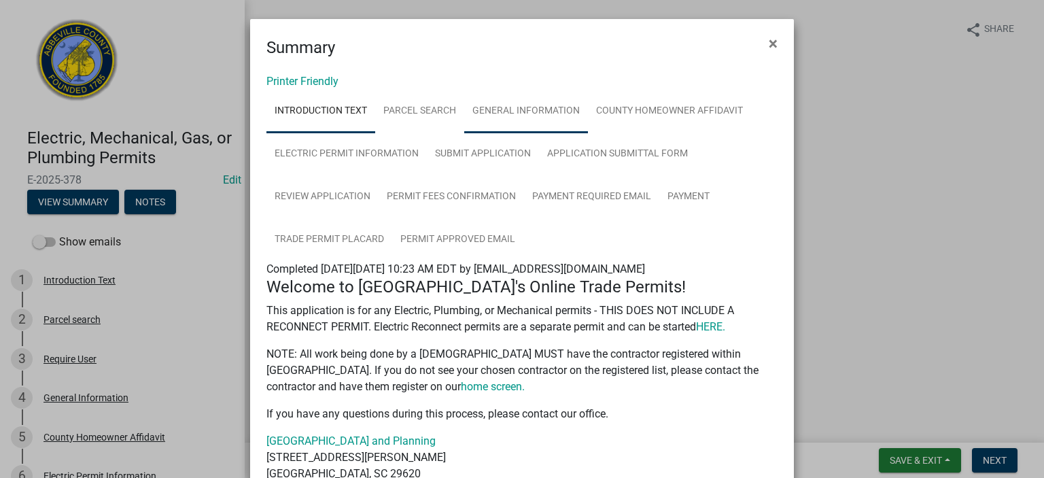
click at [534, 105] on link "General Information" at bounding box center [526, 112] width 124 height 44
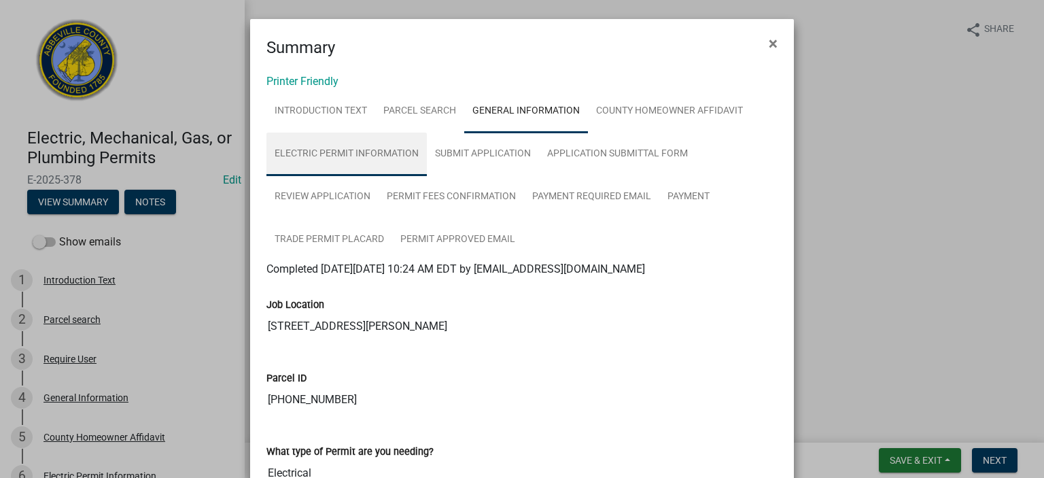
click at [375, 154] on link "Electric Permit Information" at bounding box center [346, 155] width 160 height 44
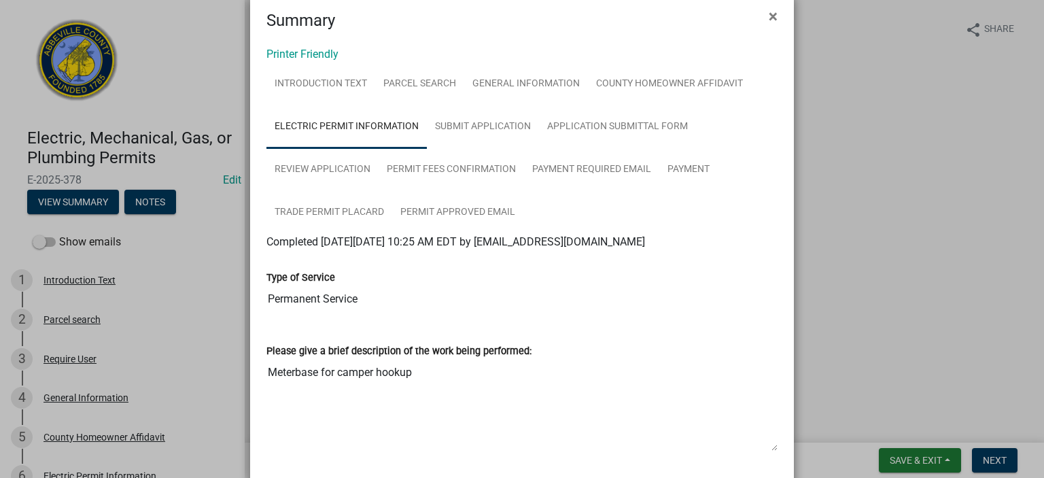
scroll to position [54, 0]
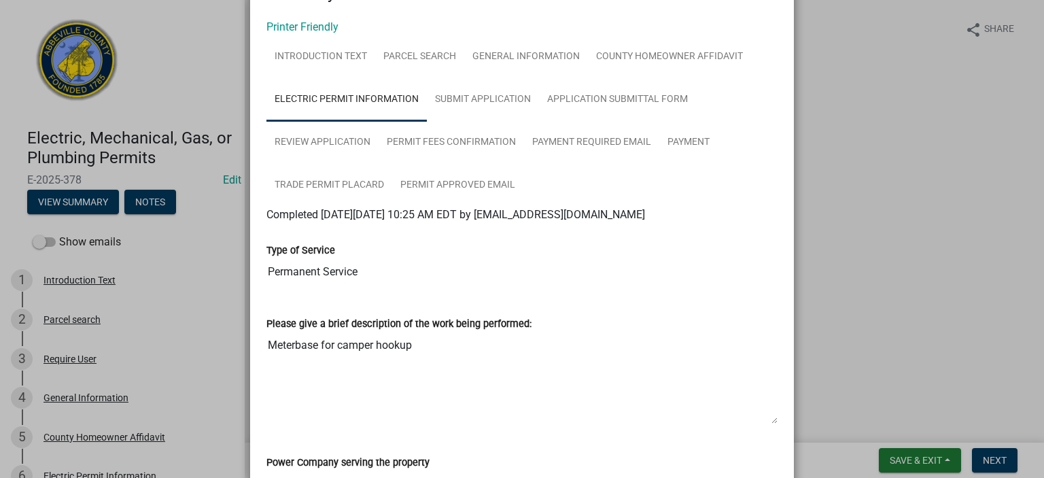
click at [1033, 464] on ngb-modal-window "Summary × Printer Friendly Introduction Text Parcel search General Information …" at bounding box center [522, 239] width 1044 height 478
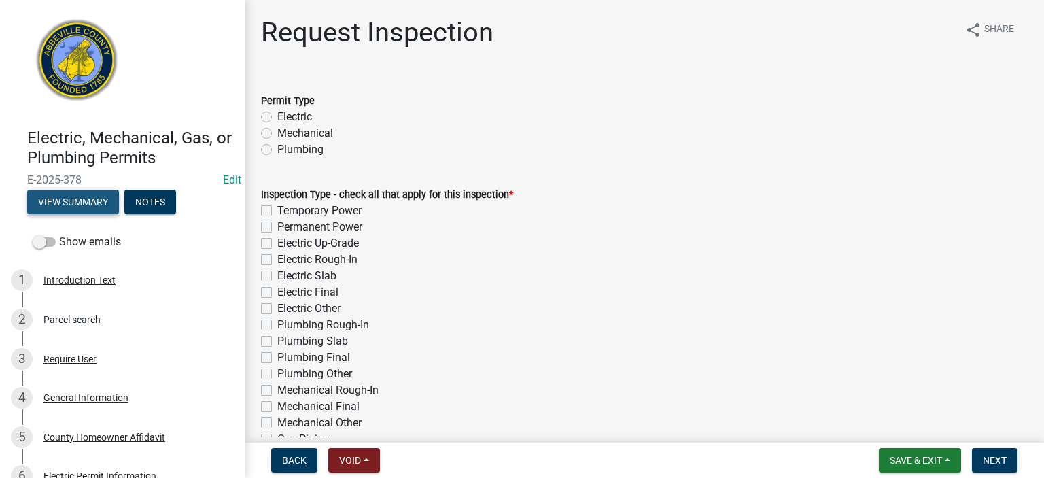
click at [95, 201] on button "View Summary" at bounding box center [73, 202] width 92 height 24
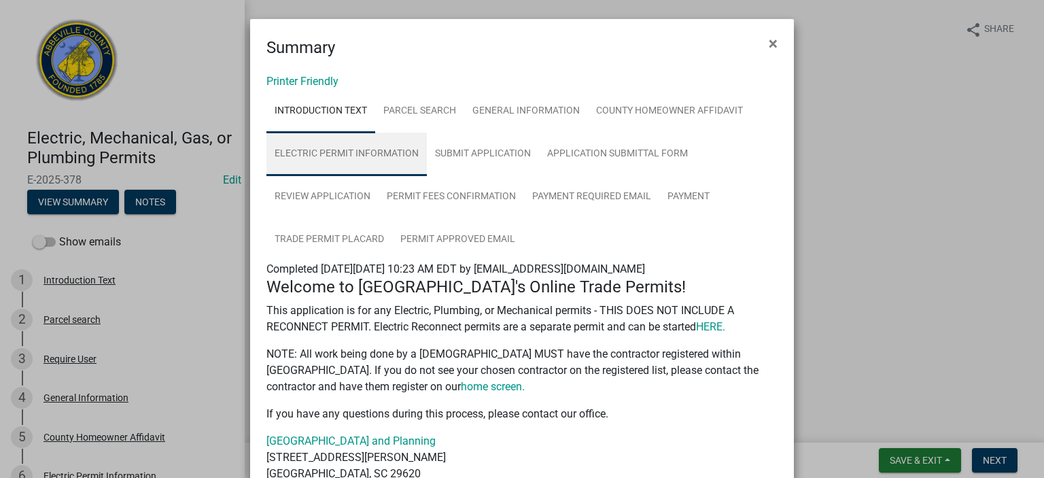
click at [364, 151] on link "Electric Permit Information" at bounding box center [346, 155] width 160 height 44
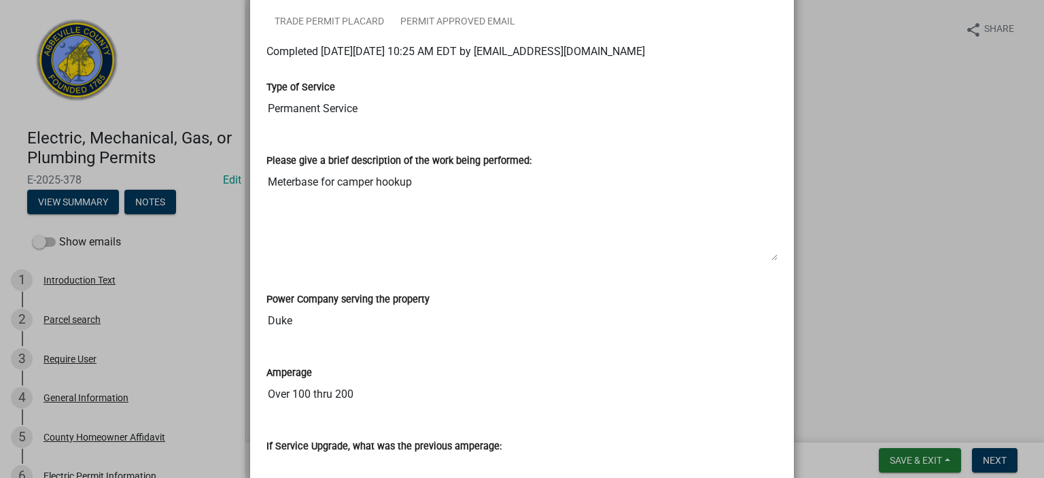
scroll to position [253, 0]
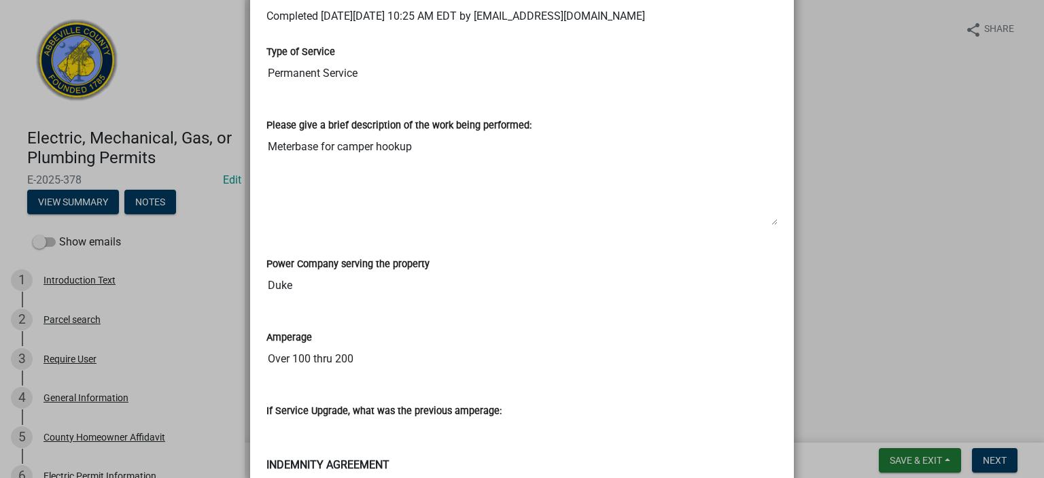
click at [1030, 468] on ngb-modal-window "Summary × Printer Friendly Introduction Text Parcel search General Information …" at bounding box center [522, 239] width 1044 height 478
